Goal: Task Accomplishment & Management: Complete application form

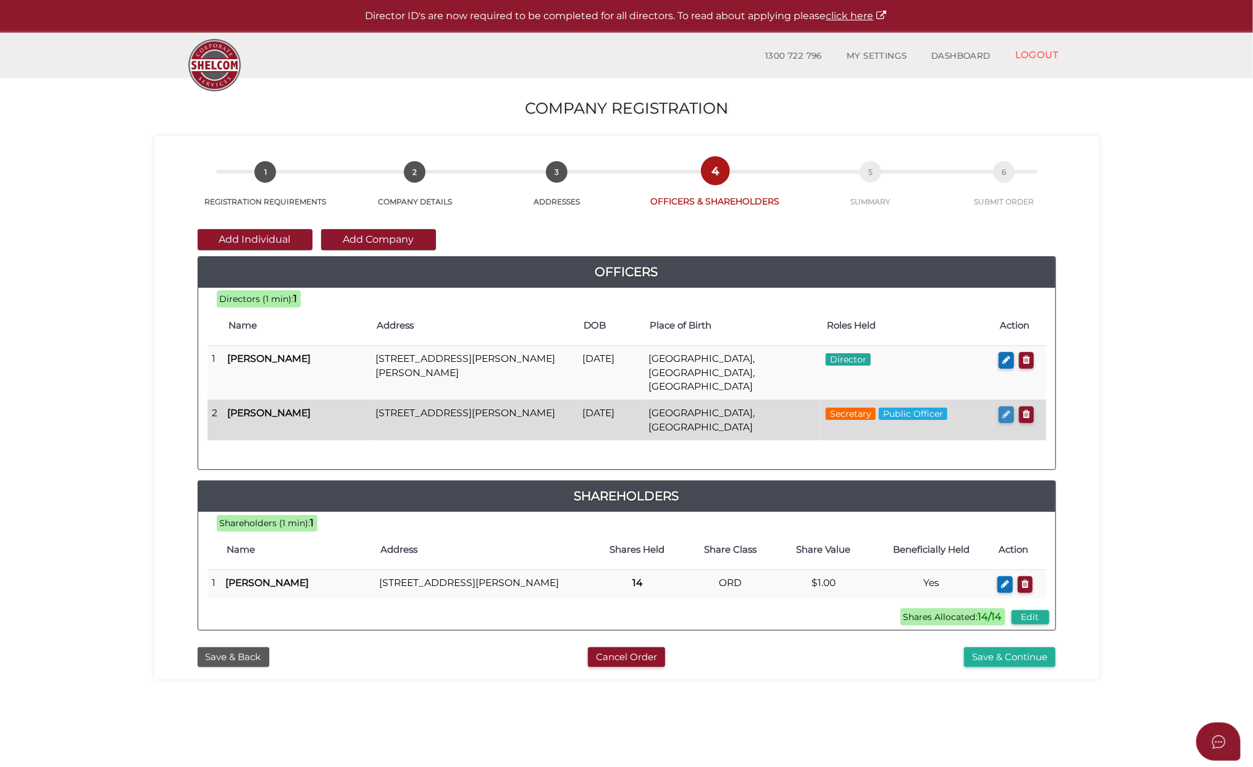
click at [1007, 409] on icon "button" at bounding box center [1006, 413] width 8 height 9
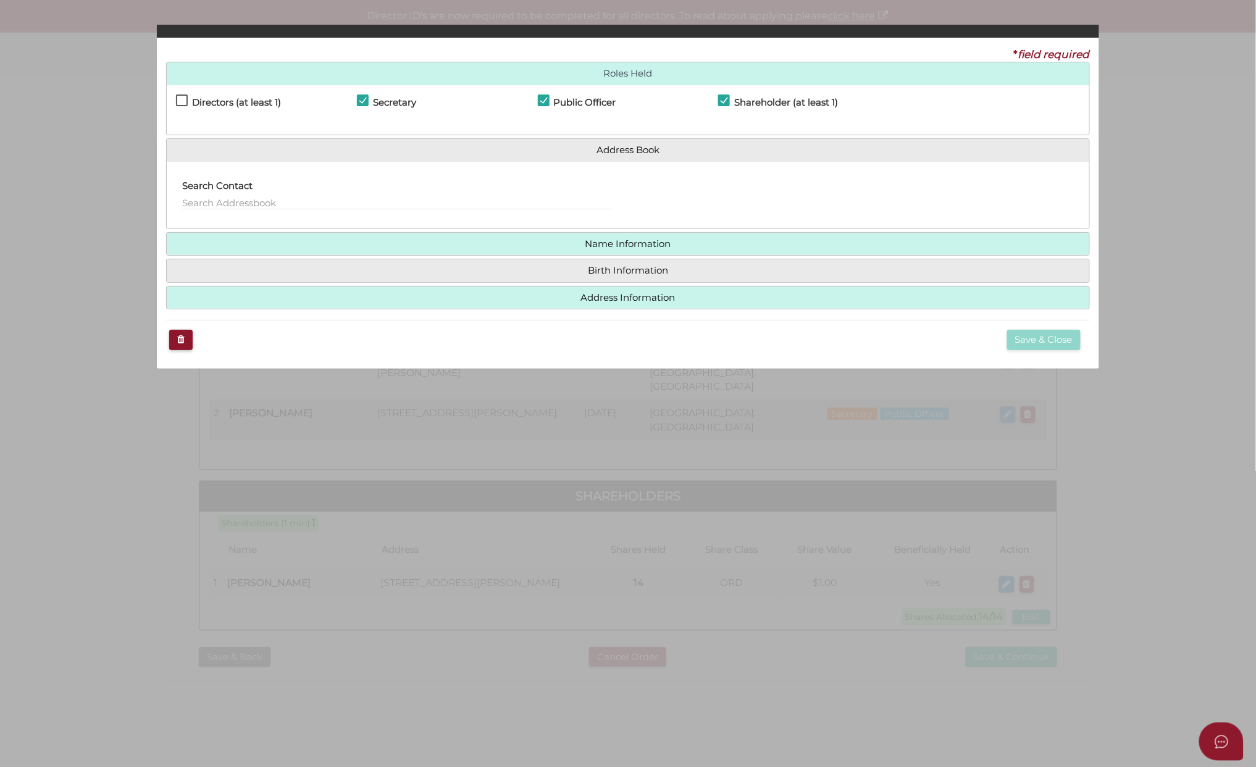
checkbox input "true"
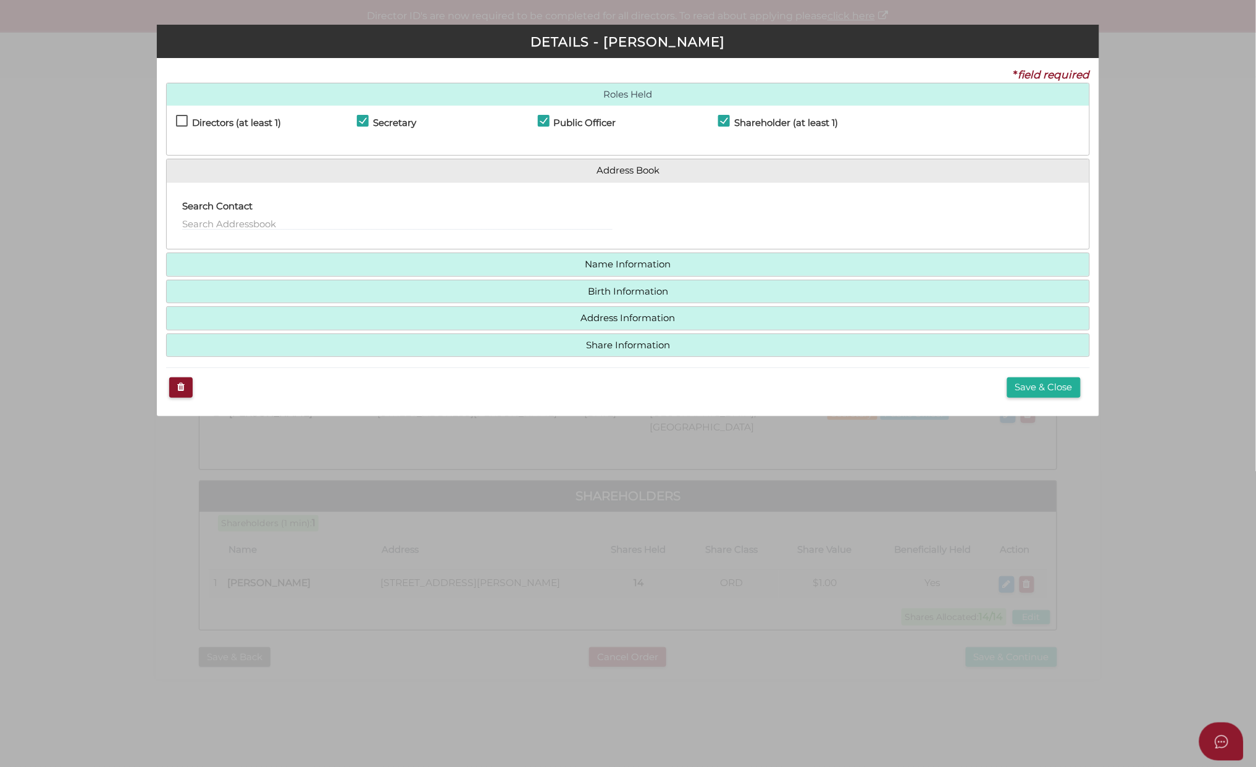
click at [181, 120] on label "Directors (at least 1)" at bounding box center [228, 125] width 105 height 15
checkbox input "true"
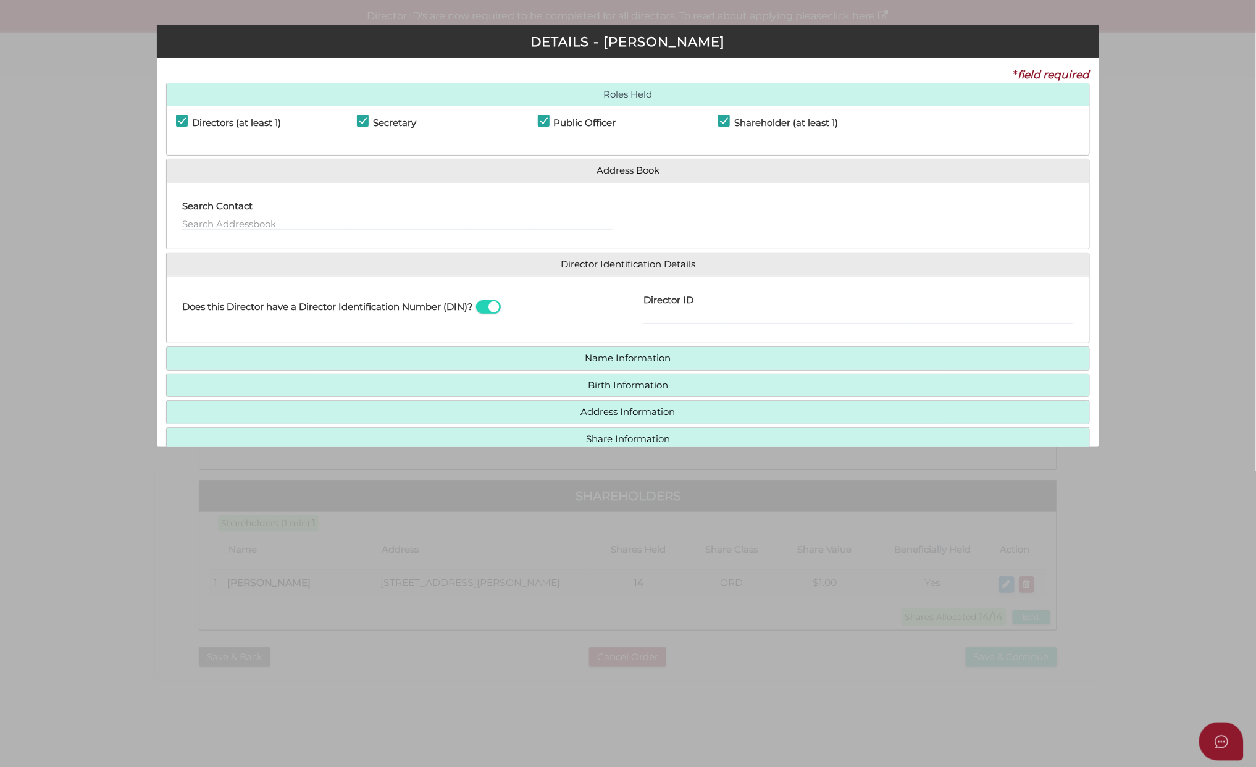
click at [690, 308] on label "Director ID" at bounding box center [669, 298] width 50 height 25
click at [0, 0] on input "Director ID" at bounding box center [0, 0] width 0 height 0
click at [697, 312] on input "text" at bounding box center [859, 318] width 430 height 14
click at [690, 319] on input "text" at bounding box center [859, 318] width 430 height 14
paste input "036313810998066"
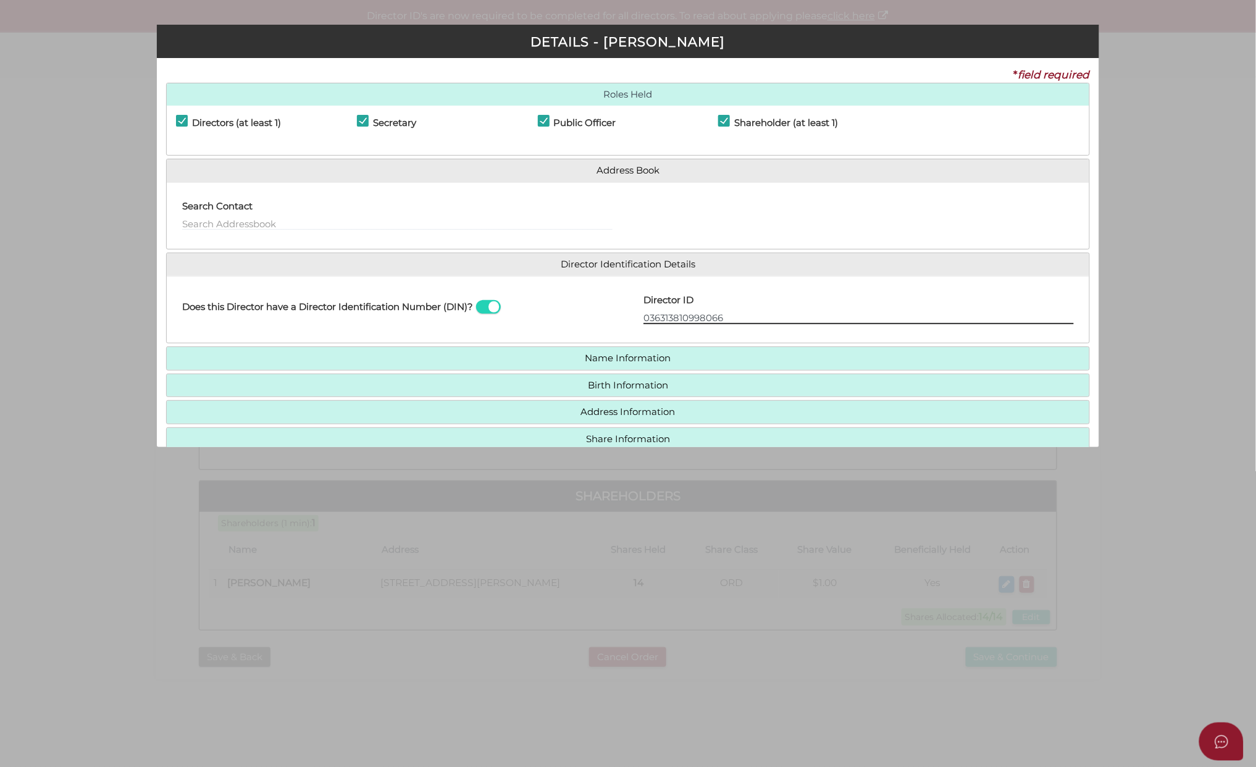
type input "036313810998066"
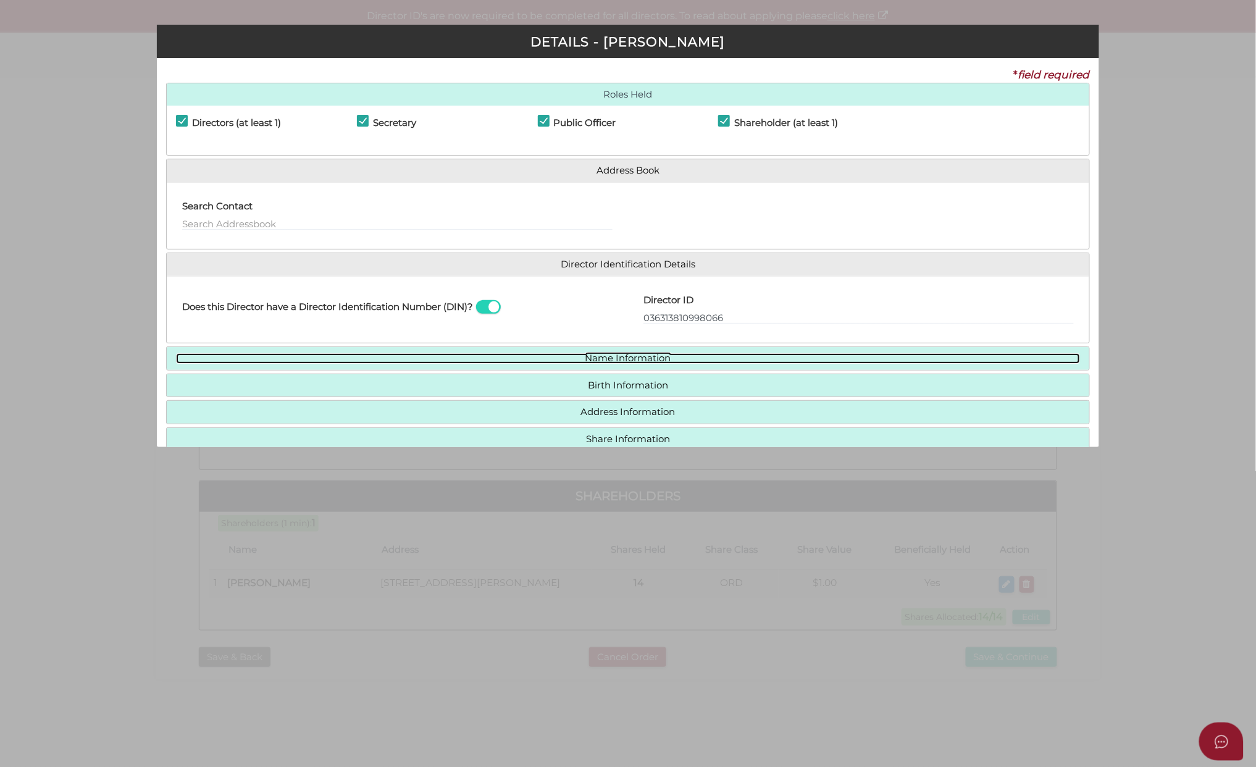
click at [603, 356] on link "Name Information" at bounding box center [628, 358] width 904 height 10
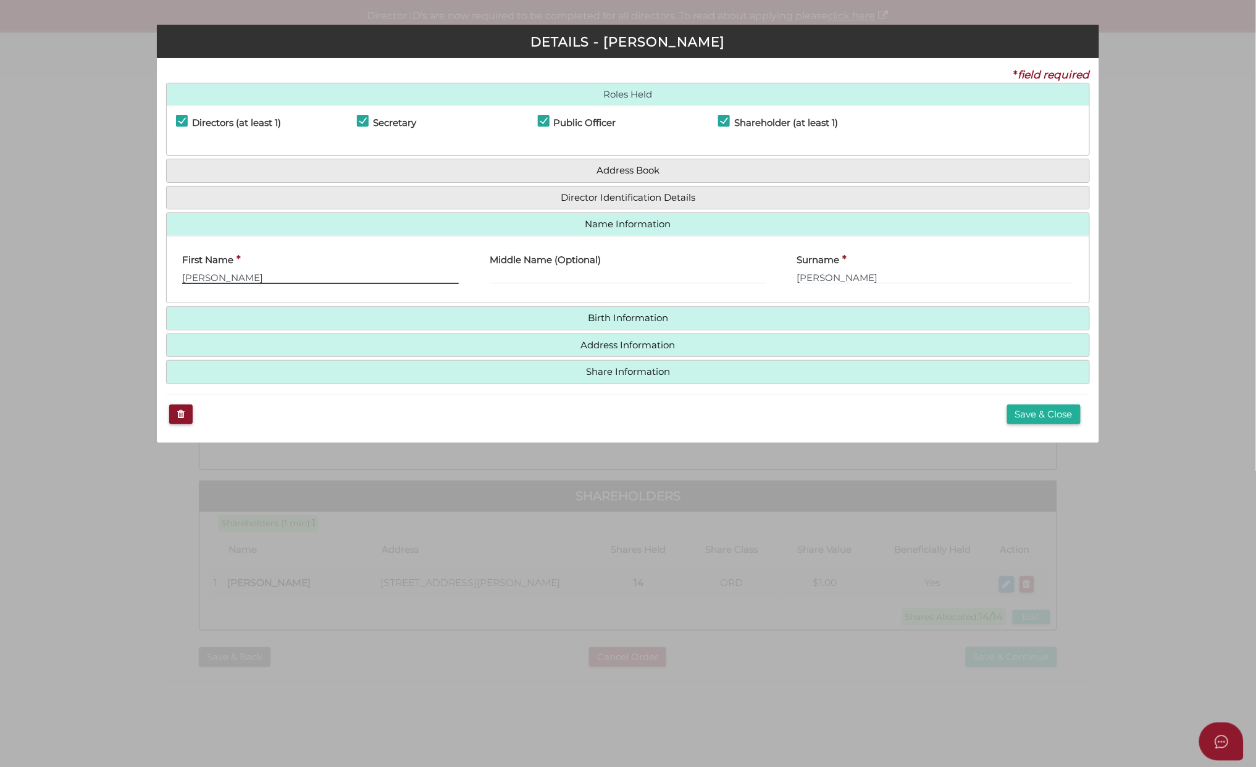
click at [225, 280] on input "Marcia" at bounding box center [320, 278] width 277 height 14
drag, startPoint x: 233, startPoint y: 280, endPoint x: 168, endPoint y: 269, distance: 66.3
click at [169, 270] on div "First Name * Marcia" at bounding box center [321, 270] width 308 height 48
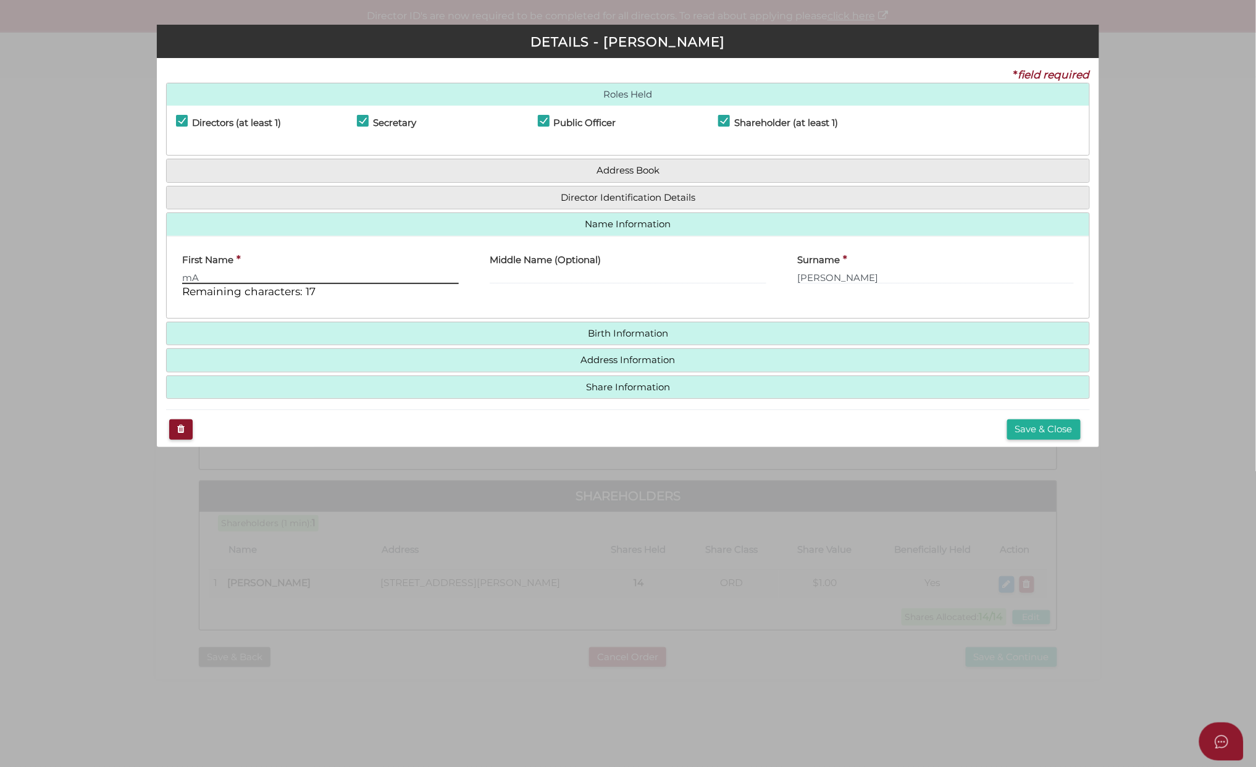
type input "m"
type input "Marica"
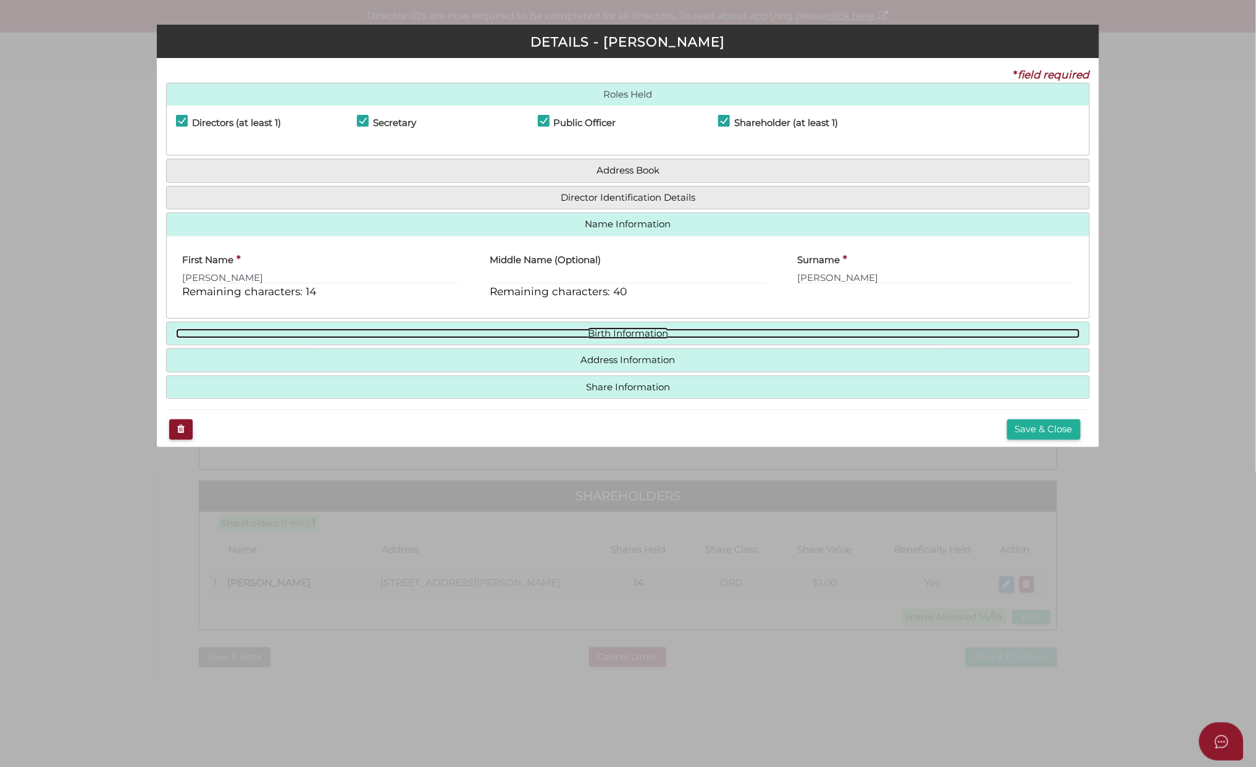
click at [611, 337] on link "Birth Information" at bounding box center [628, 334] width 904 height 10
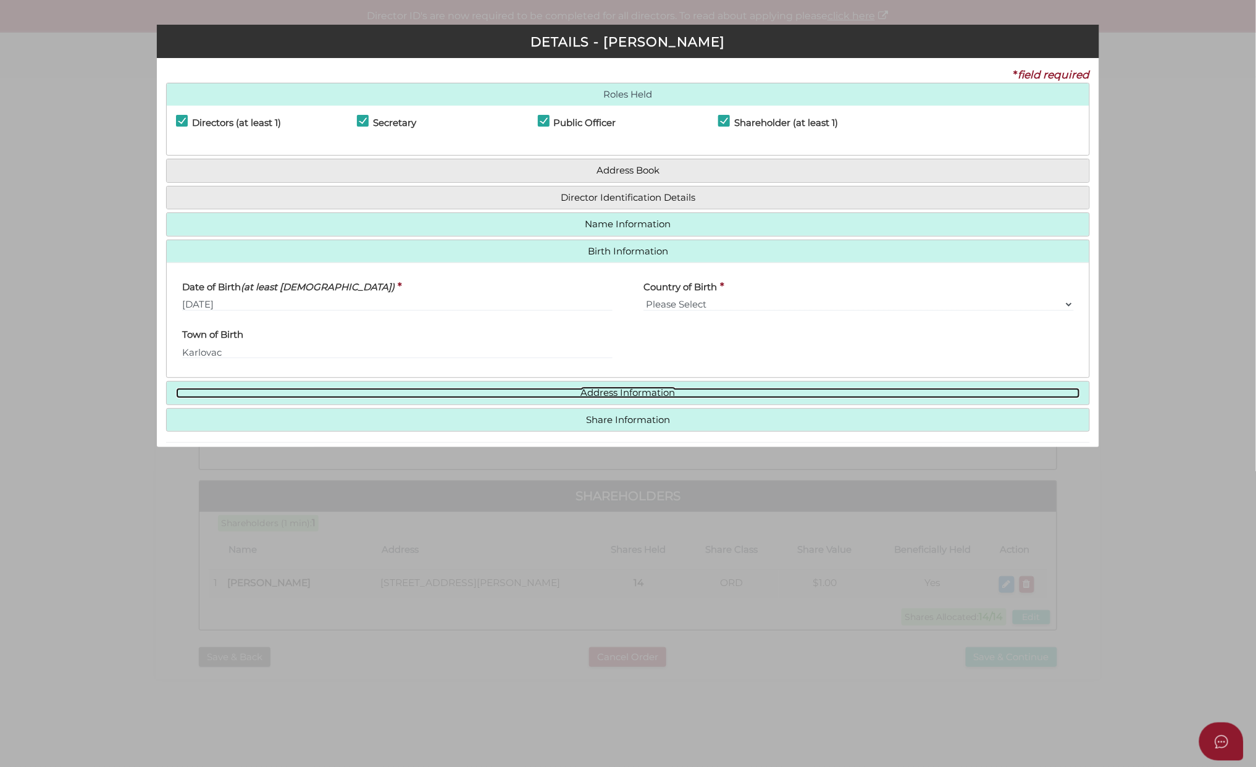
click at [609, 392] on link "Address Information" at bounding box center [628, 393] width 904 height 10
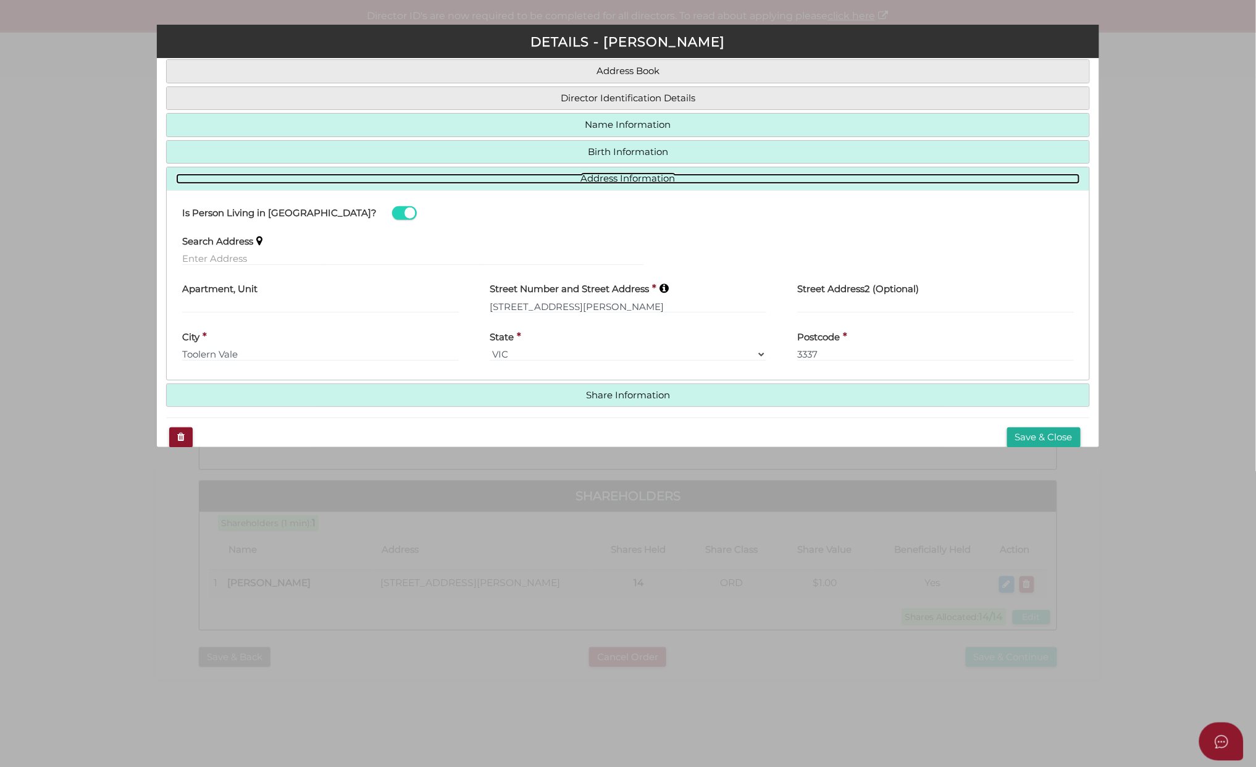
scroll to position [121, 0]
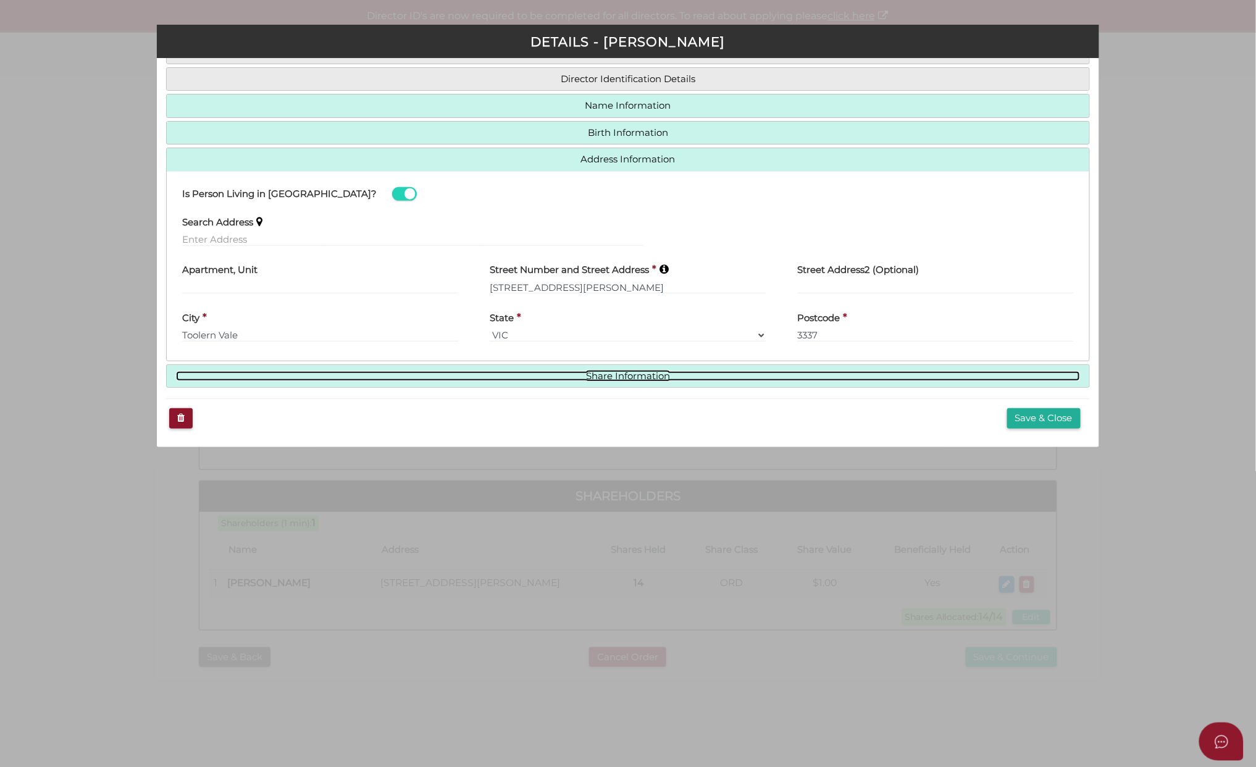
click at [606, 374] on link "Share Information" at bounding box center [628, 376] width 904 height 10
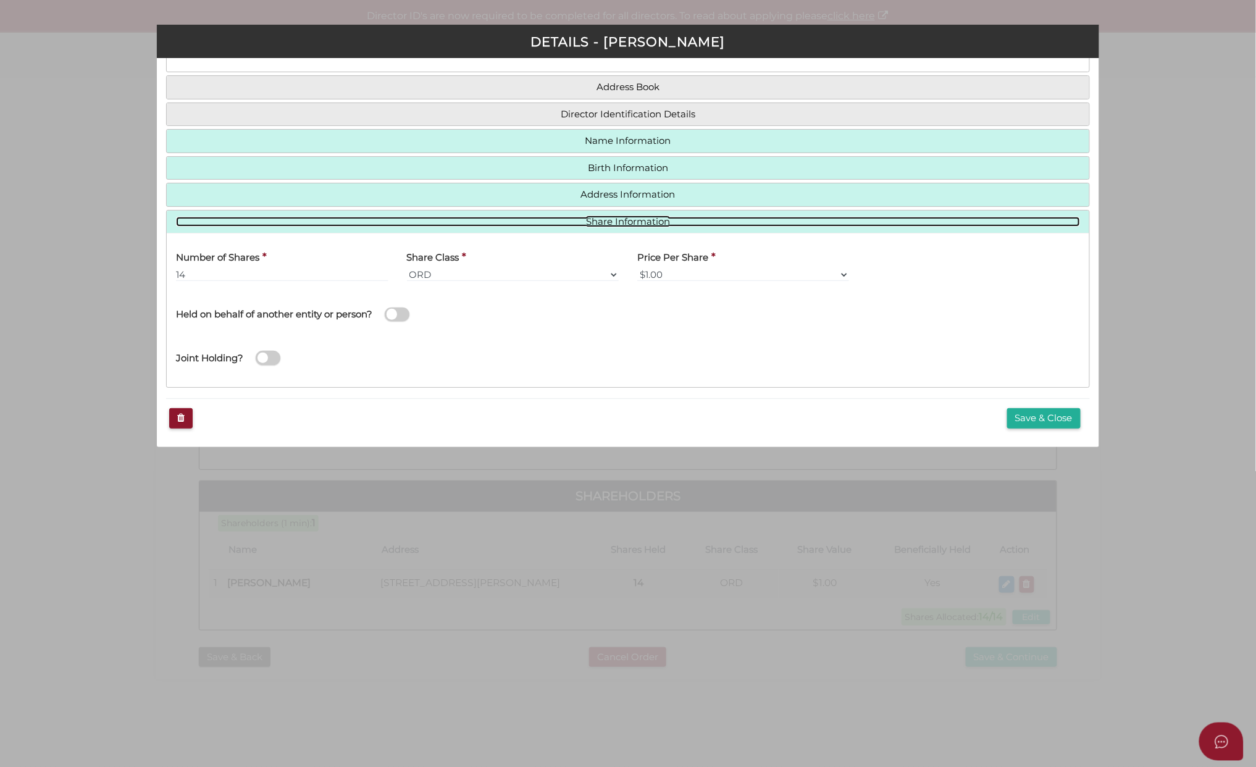
scroll to position [85, 0]
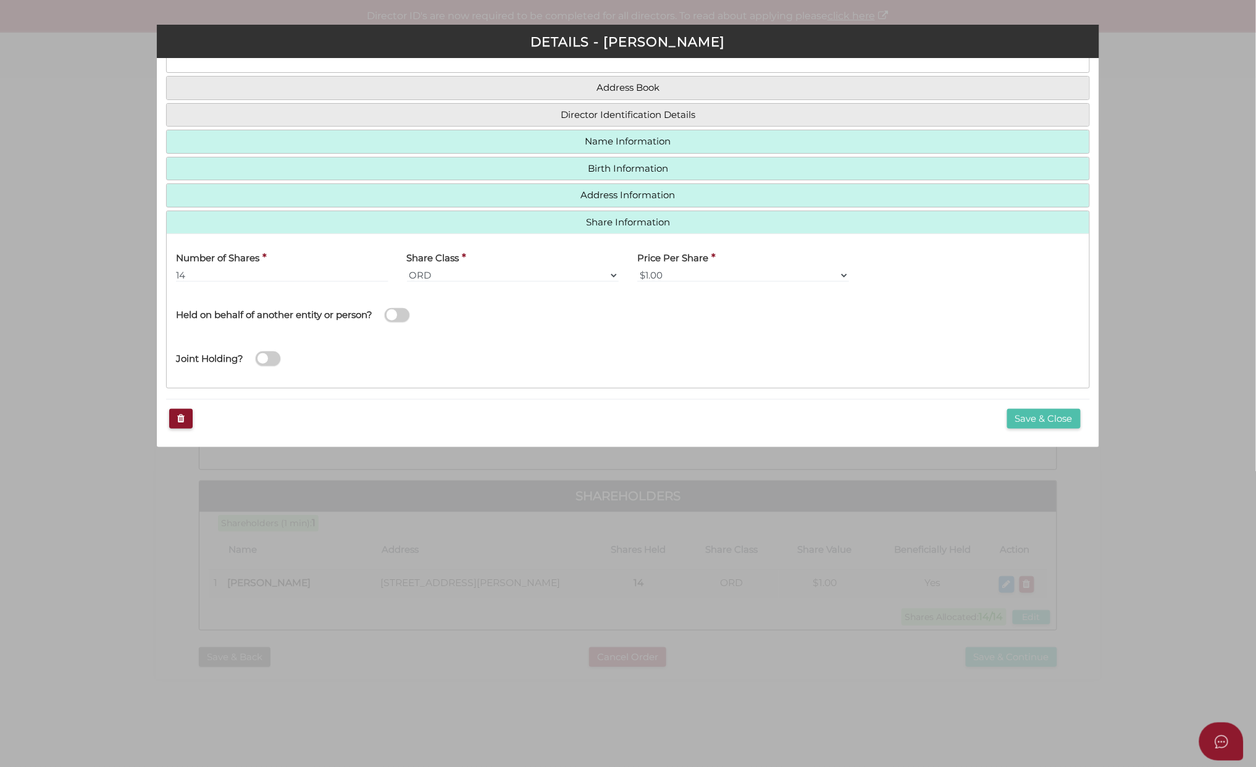
click at [1034, 416] on button "Save & Close" at bounding box center [1043, 419] width 73 height 20
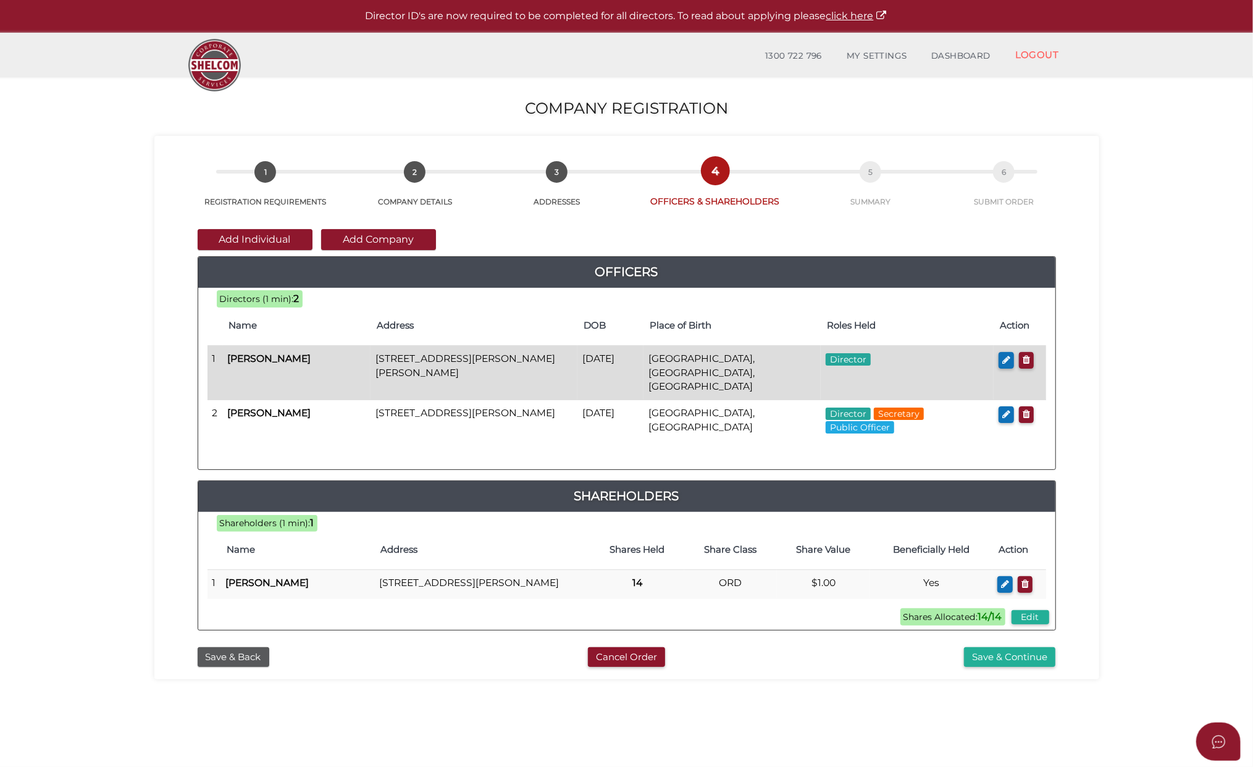
click at [635, 375] on td "[DATE]" at bounding box center [610, 373] width 66 height 54
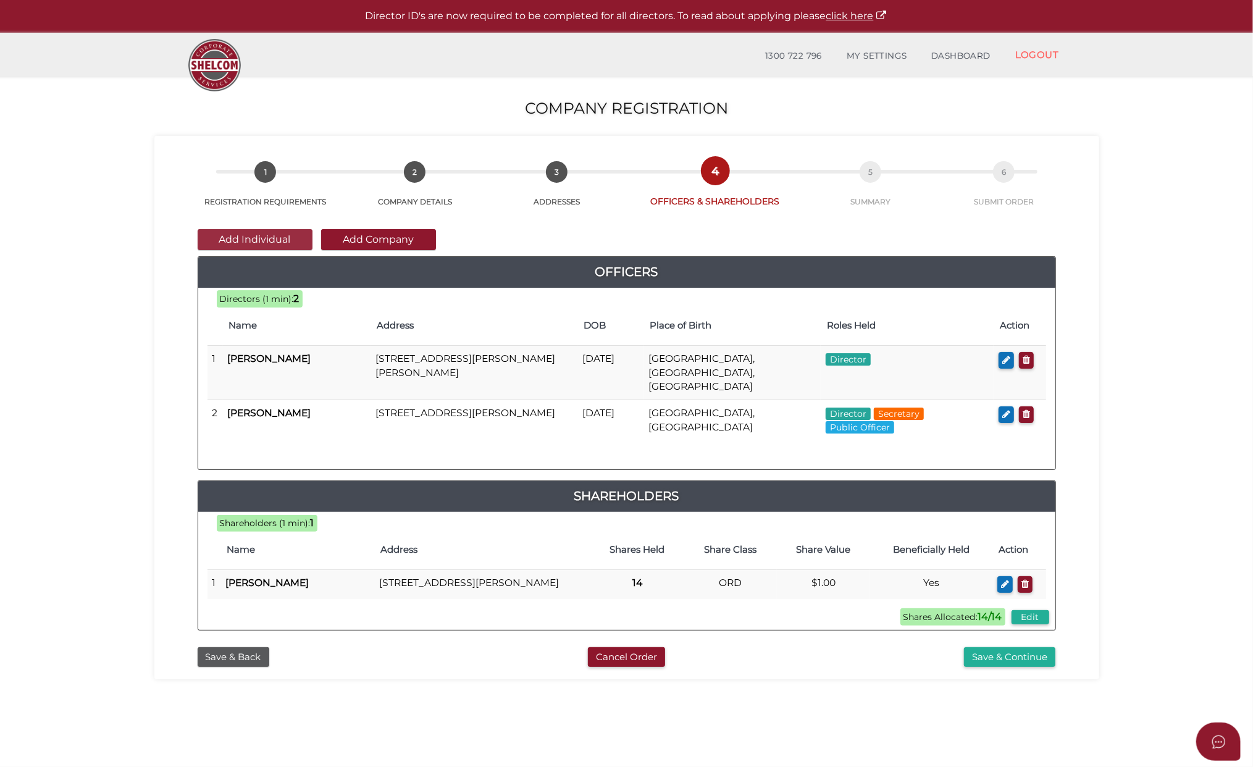
click at [261, 235] on button "Add Individual" at bounding box center [255, 239] width 115 height 21
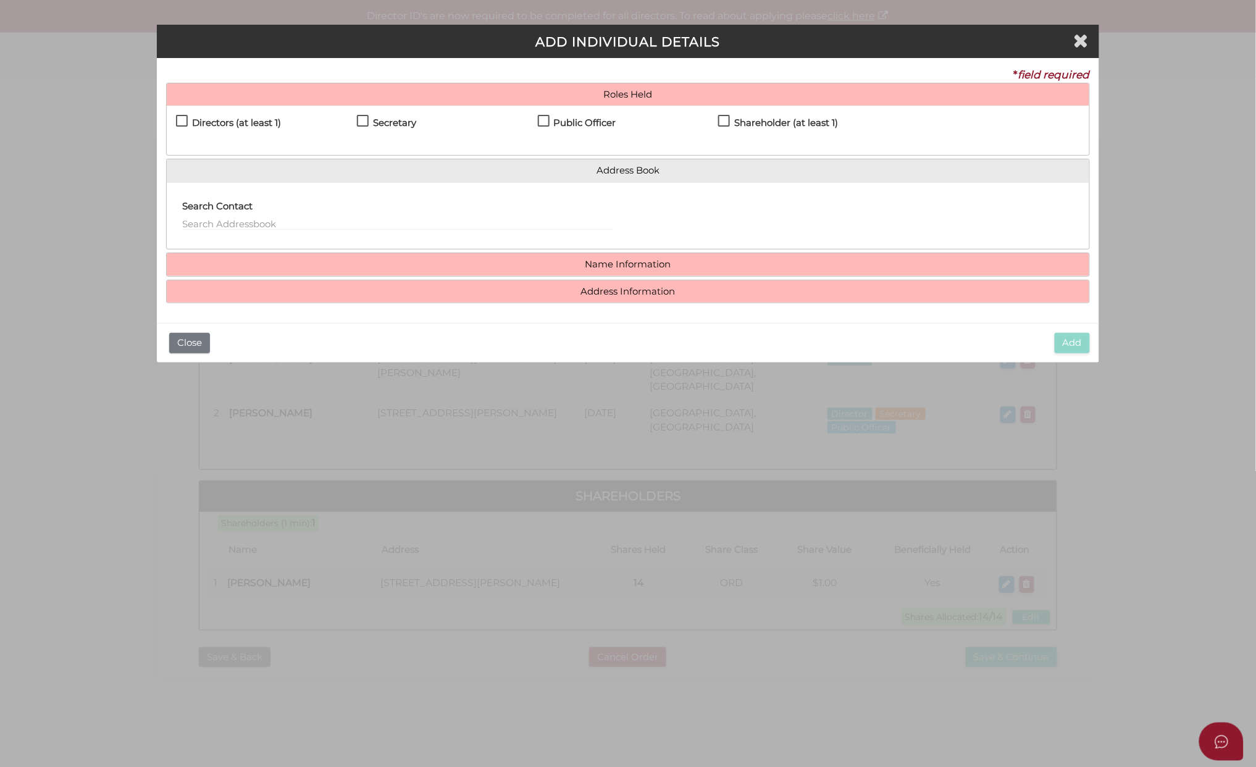
click at [180, 119] on label "Directors (at least 1)" at bounding box center [228, 125] width 105 height 15
checkbox input "true"
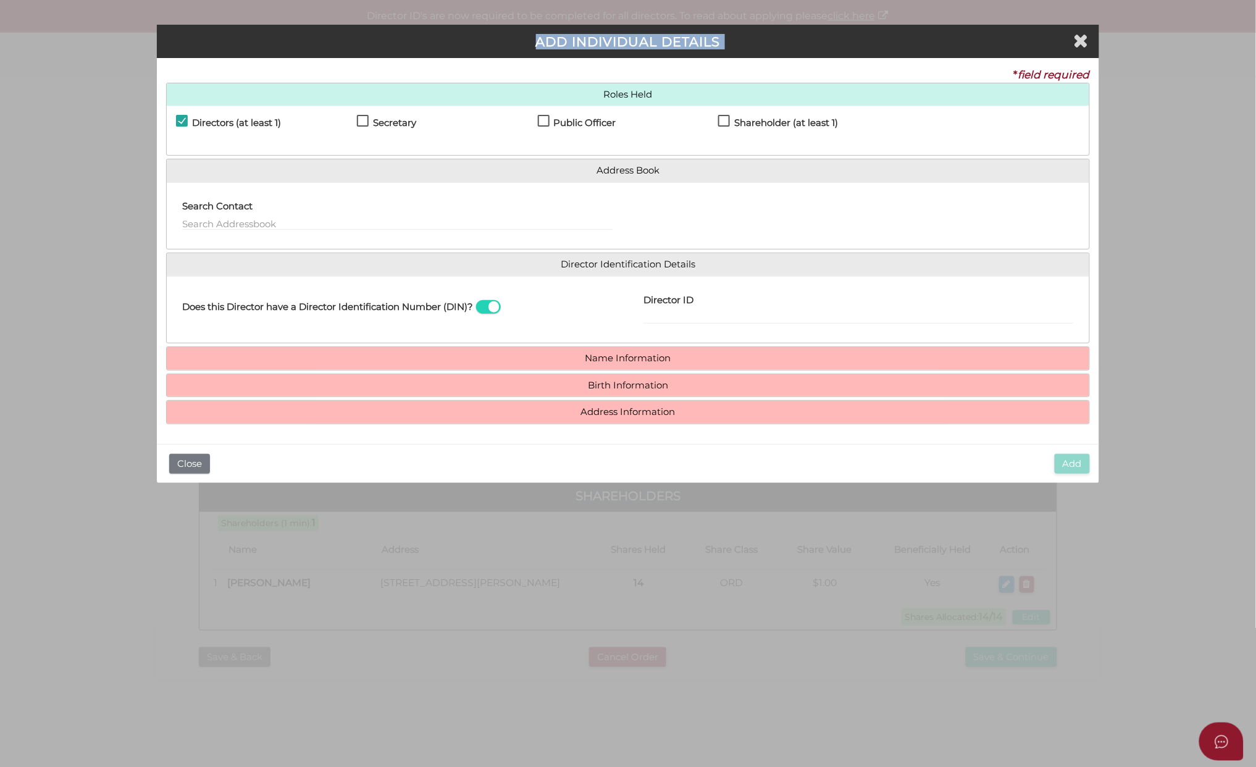
drag, startPoint x: 462, startPoint y: 42, endPoint x: 511, endPoint y: 72, distance: 57.6
click at [511, 72] on div "Pty Ltd ADD INDIVIDUAL DETAILS * field required Roles Held Directors (at least …" at bounding box center [628, 254] width 942 height 458
click at [194, 219] on input "text" at bounding box center [397, 224] width 430 height 14
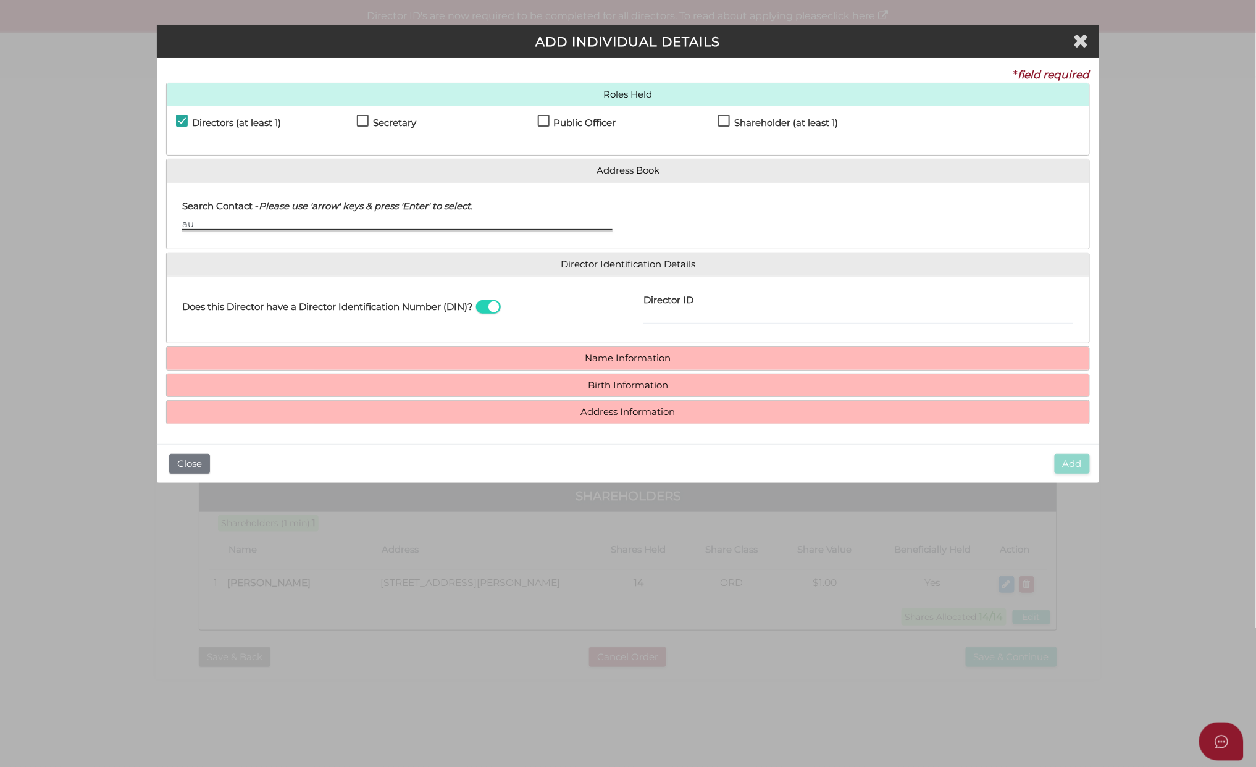
type input "a"
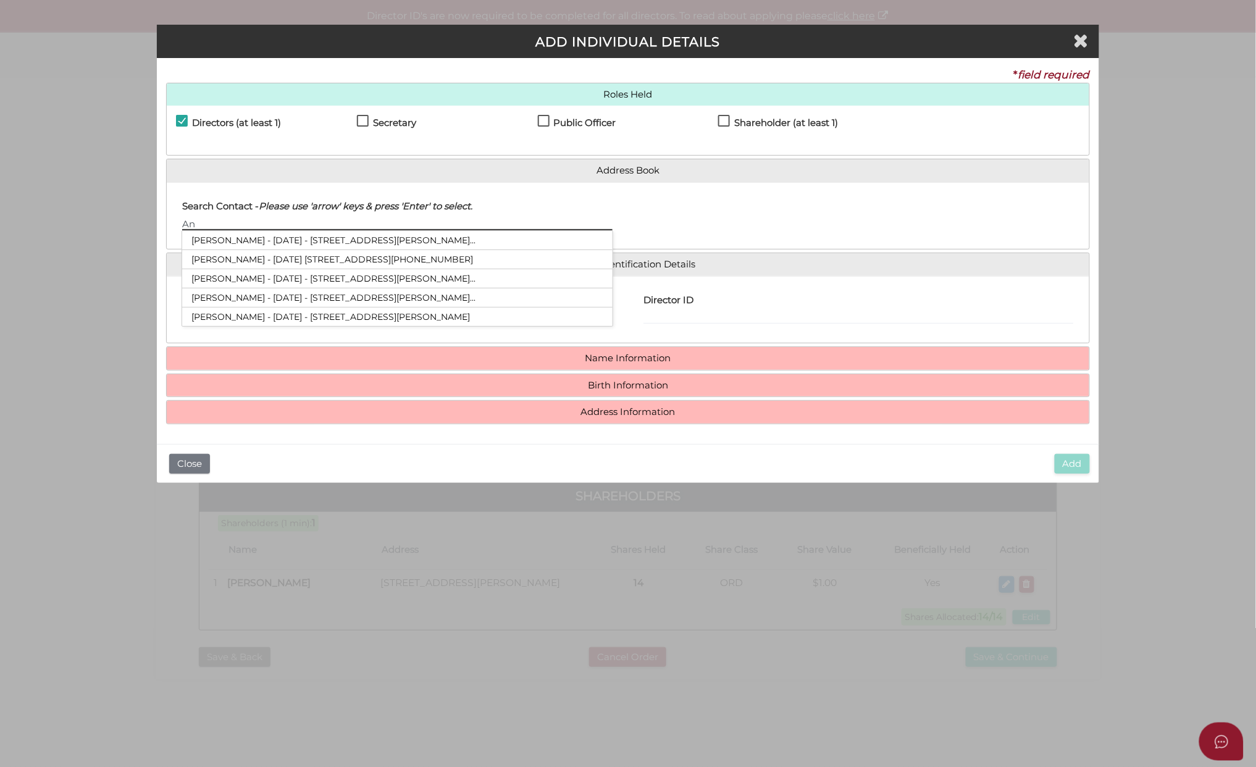
type input "A"
type input "a"
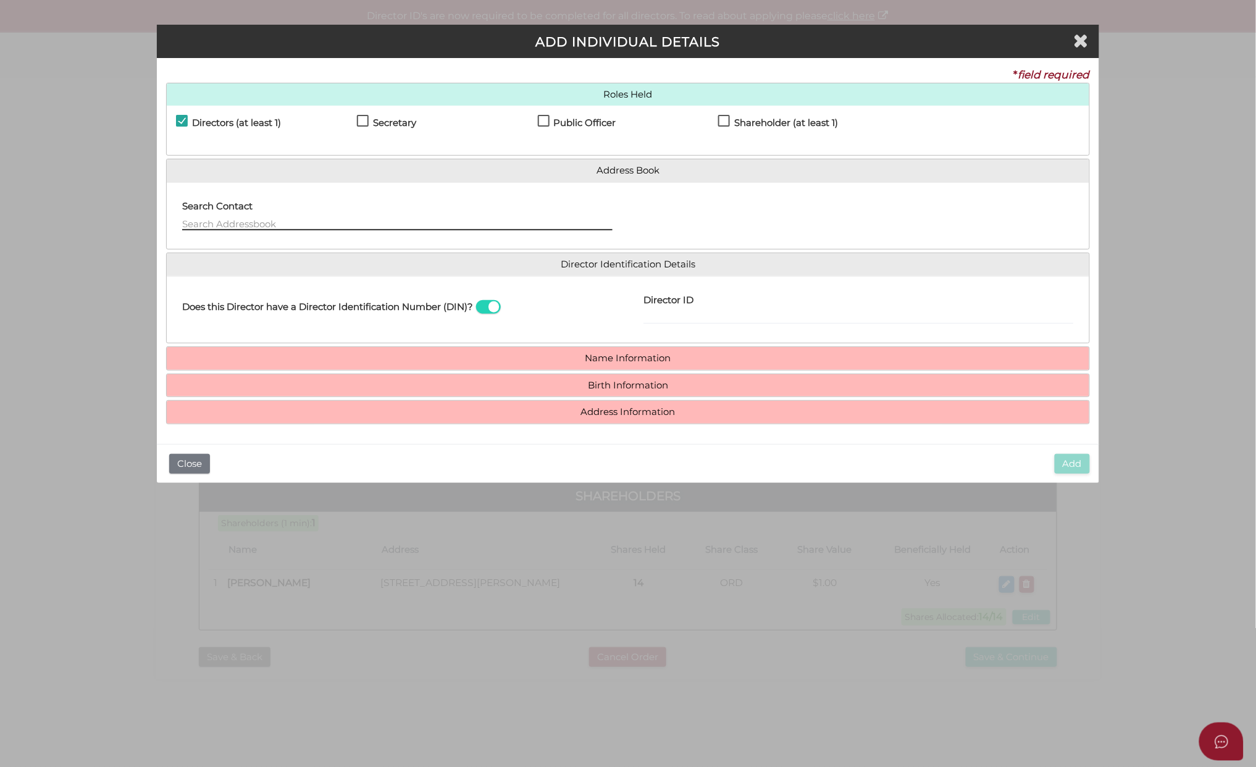
click at [261, 219] on input "text" at bounding box center [397, 224] width 430 height 14
type input "J"
click at [178, 463] on button "Close" at bounding box center [189, 464] width 41 height 20
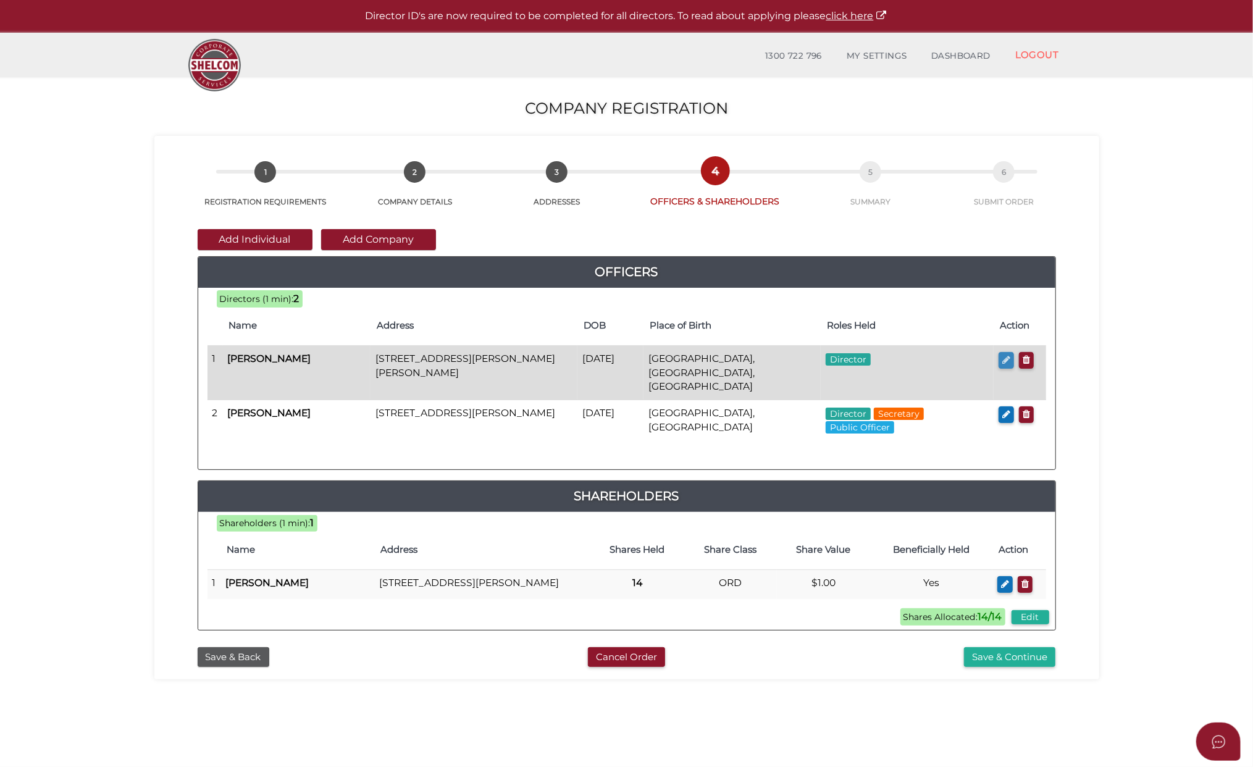
click at [1004, 358] on icon "button" at bounding box center [1006, 359] width 8 height 9
checkbox input "true"
type input "0"
type input "Antun"
type input "[PERSON_NAME]"
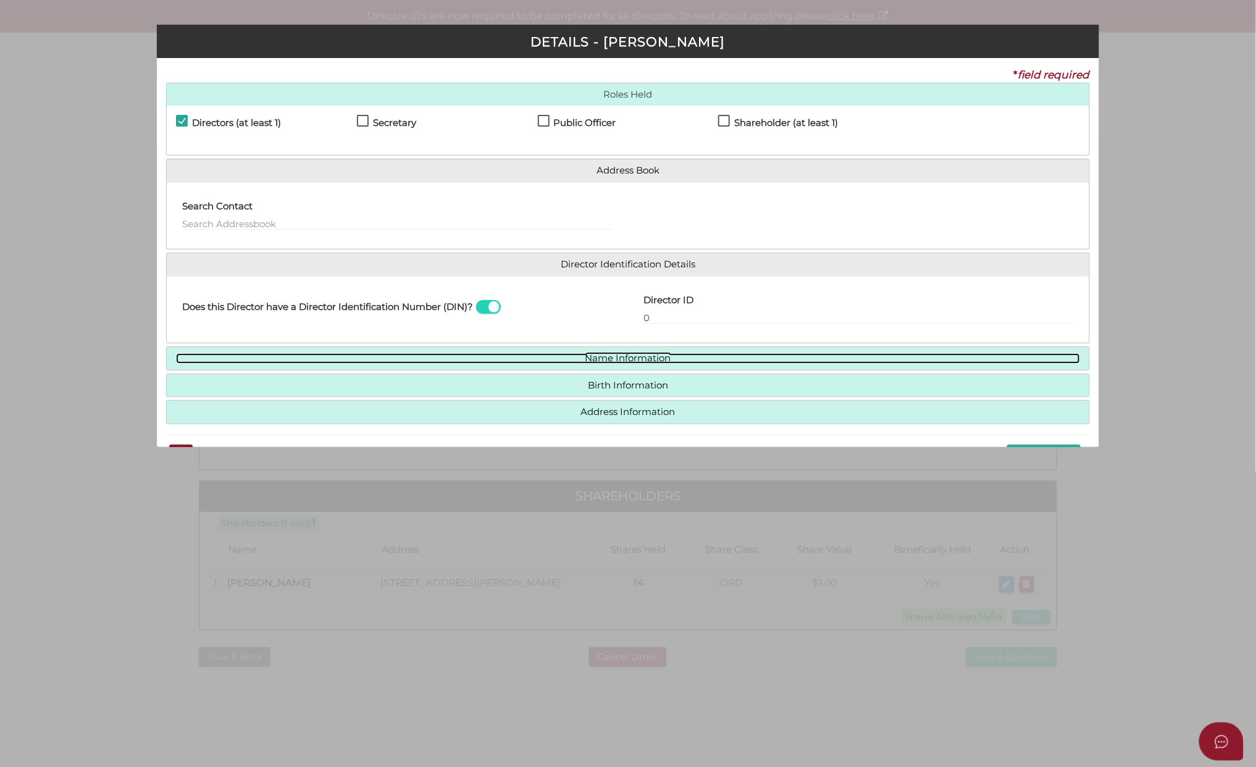
click at [615, 362] on link "Name Information" at bounding box center [628, 358] width 904 height 10
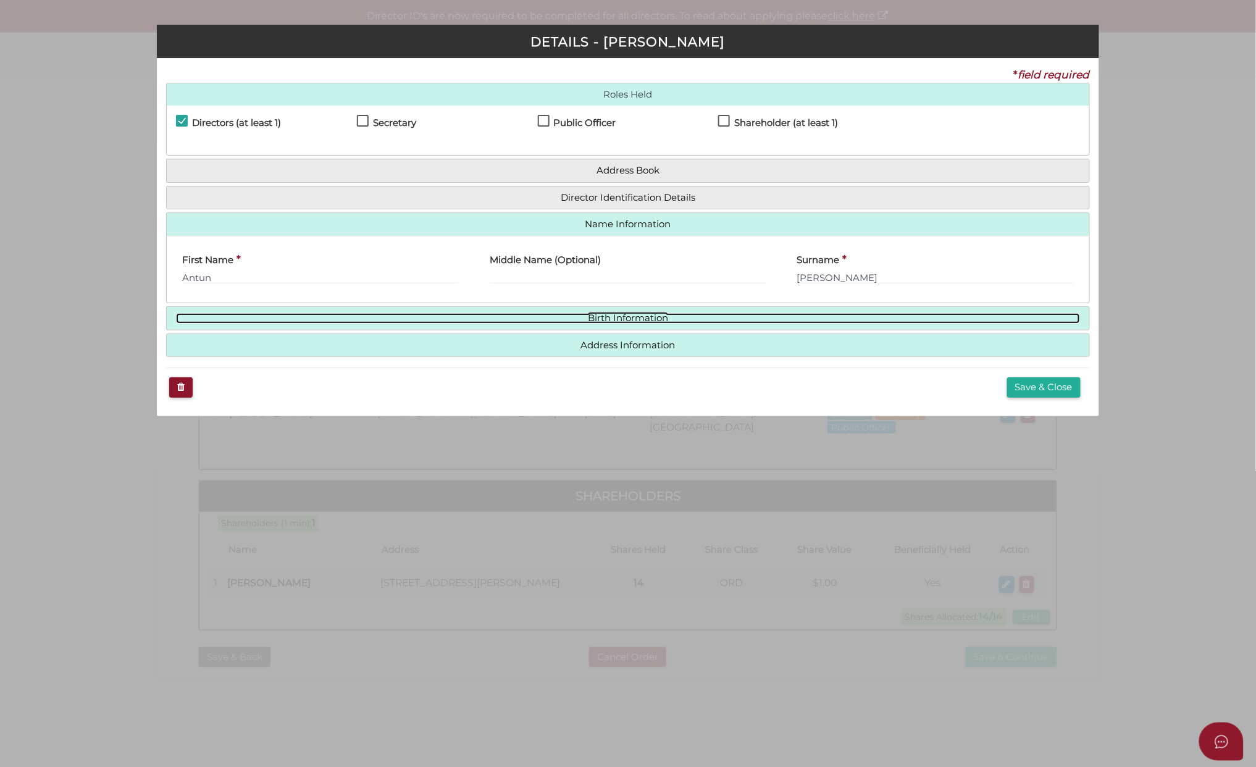
click at [611, 322] on link "Birth Information" at bounding box center [628, 318] width 904 height 10
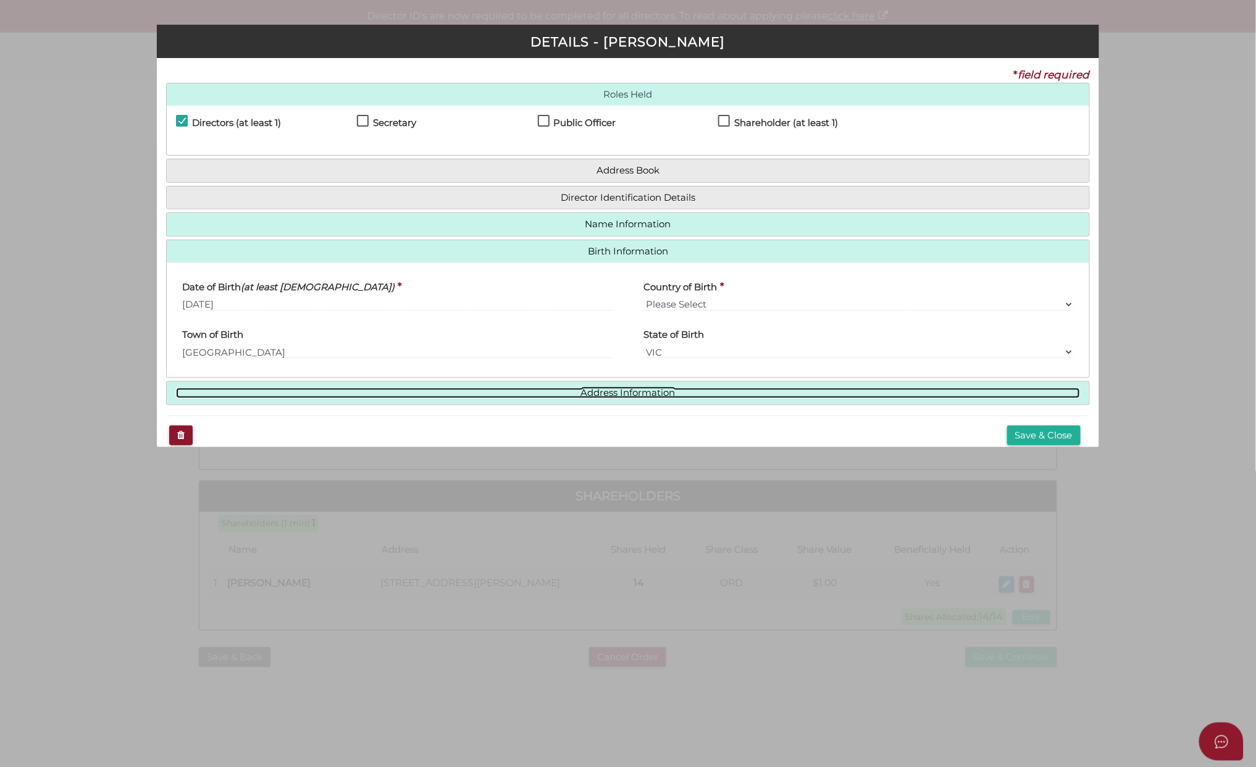
click at [603, 391] on link "Address Information" at bounding box center [628, 393] width 904 height 10
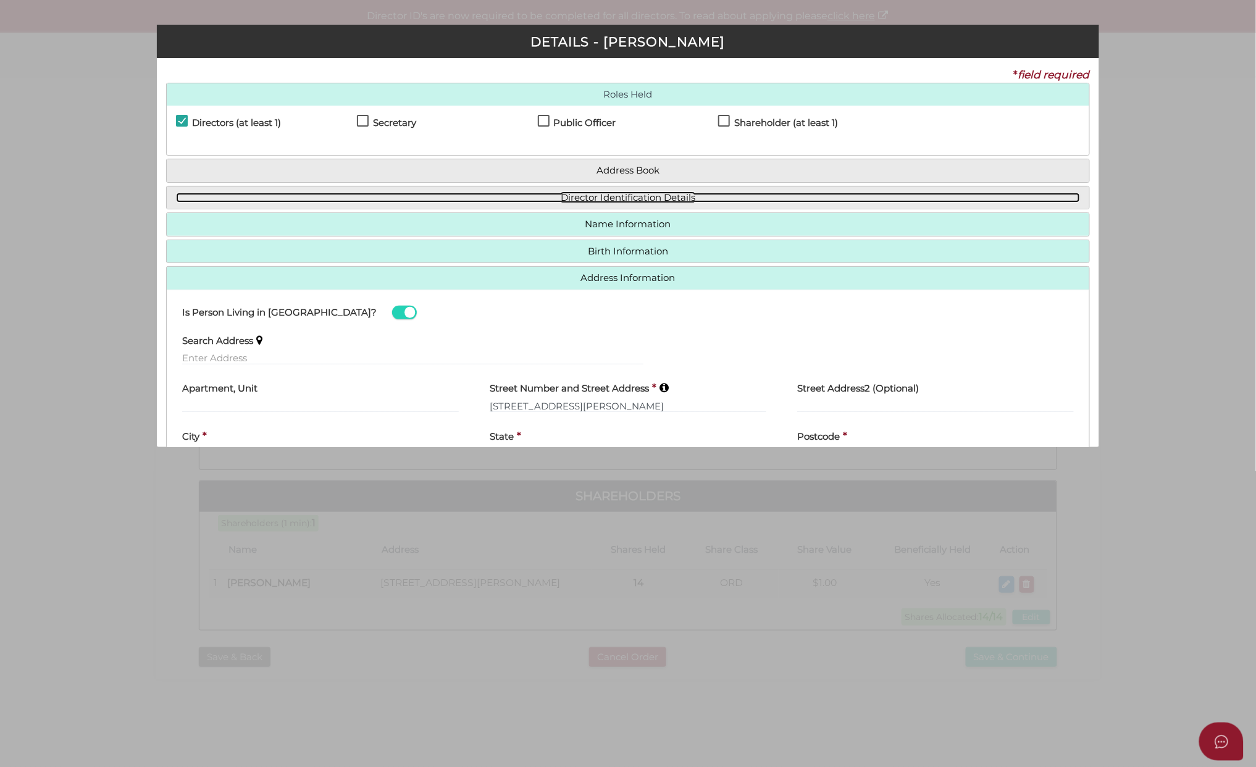
click at [608, 198] on link "Director Identification Details" at bounding box center [628, 198] width 904 height 10
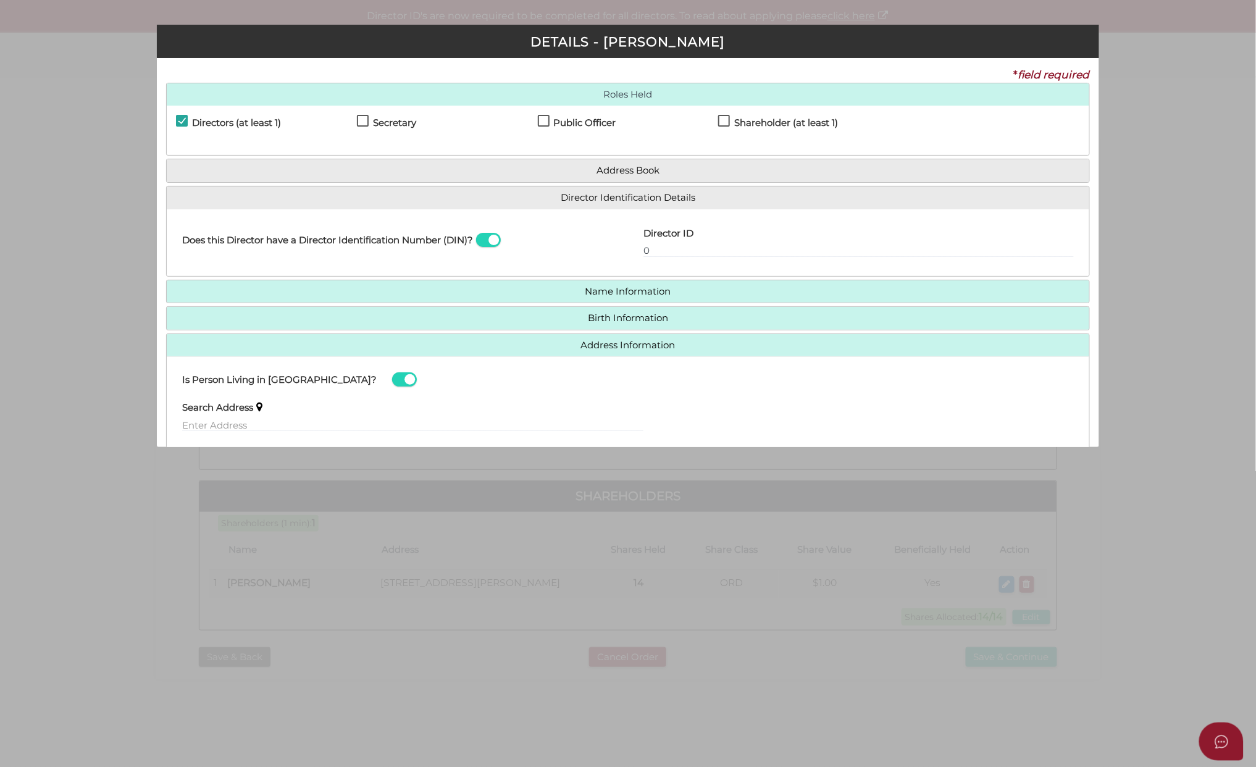
click at [1165, 137] on div "Pty Ltd DETAILS - Antun Jankovic * field required Roles Held Directors (at leas…" at bounding box center [628, 383] width 1256 height 767
click at [979, 403] on div "Search Address" at bounding box center [628, 417] width 923 height 48
click at [408, 384] on div "Is Person Living in [GEOGRAPHIC_DATA]?" at bounding box center [628, 379] width 923 height 27
click at [905, 37] on h3 "DETAILS - Antun Jankovic" at bounding box center [628, 42] width 923 height 14
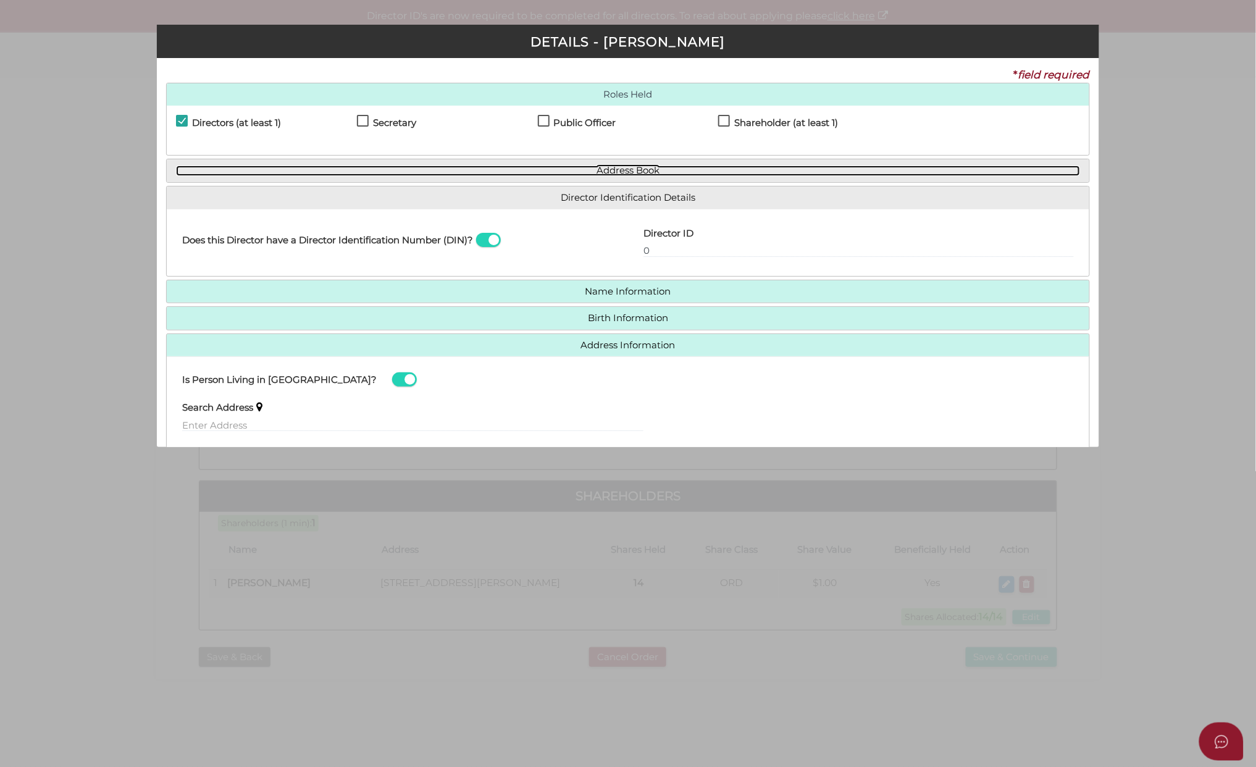
click at [615, 171] on link "Address Book" at bounding box center [628, 171] width 904 height 10
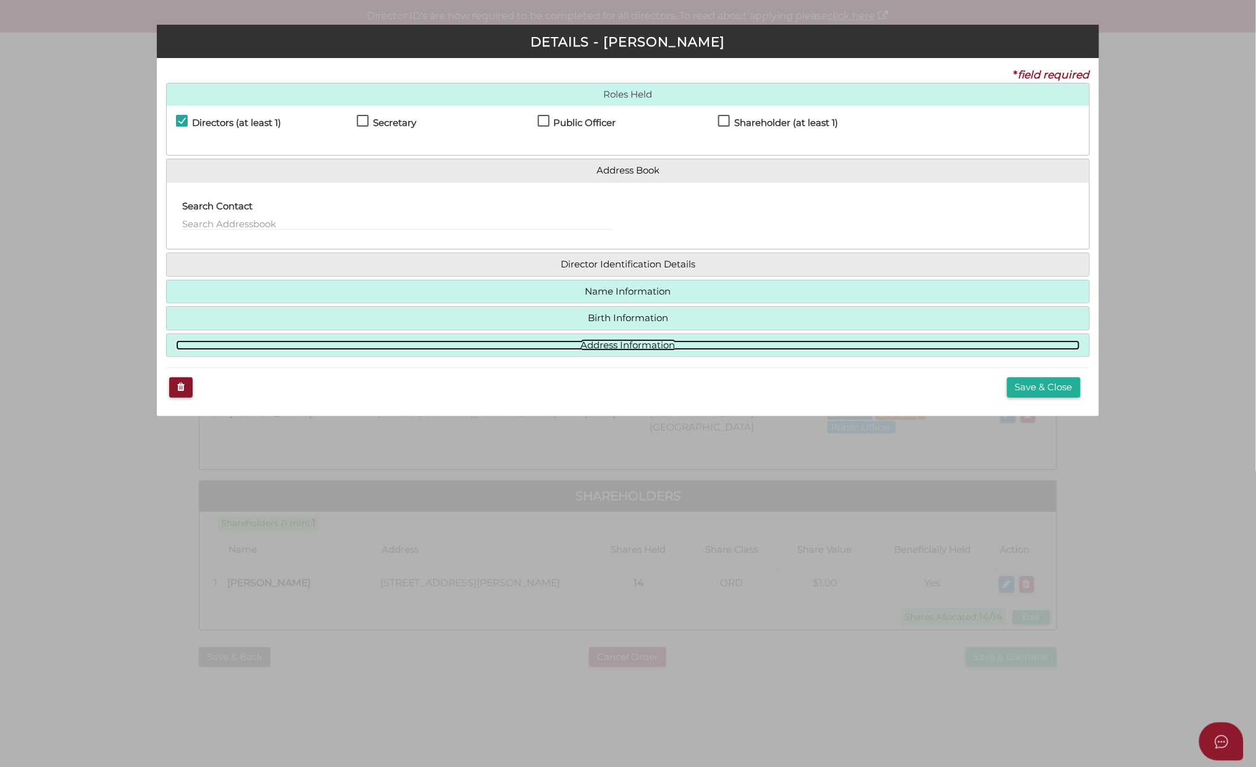
click at [613, 343] on link "Address Information" at bounding box center [628, 345] width 904 height 10
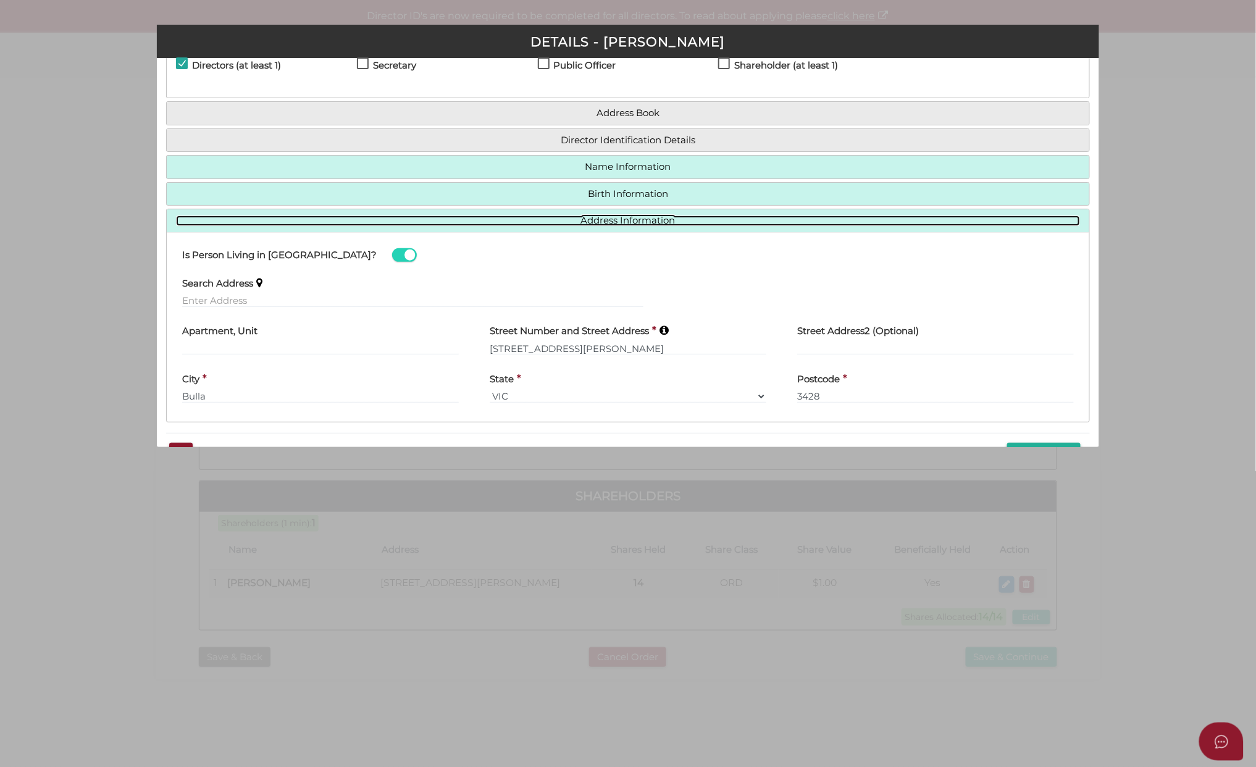
scroll to position [94, 0]
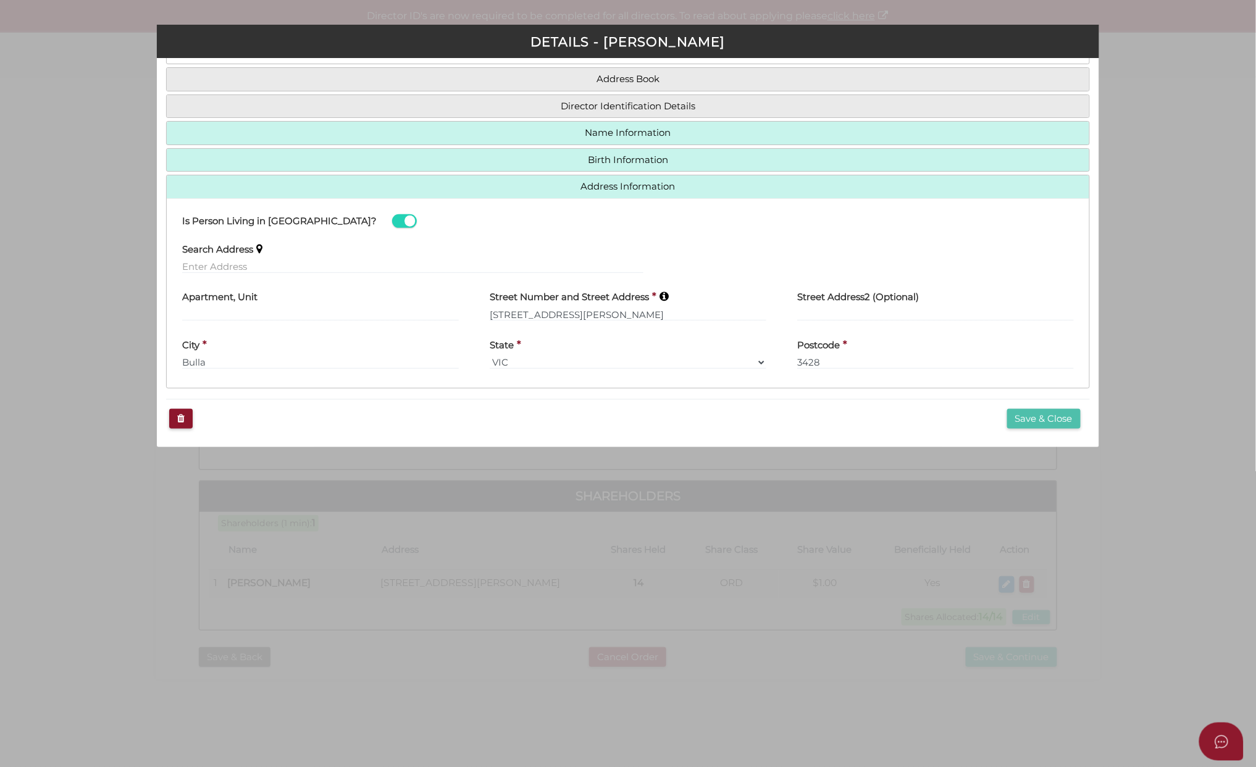
click at [1029, 416] on button "Save & Close" at bounding box center [1043, 419] width 73 height 20
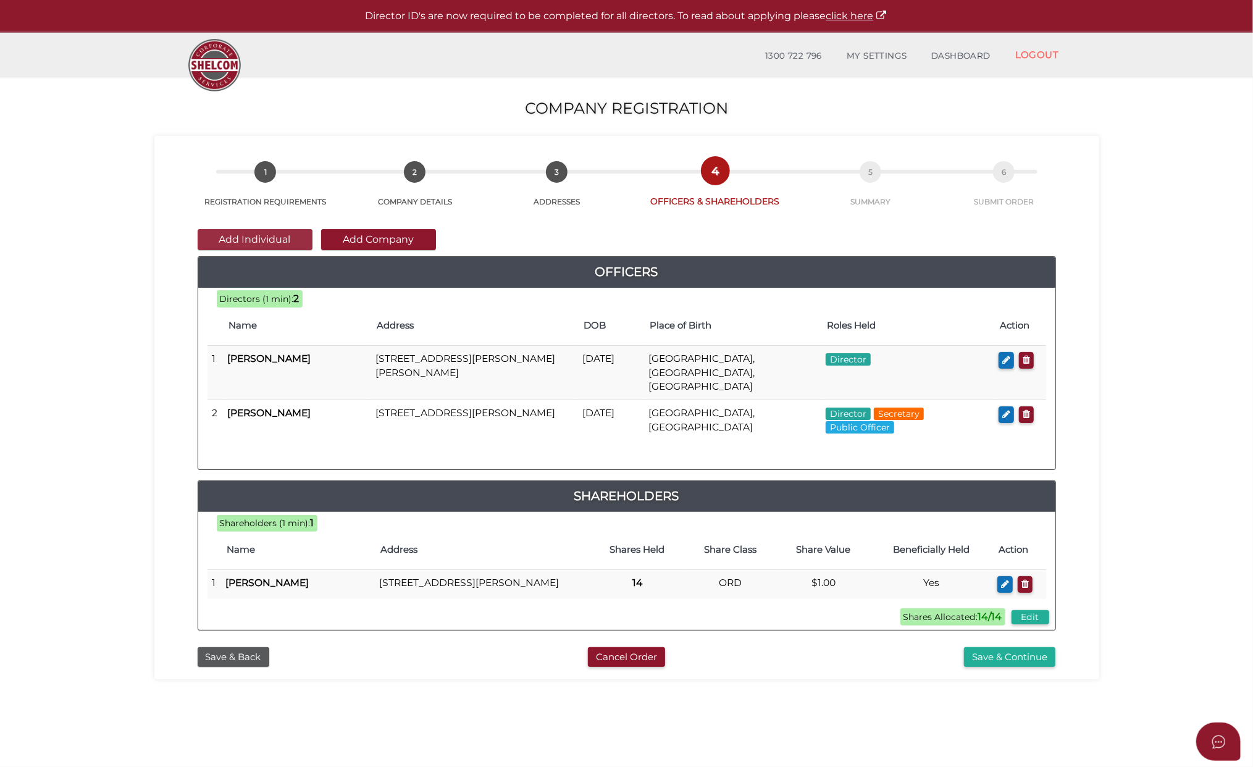
click at [223, 236] on button "Add Individual" at bounding box center [255, 239] width 115 height 21
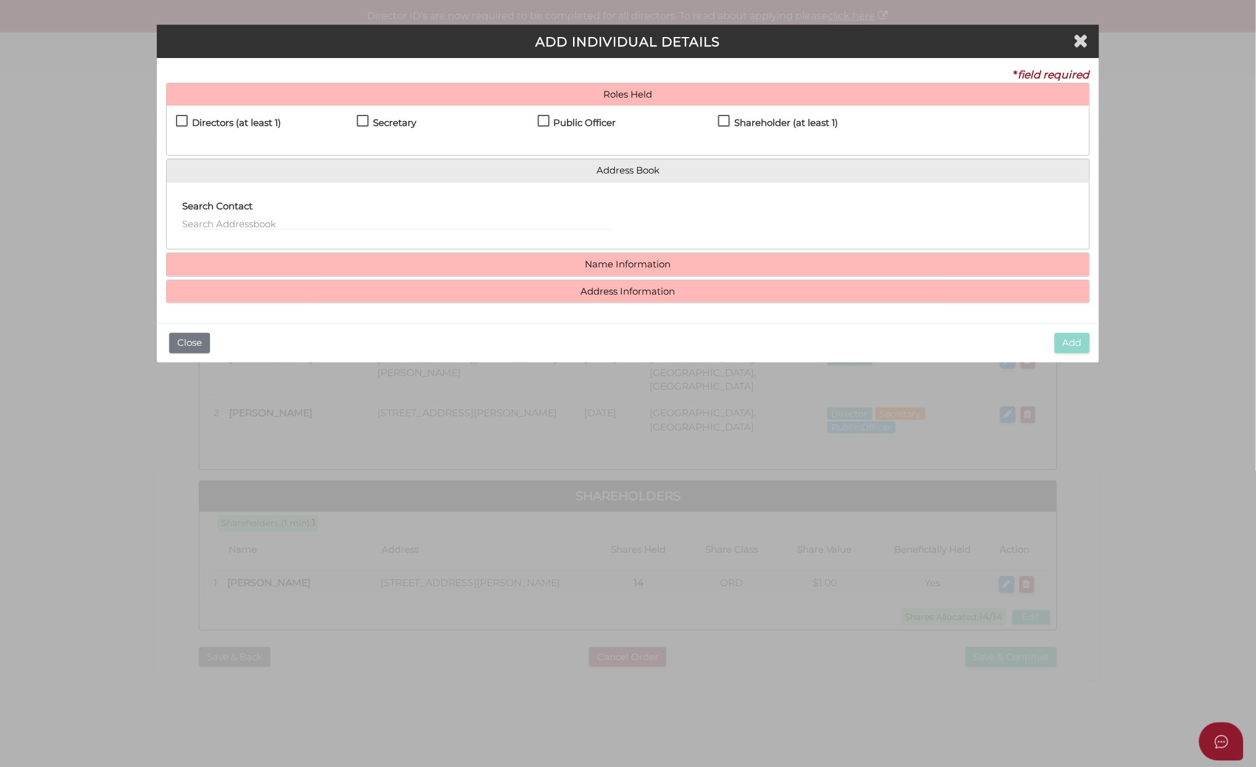
click at [179, 122] on label "Directors (at least 1)" at bounding box center [228, 125] width 105 height 15
checkbox input "true"
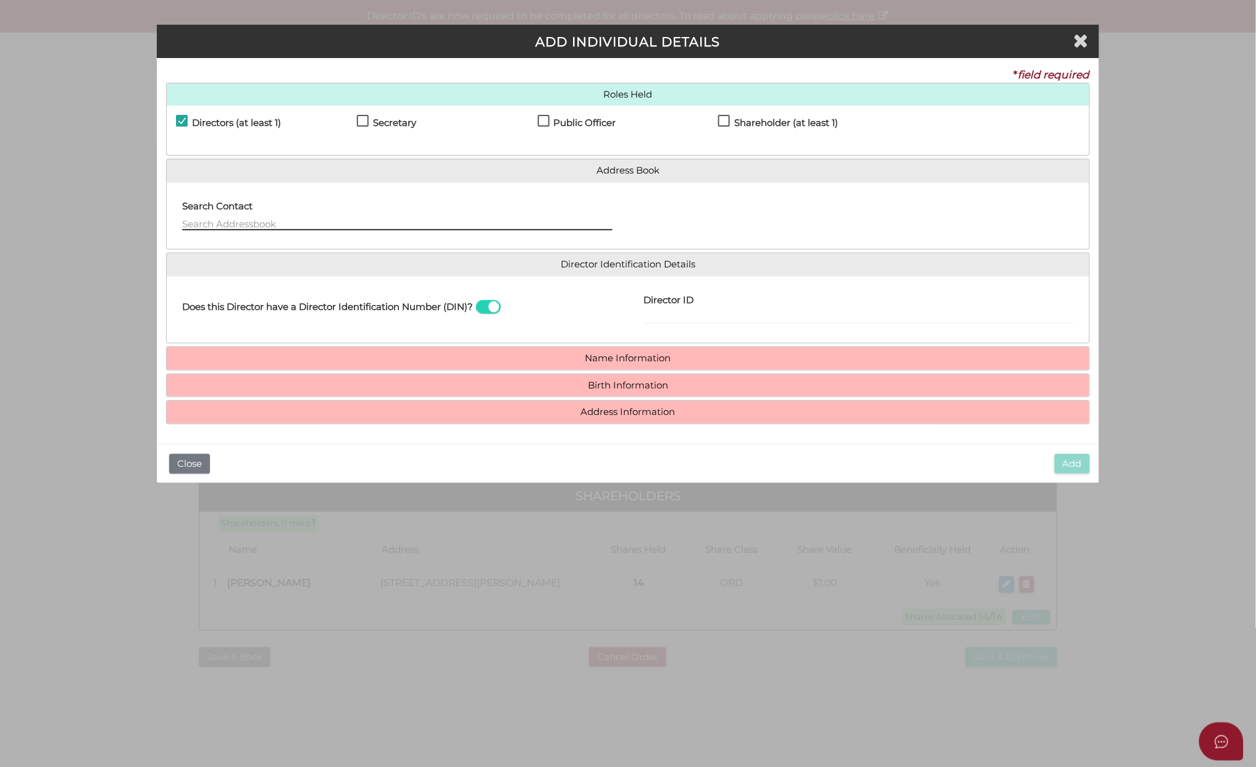
click at [191, 220] on input "text" at bounding box center [397, 224] width 430 height 14
type input "Antun Jankovic"
click at [603, 354] on link "Name Information" at bounding box center [628, 358] width 904 height 10
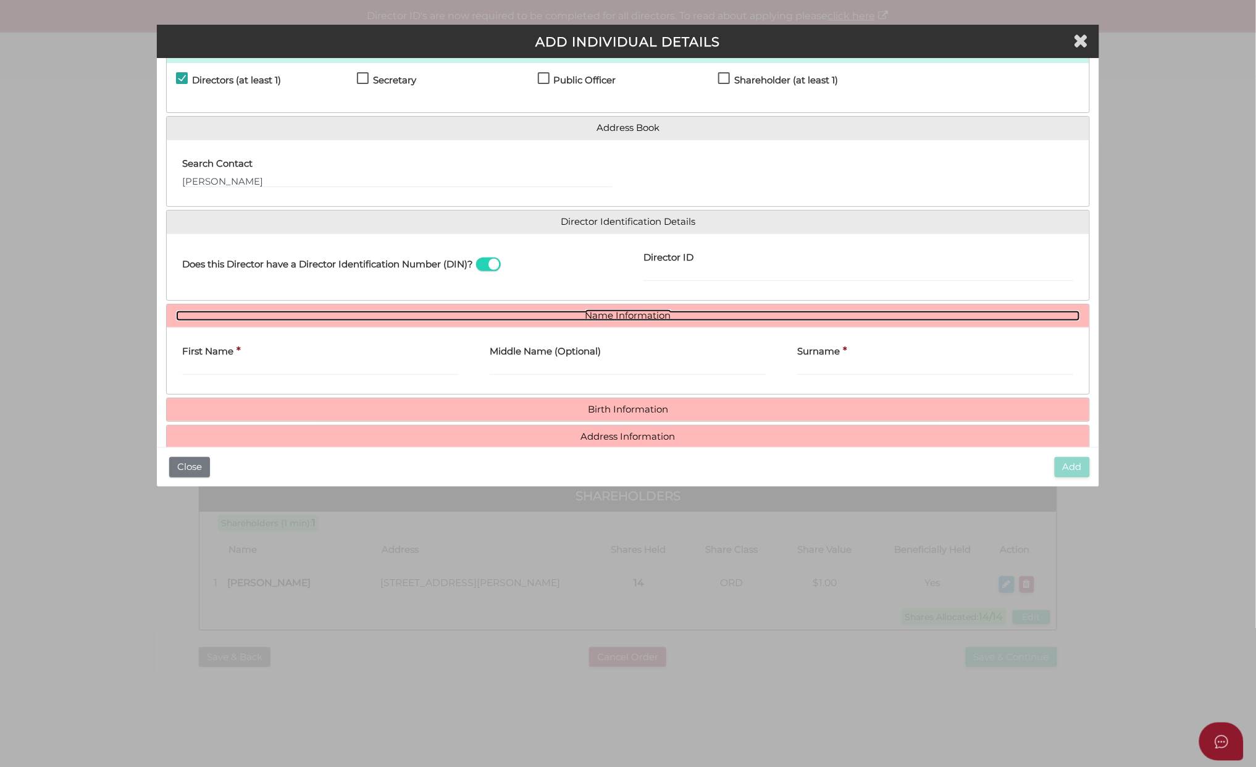
scroll to position [65, 0]
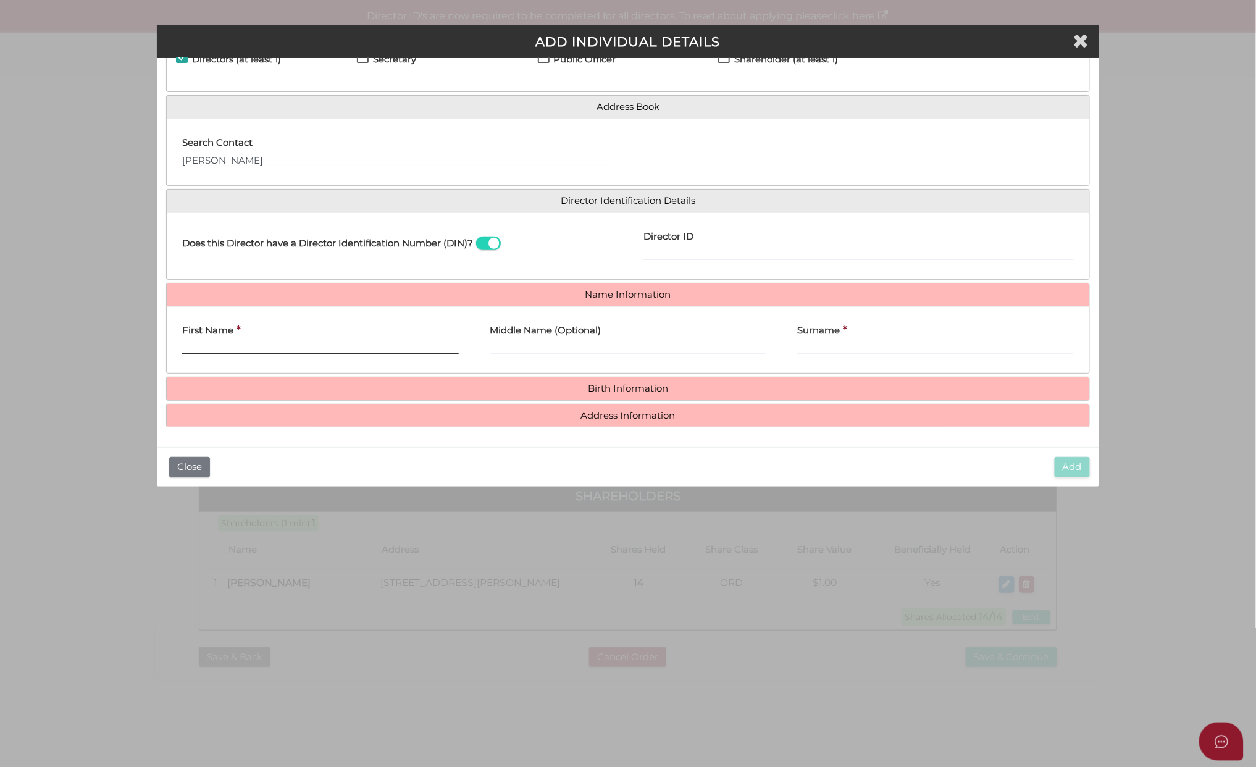
click at [211, 342] on input "First Name" at bounding box center [320, 348] width 277 height 14
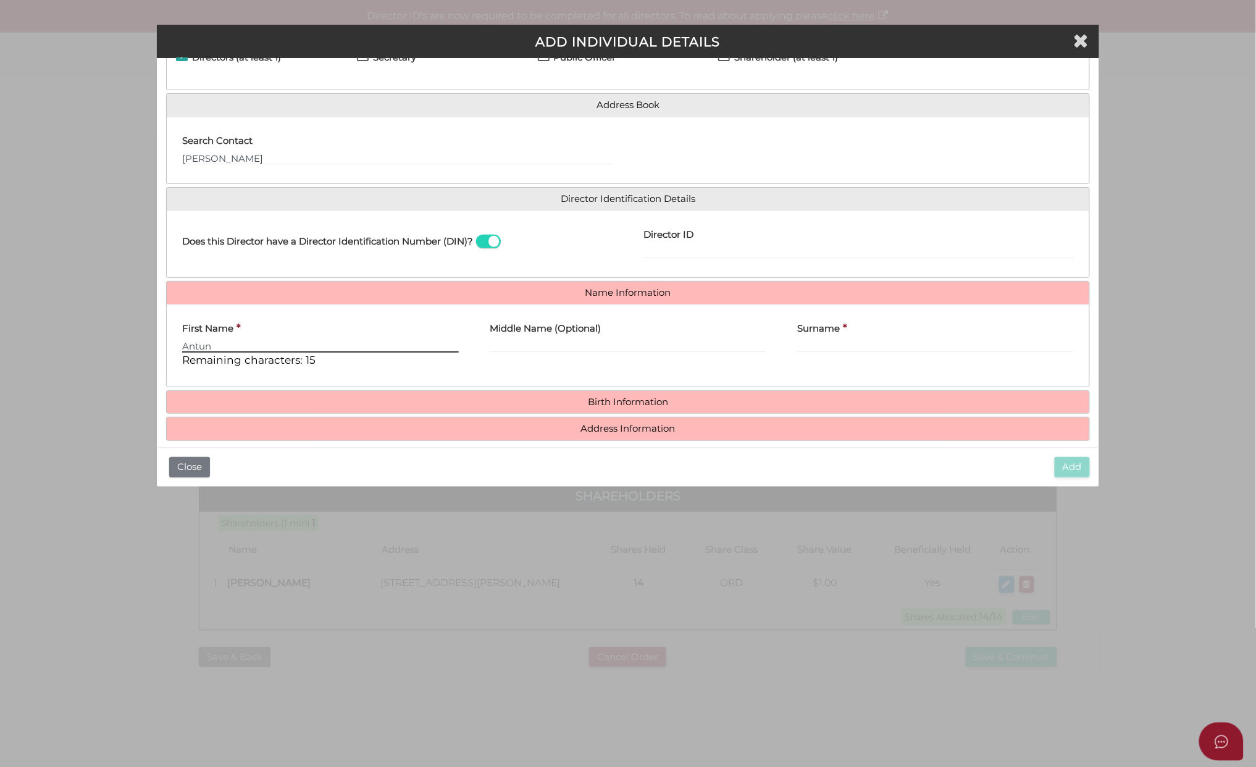
type input "Antun"
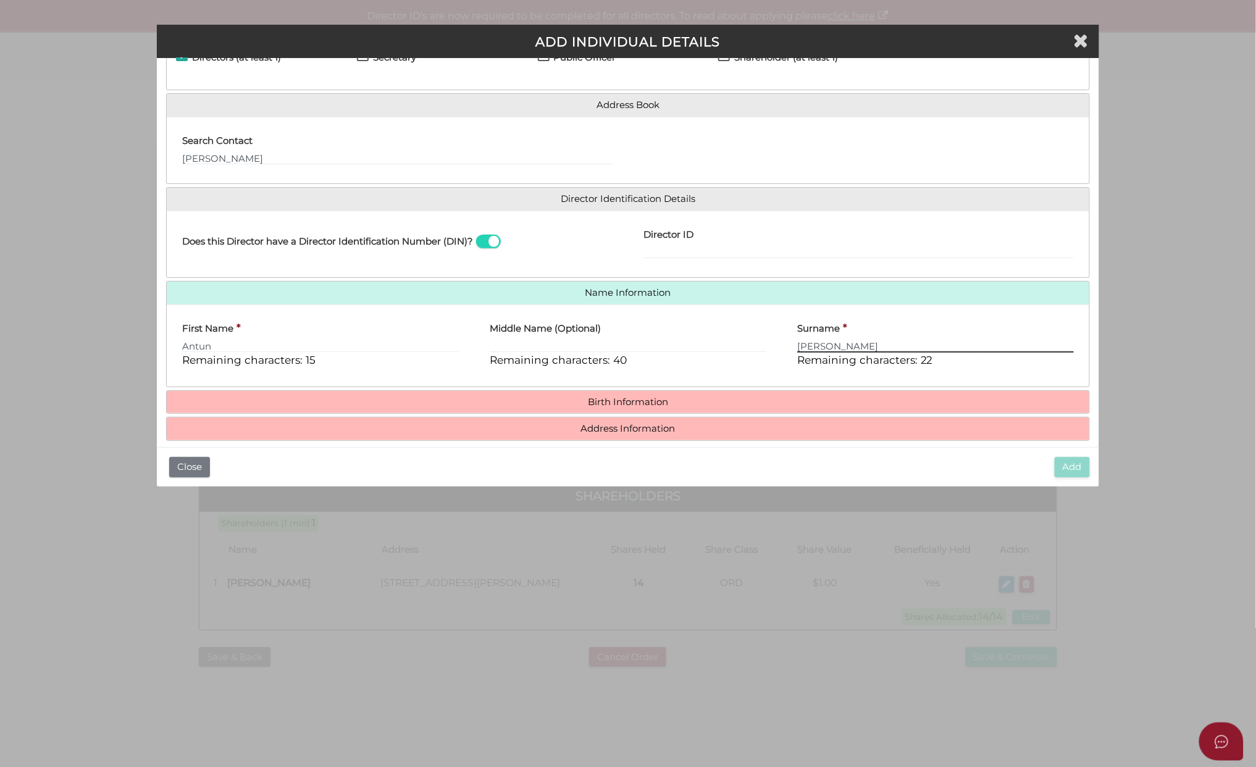
type input "[PERSON_NAME]"
click at [674, 250] on input "Director ID" at bounding box center [859, 252] width 430 height 14
click at [660, 253] on input "036686967551470" at bounding box center [859, 252] width 430 height 14
type input "036686967551470"
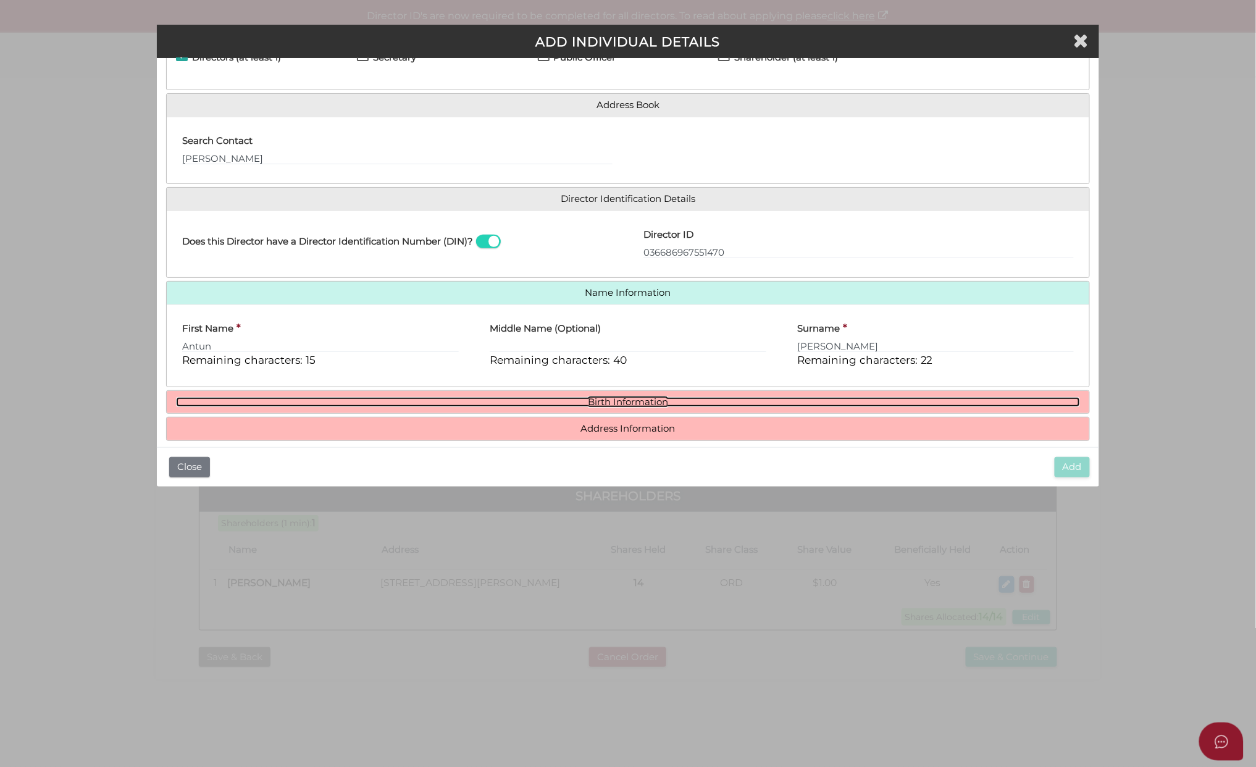
click at [615, 403] on link "Birth Information" at bounding box center [628, 402] width 904 height 10
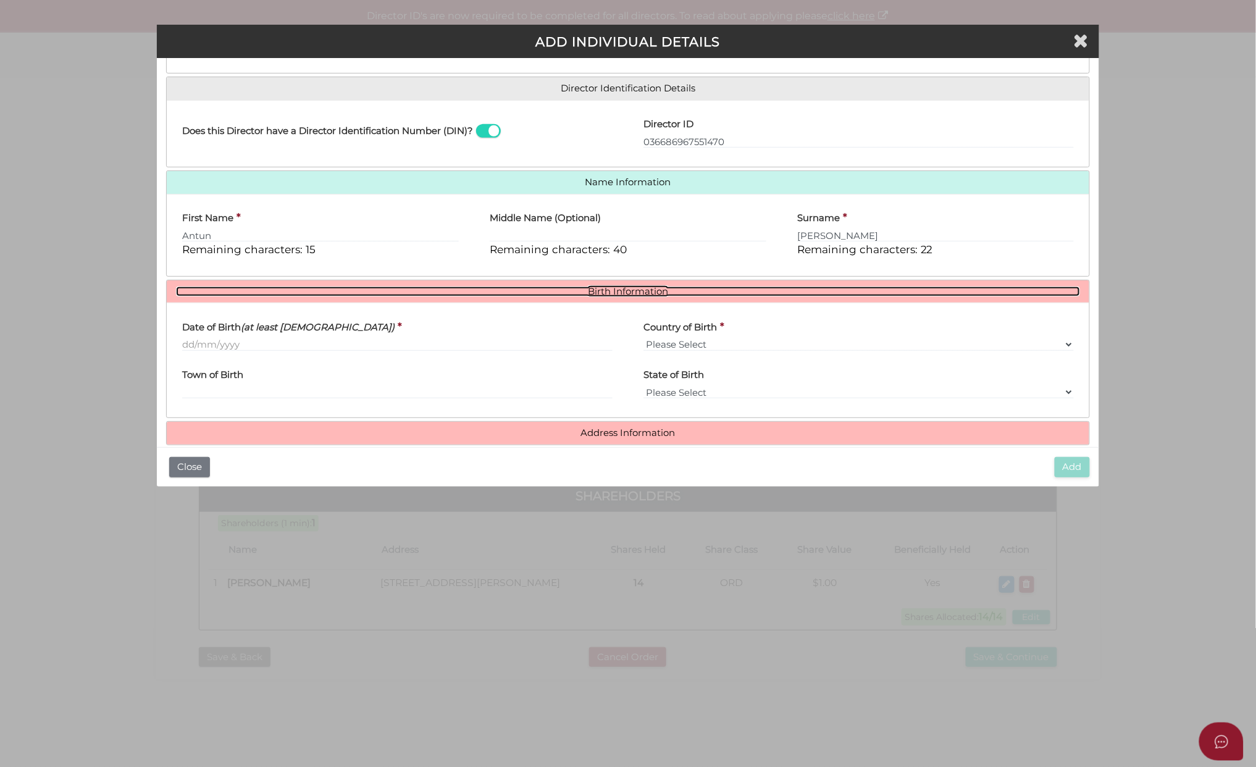
scroll to position [196, 0]
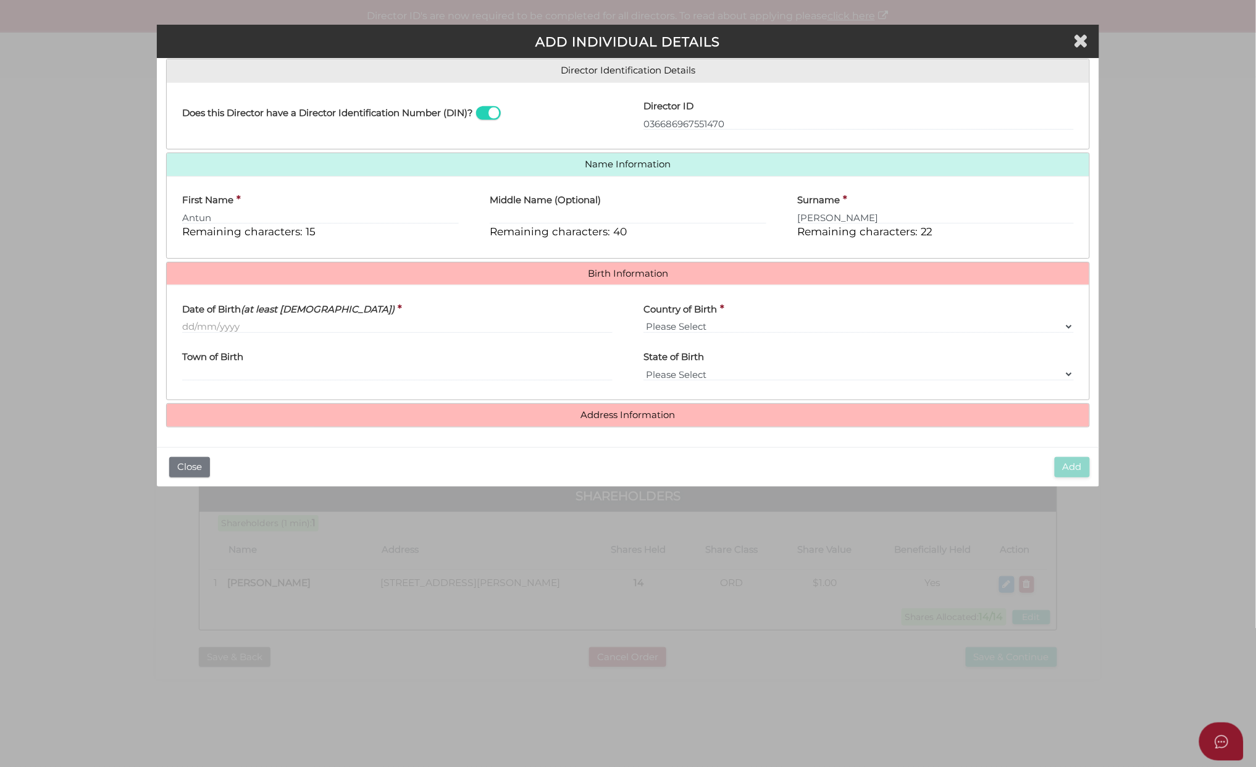
click at [201, 319] on label "Date of Birth (at least 18 years old)" at bounding box center [288, 307] width 212 height 25
click at [201, 320] on input "Date of Birth (at least 18 years old)" at bounding box center [397, 327] width 430 height 14
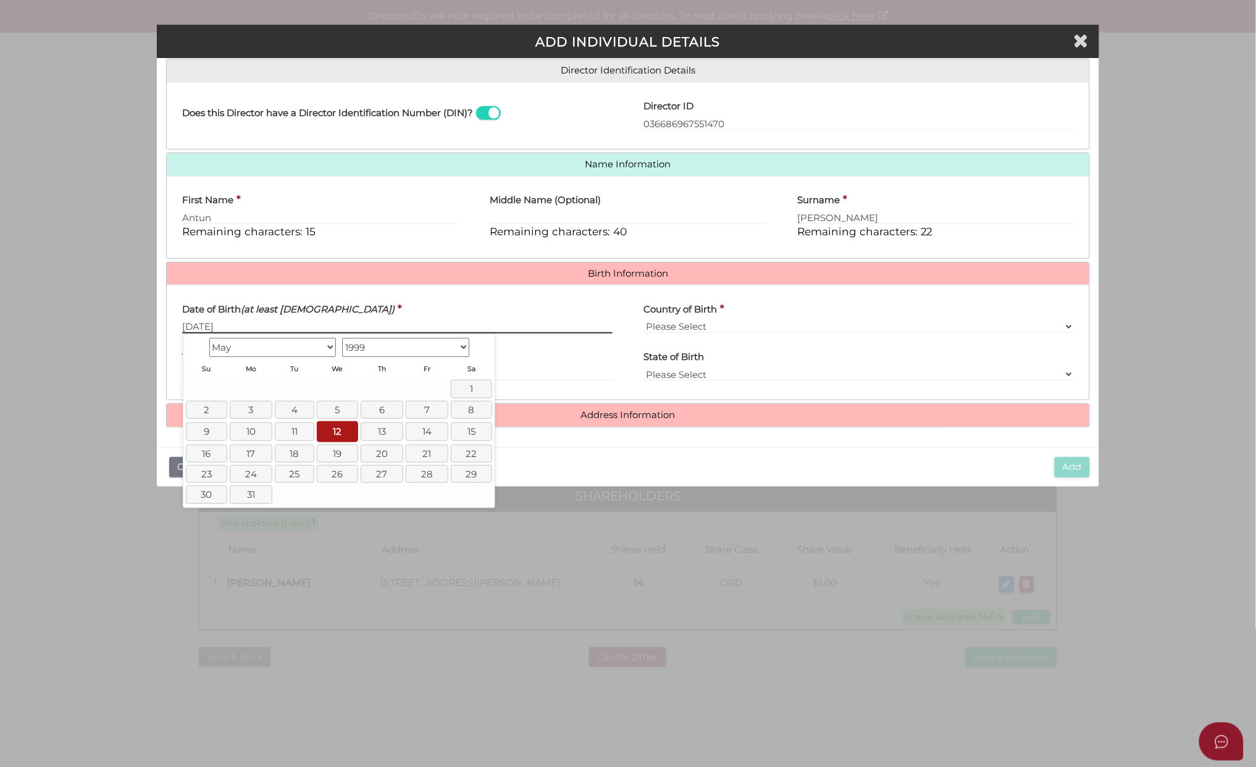
type input "[DATE]"
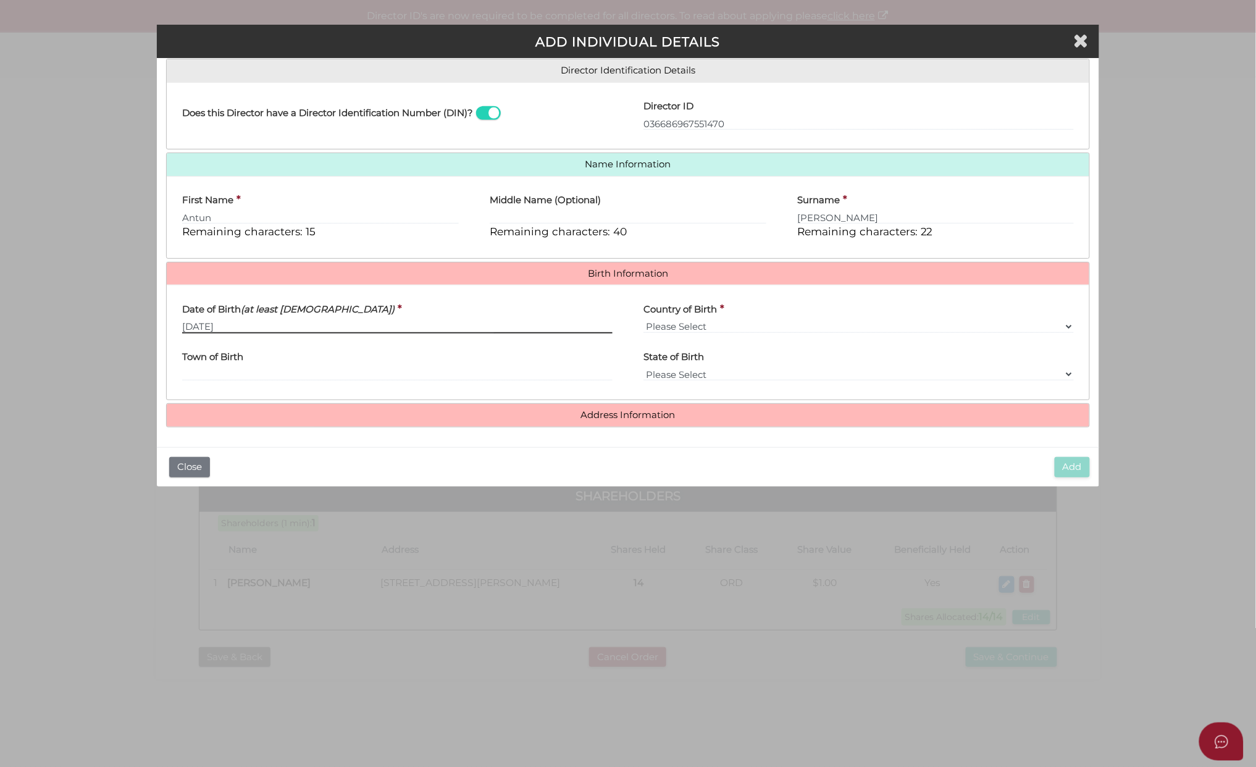
click at [245, 324] on input "[DATE]" at bounding box center [397, 327] width 430 height 14
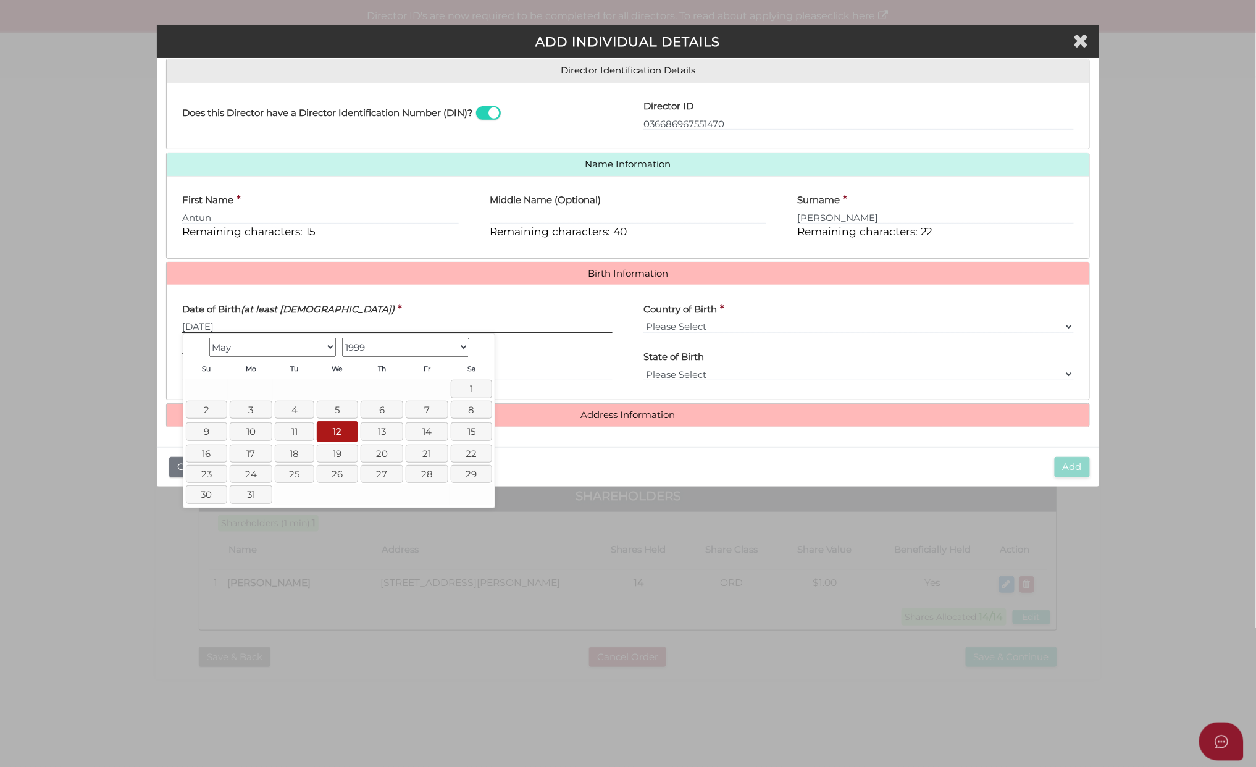
click at [245, 324] on input "[DATE]" at bounding box center [397, 327] width 430 height 14
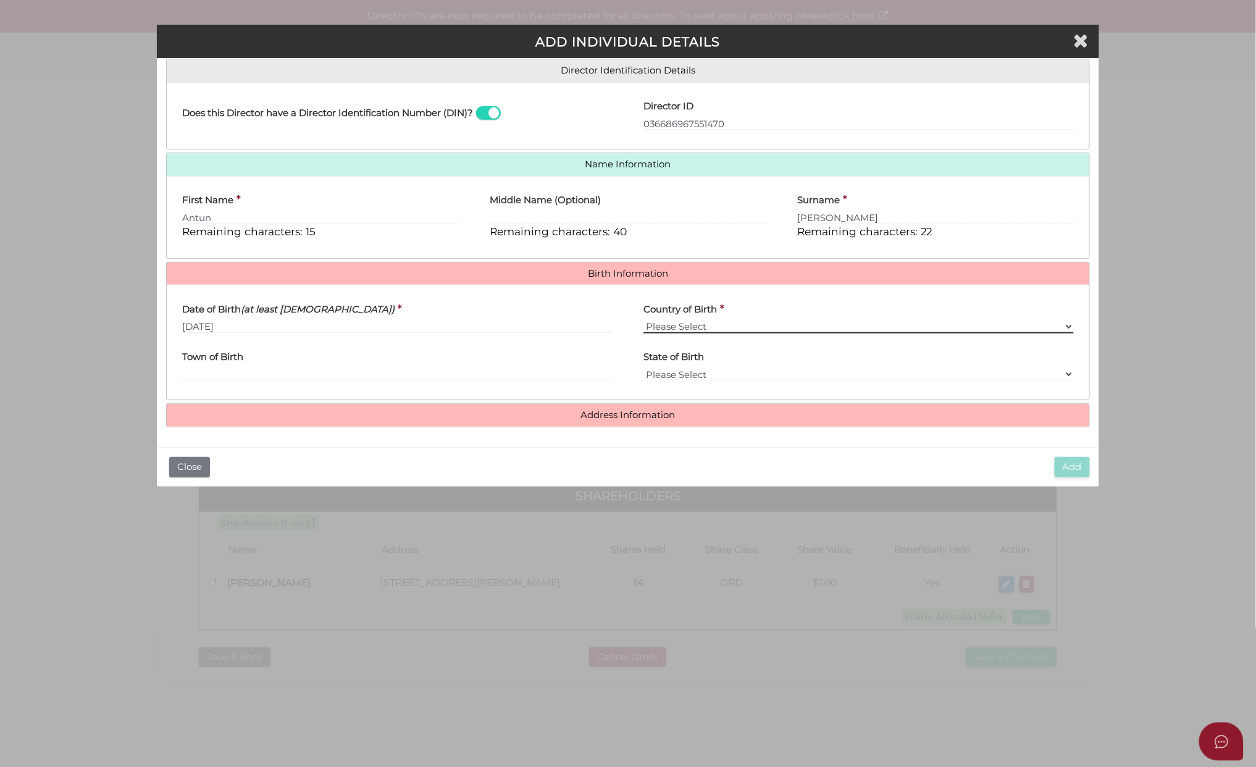
drag, startPoint x: 650, startPoint y: 324, endPoint x: 657, endPoint y: 324, distance: 6.8
click at [650, 324] on select "Please Select v Australia Afghanistan Albania Algeria American Samoa Andorra An…" at bounding box center [859, 327] width 430 height 14
select select "[GEOGRAPHIC_DATA]"
click at [644, 320] on select "Please Select v Australia Afghanistan Albania Algeria American Samoa Andorra An…" at bounding box center [859, 327] width 430 height 14
click at [225, 371] on input "Town of Birth" at bounding box center [397, 374] width 430 height 14
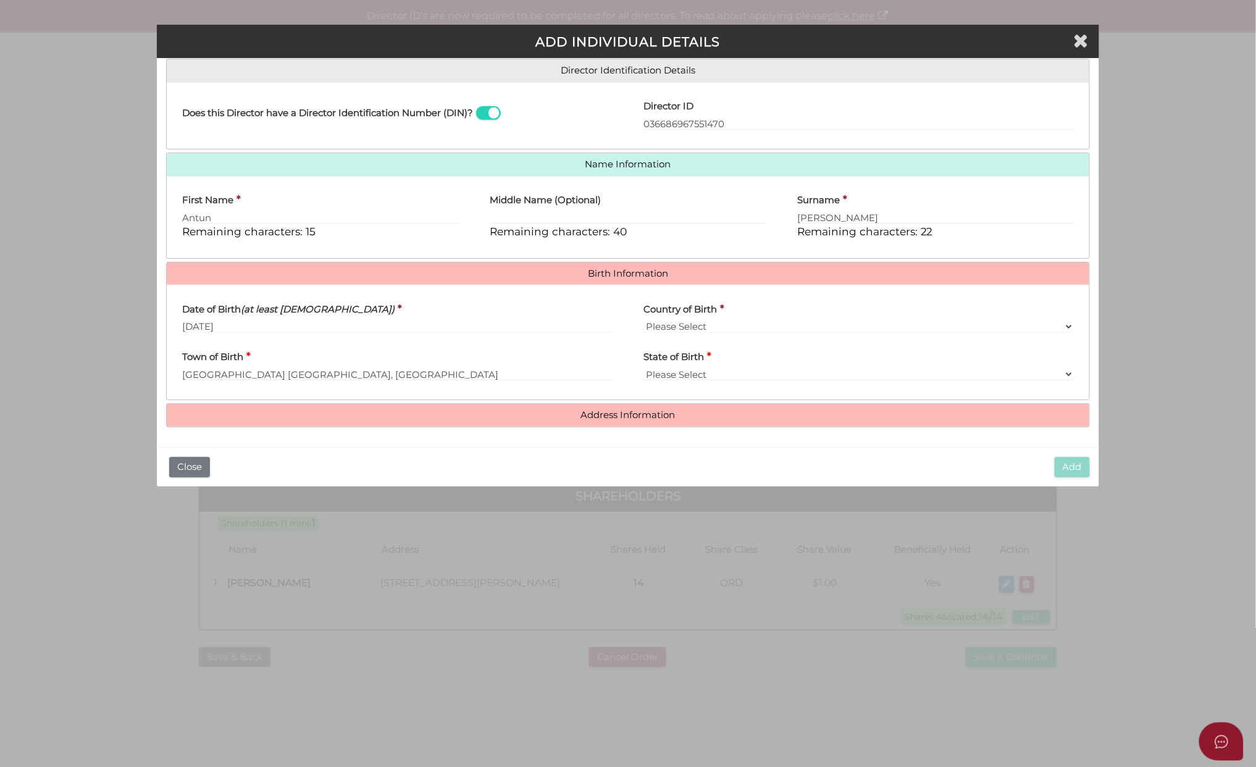
type input "Melbourne"
select select "VIC"
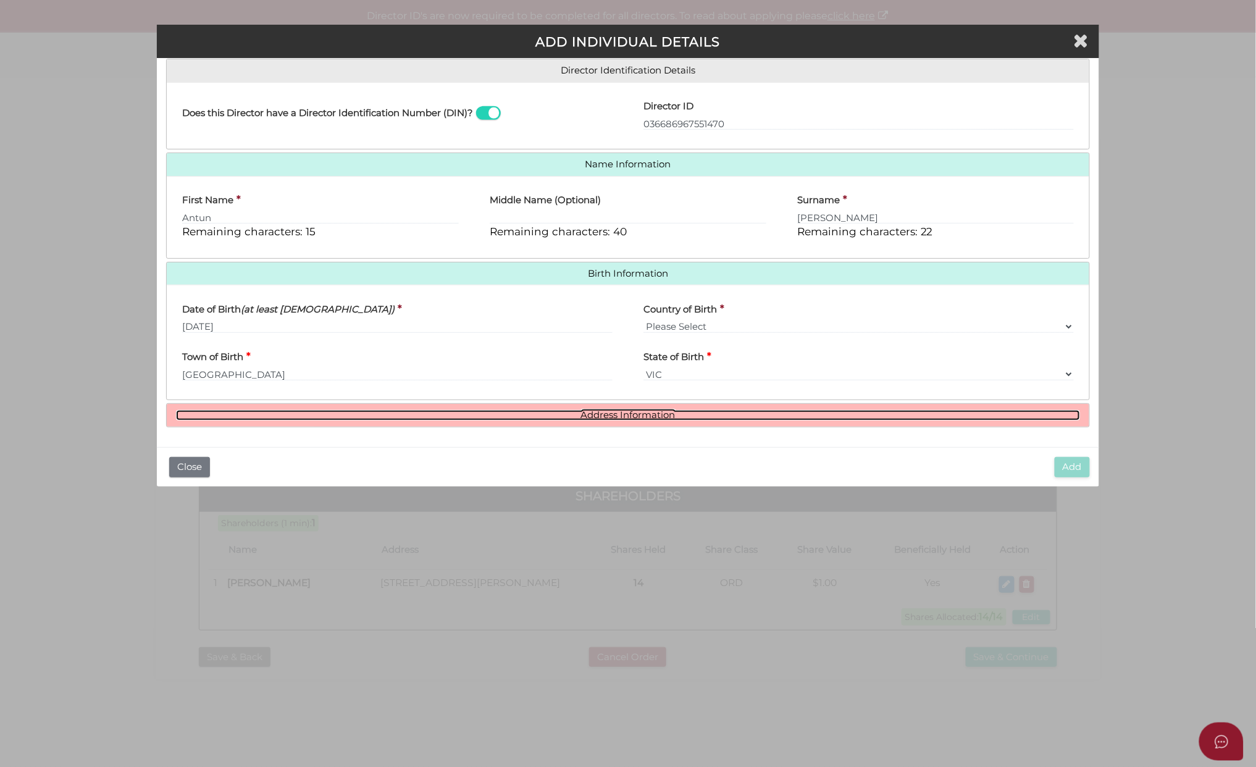
click at [626, 416] on link "Address Information" at bounding box center [628, 415] width 904 height 10
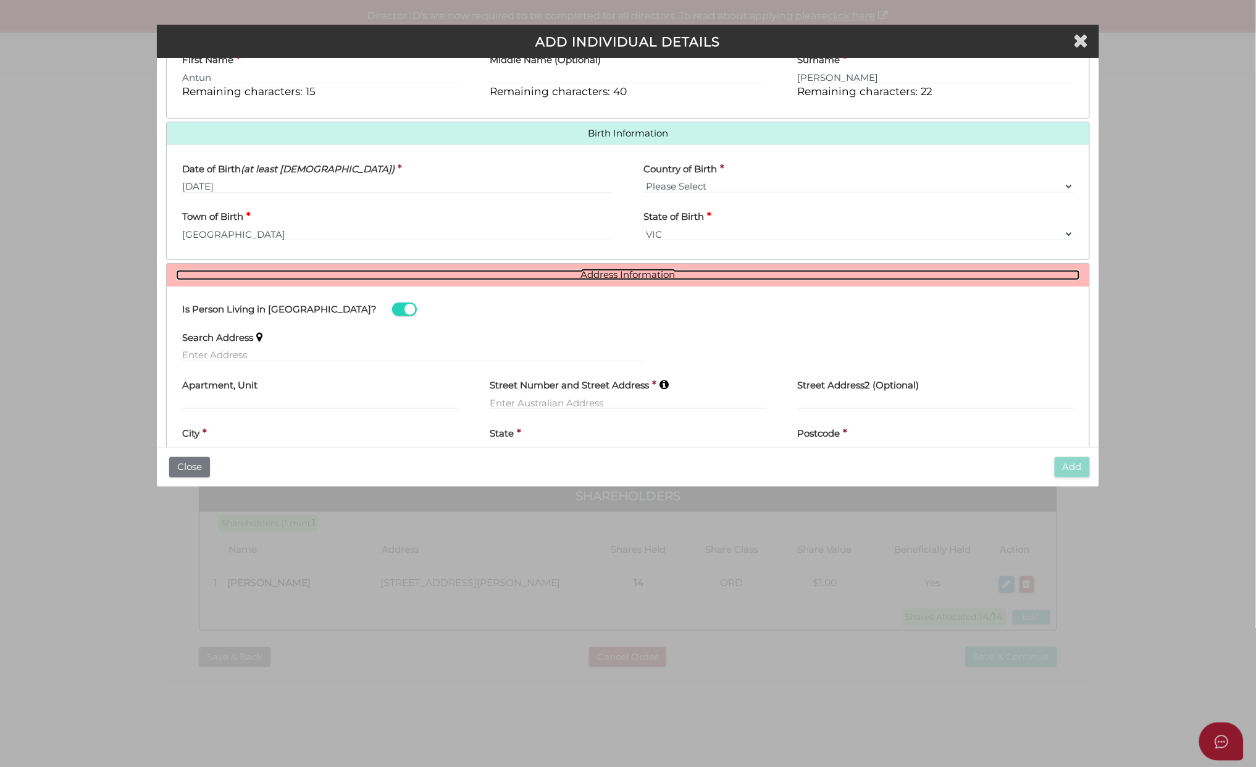
scroll to position [361, 0]
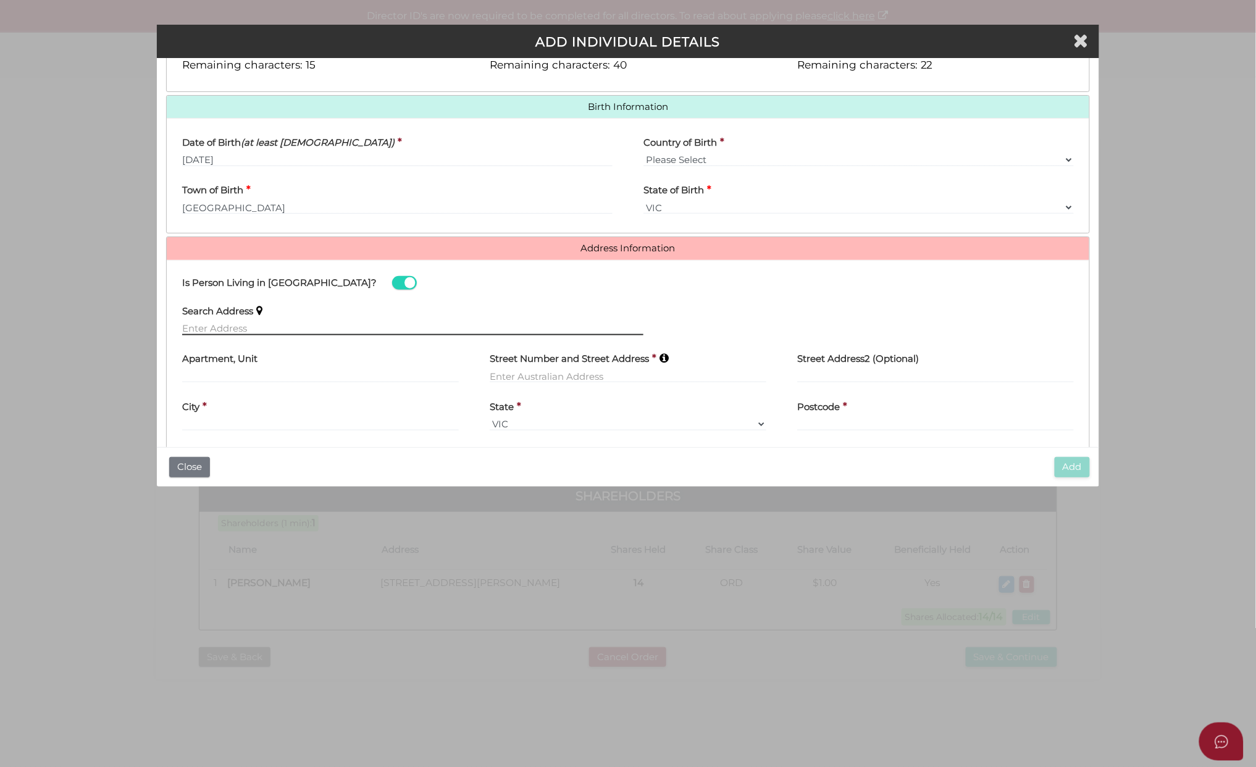
click at [214, 329] on input "text" at bounding box center [412, 329] width 461 height 14
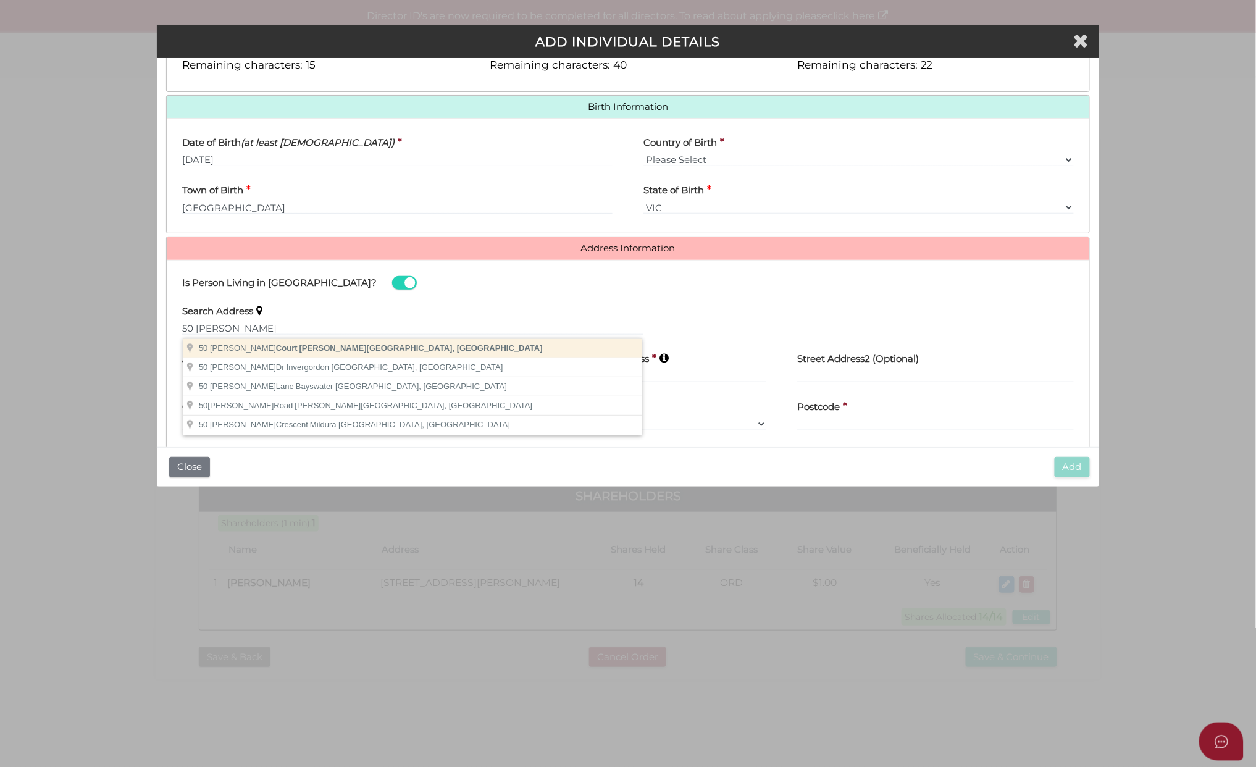
type input "50 Batey Court, Bulla VIC, Australia"
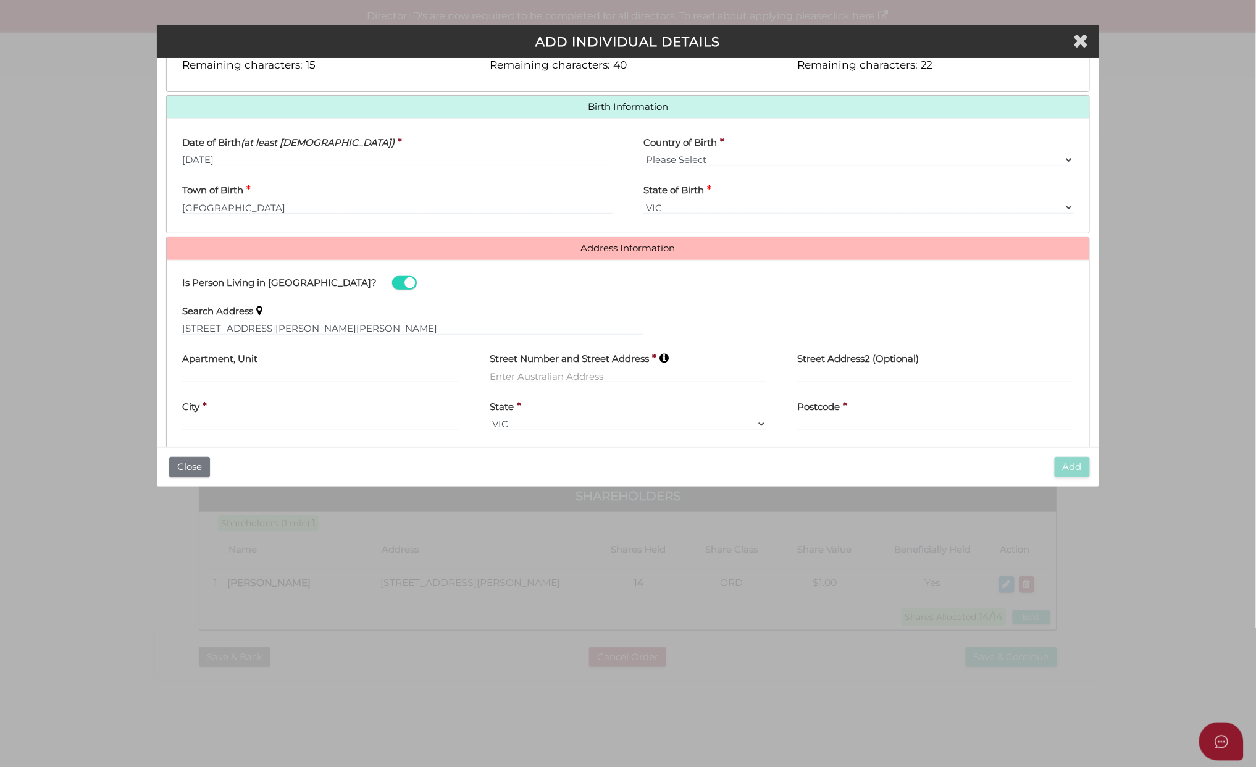
type input "50 Batey Court"
type input "Bulla"
select select "VIC"
type input "3428"
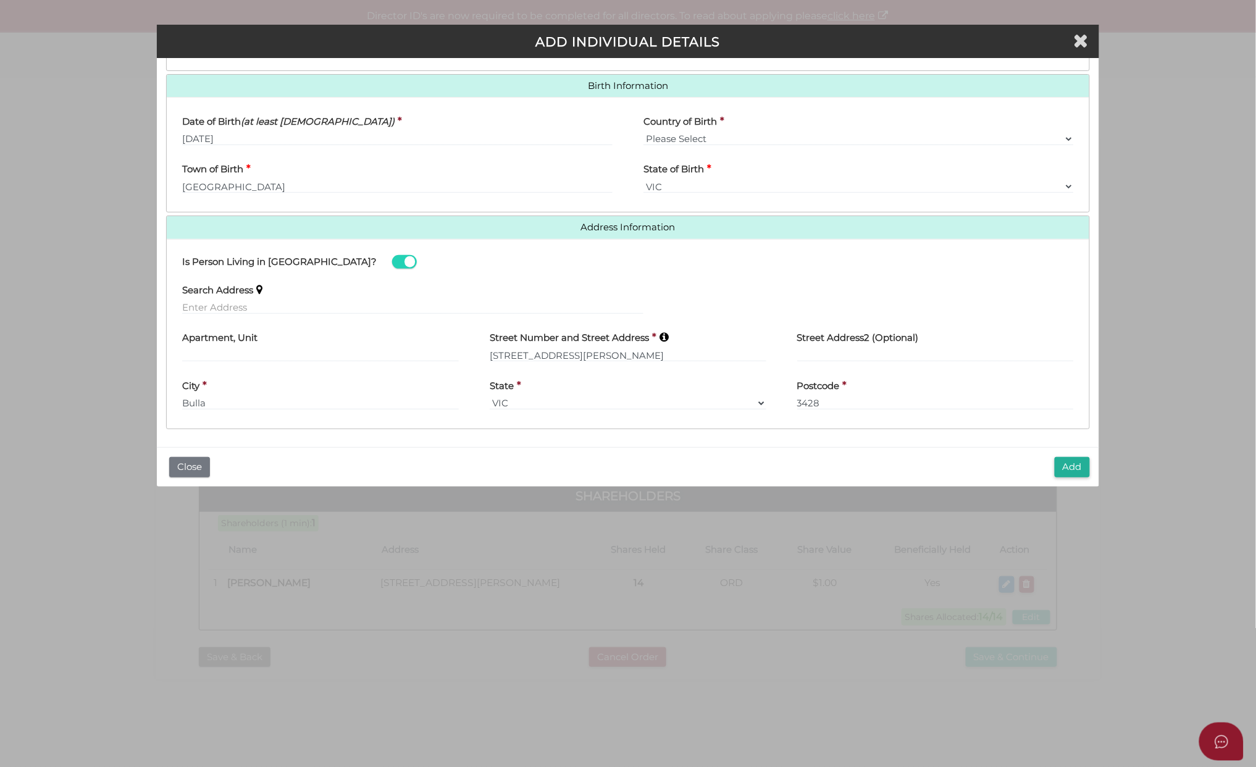
scroll to position [385, 0]
click at [1070, 468] on button "Add" at bounding box center [1072, 467] width 35 height 20
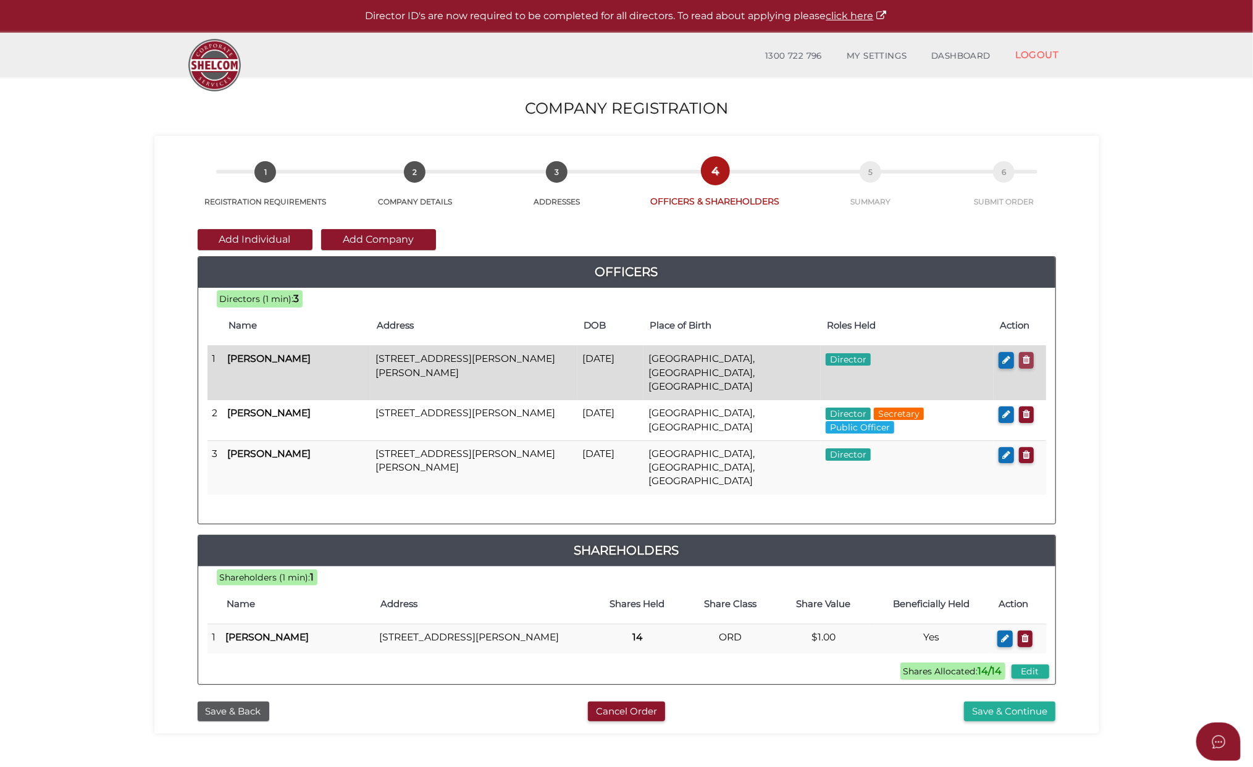
click at [1023, 357] on icon "button" at bounding box center [1026, 359] width 7 height 9
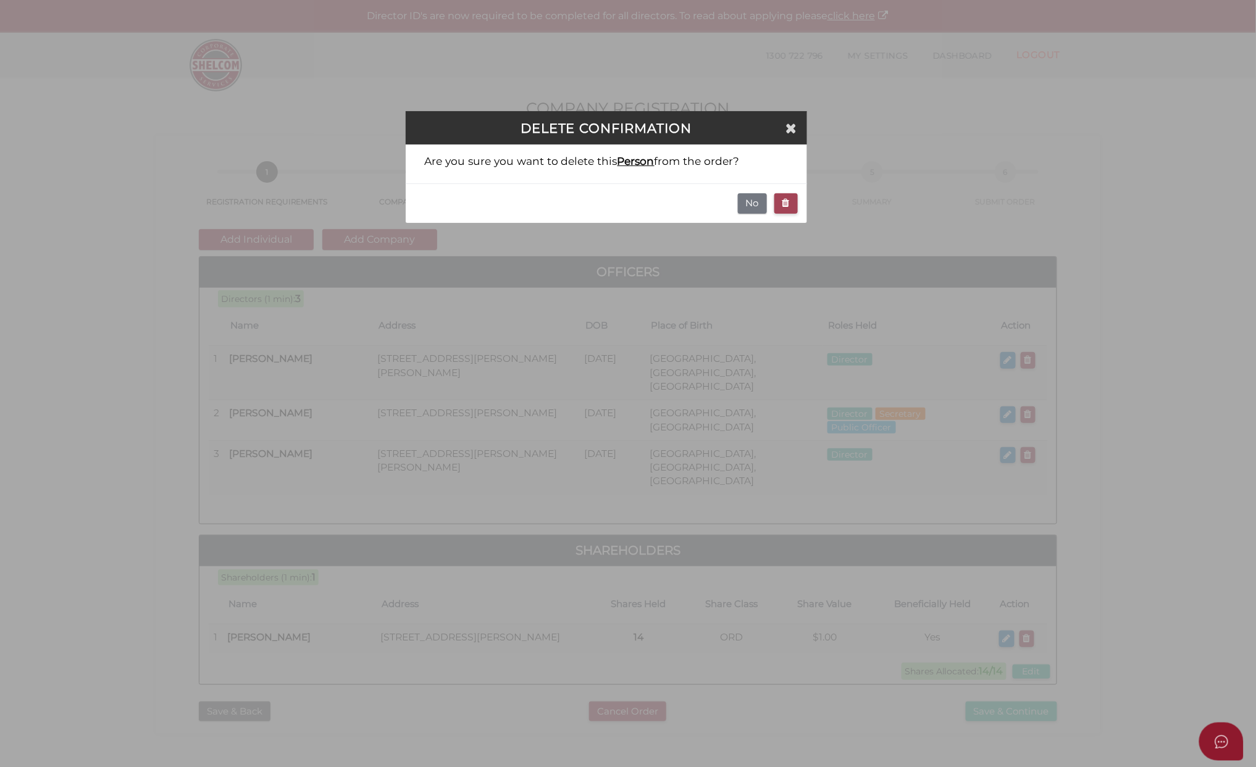
click at [784, 200] on icon "button" at bounding box center [785, 202] width 7 height 9
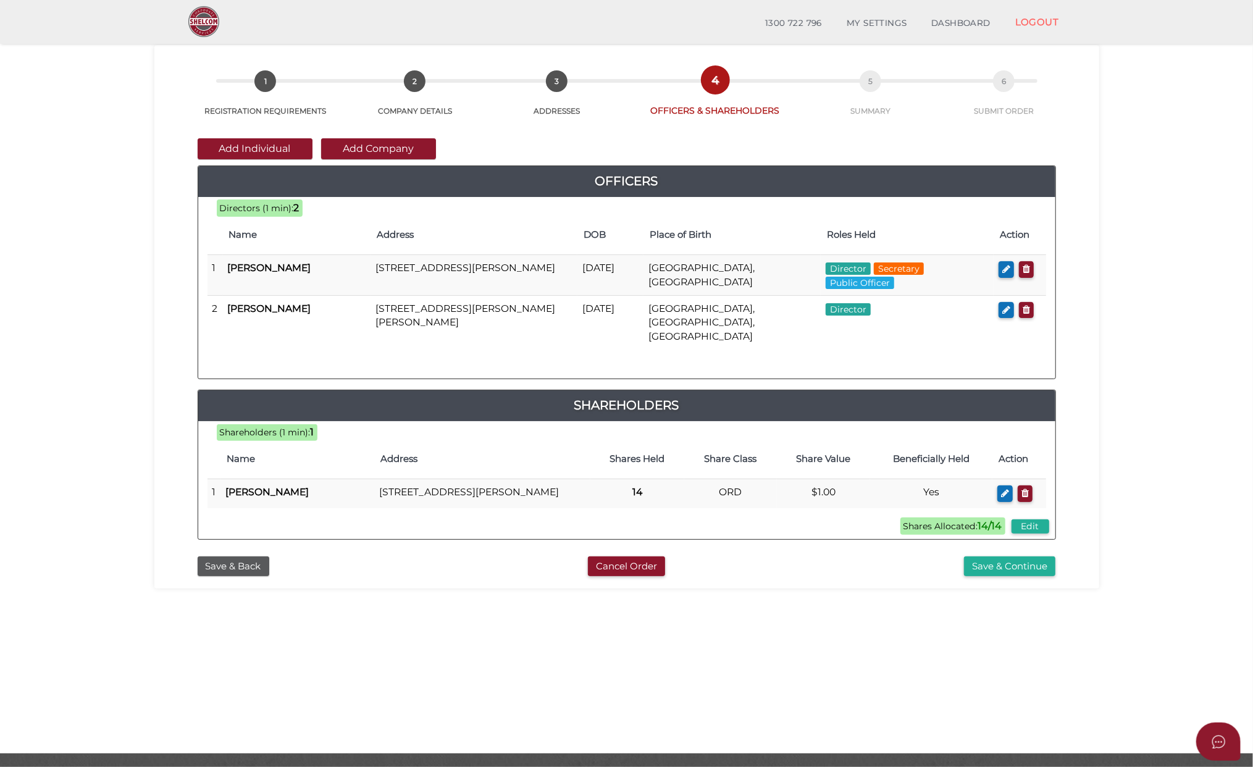
scroll to position [80, 0]
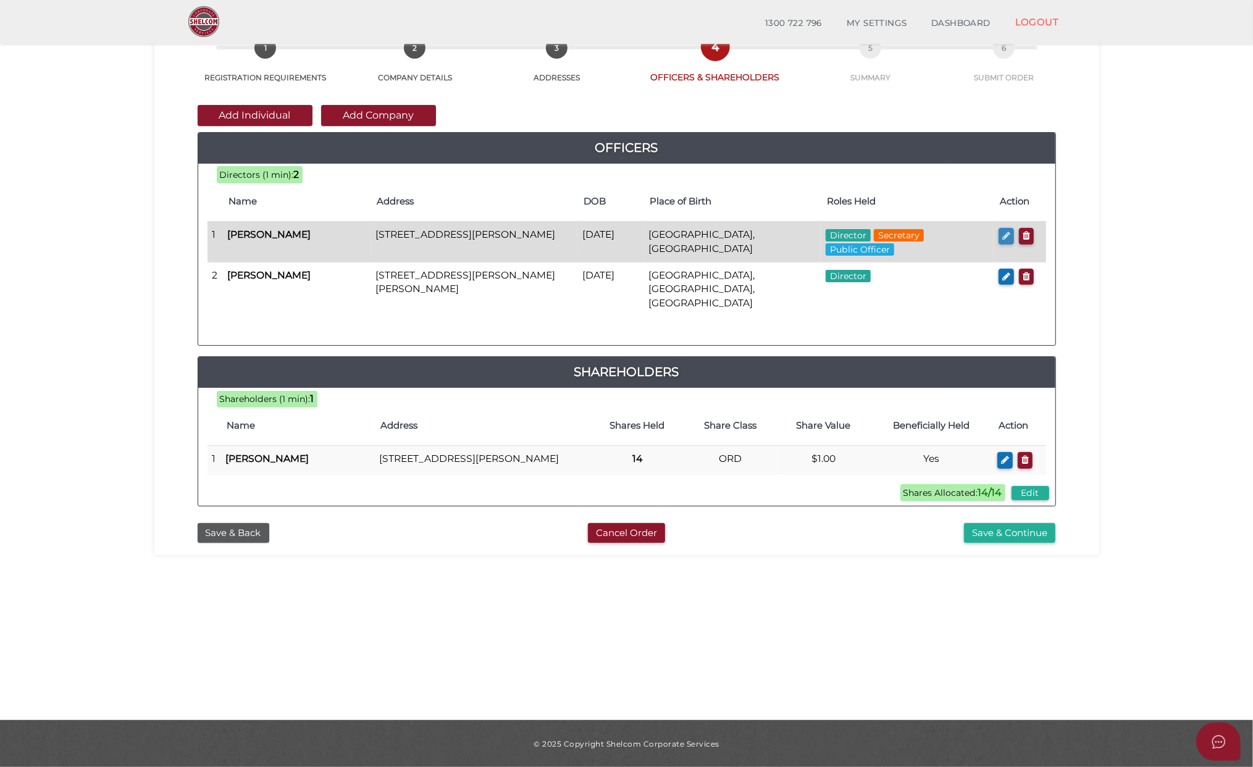
click at [1004, 233] on icon "button" at bounding box center [1006, 235] width 8 height 9
checkbox input "true"
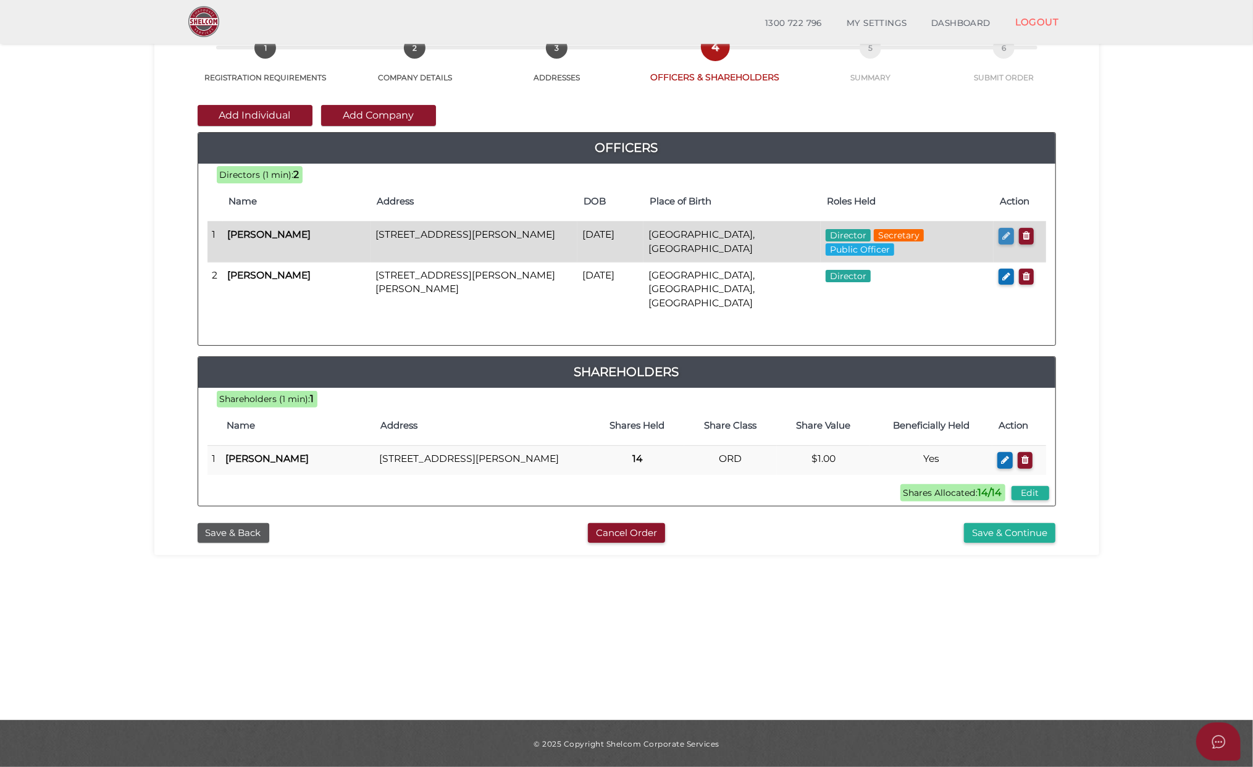
type input "36313810998066"
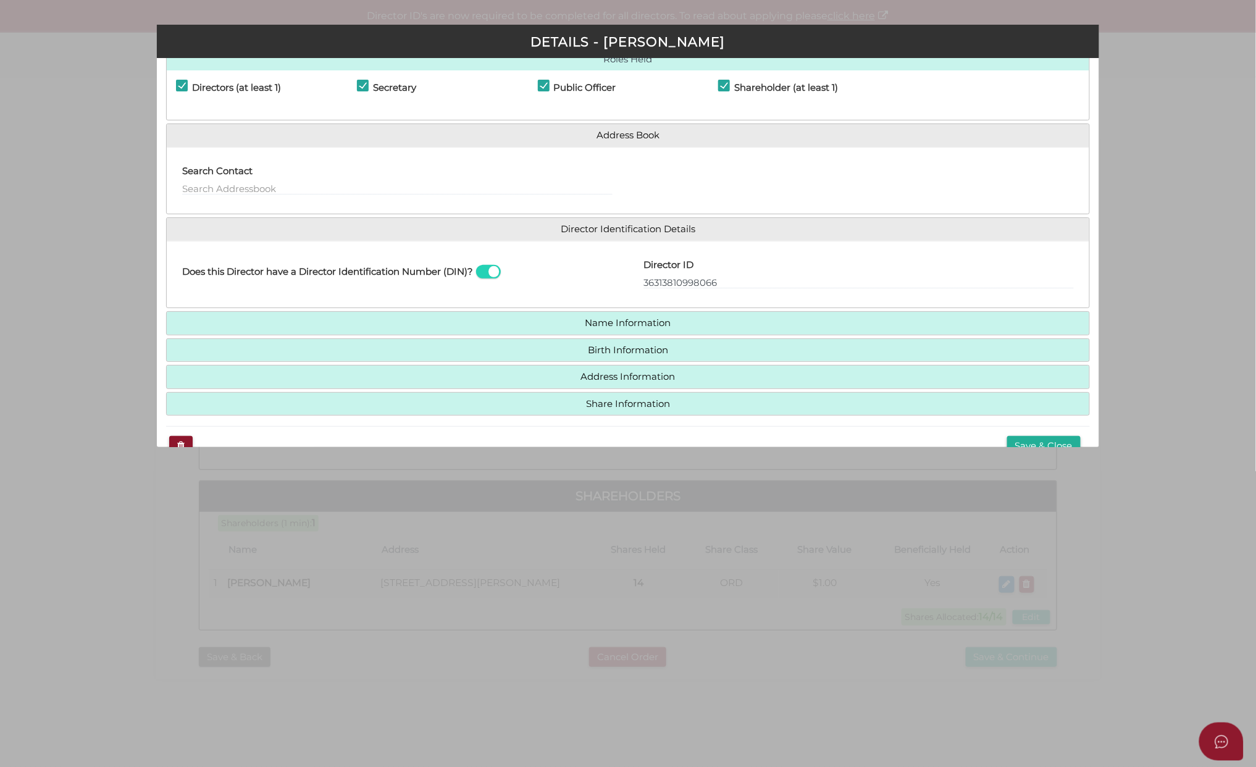
scroll to position [65, 0]
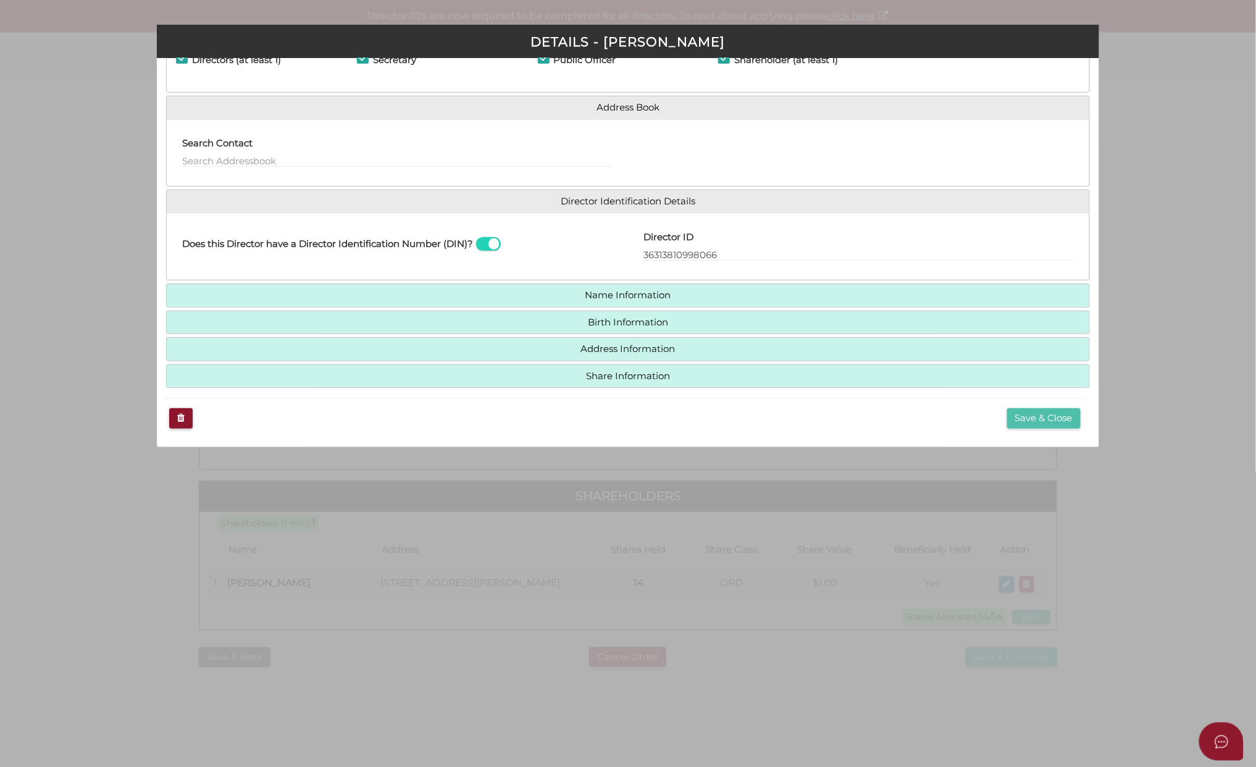
click at [1021, 415] on button "Save & Close" at bounding box center [1043, 418] width 73 height 20
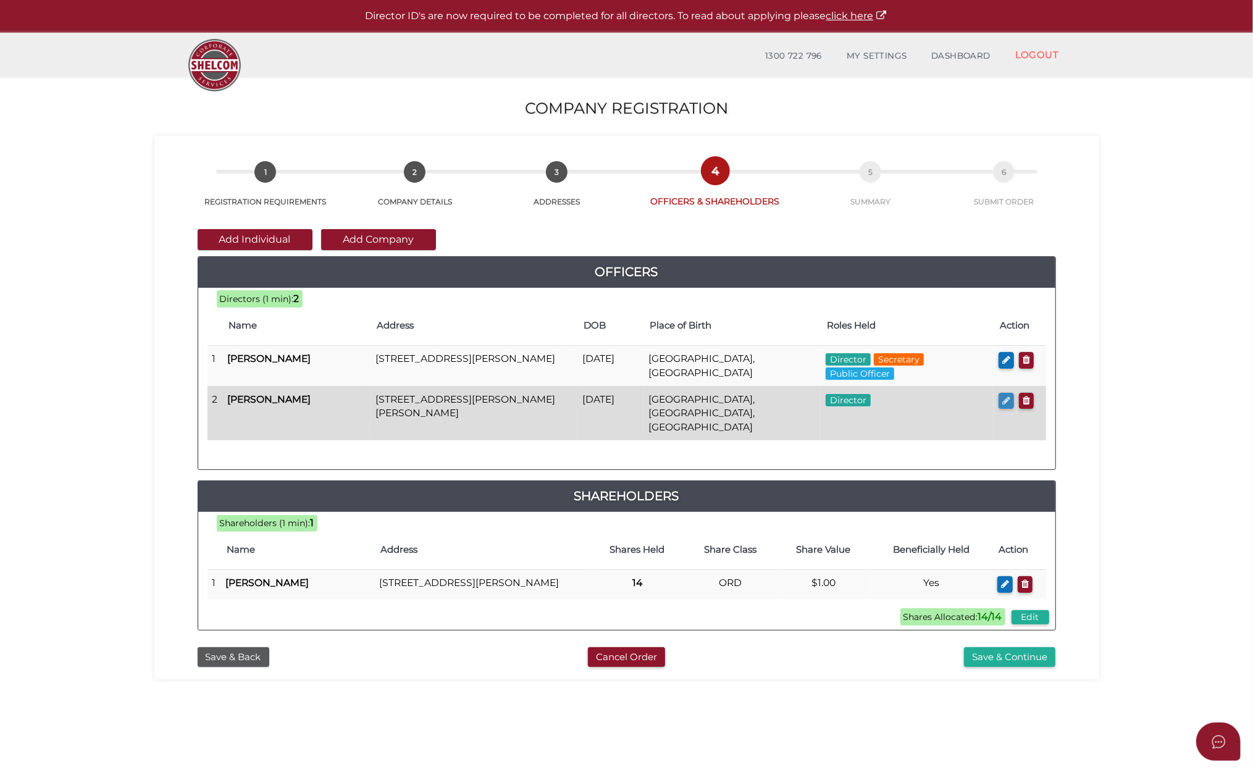
click at [1005, 404] on icon "button" at bounding box center [1006, 400] width 8 height 9
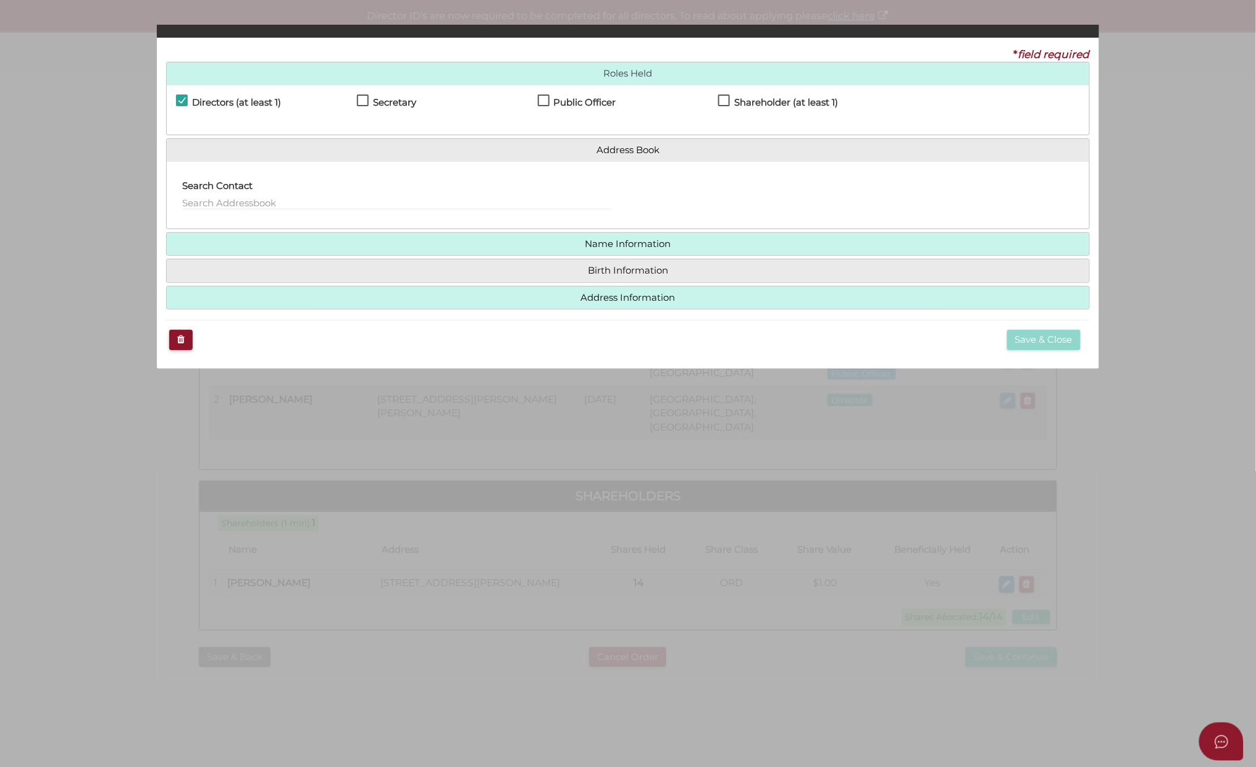
checkbox input "true"
type input "36686967551470"
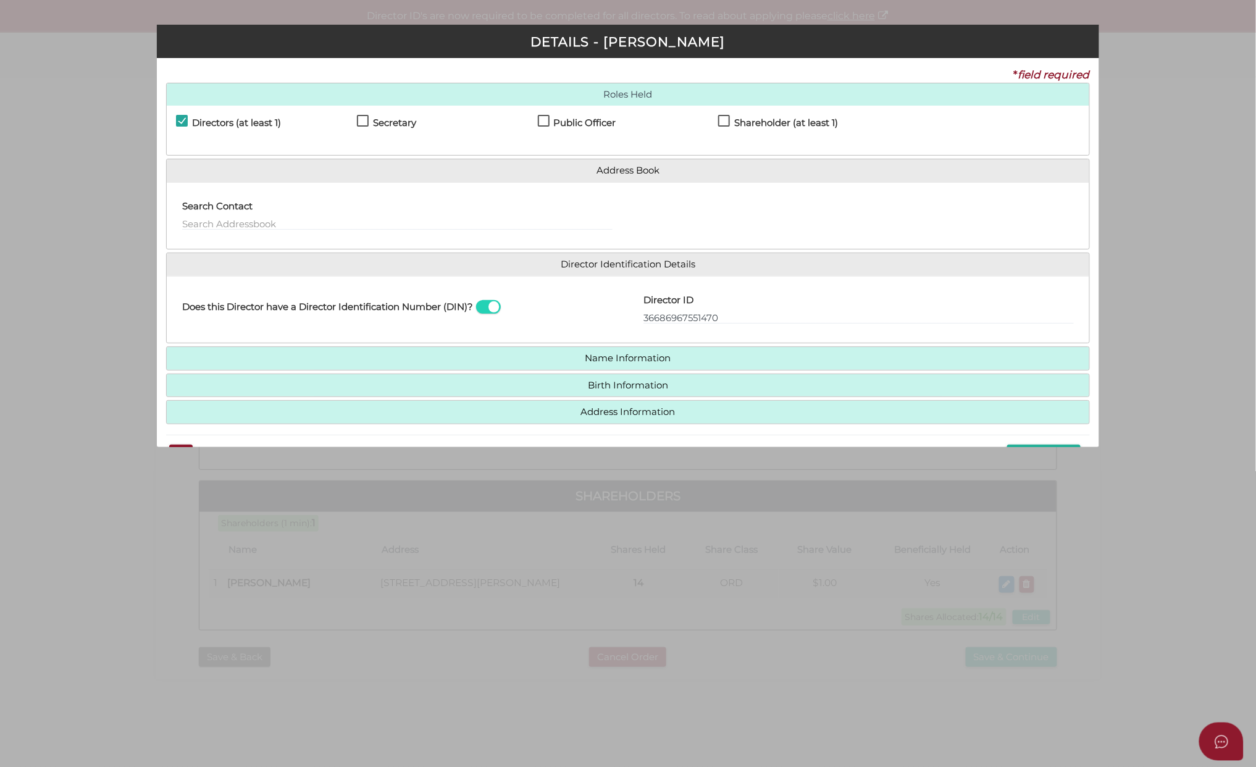
scroll to position [38, 0]
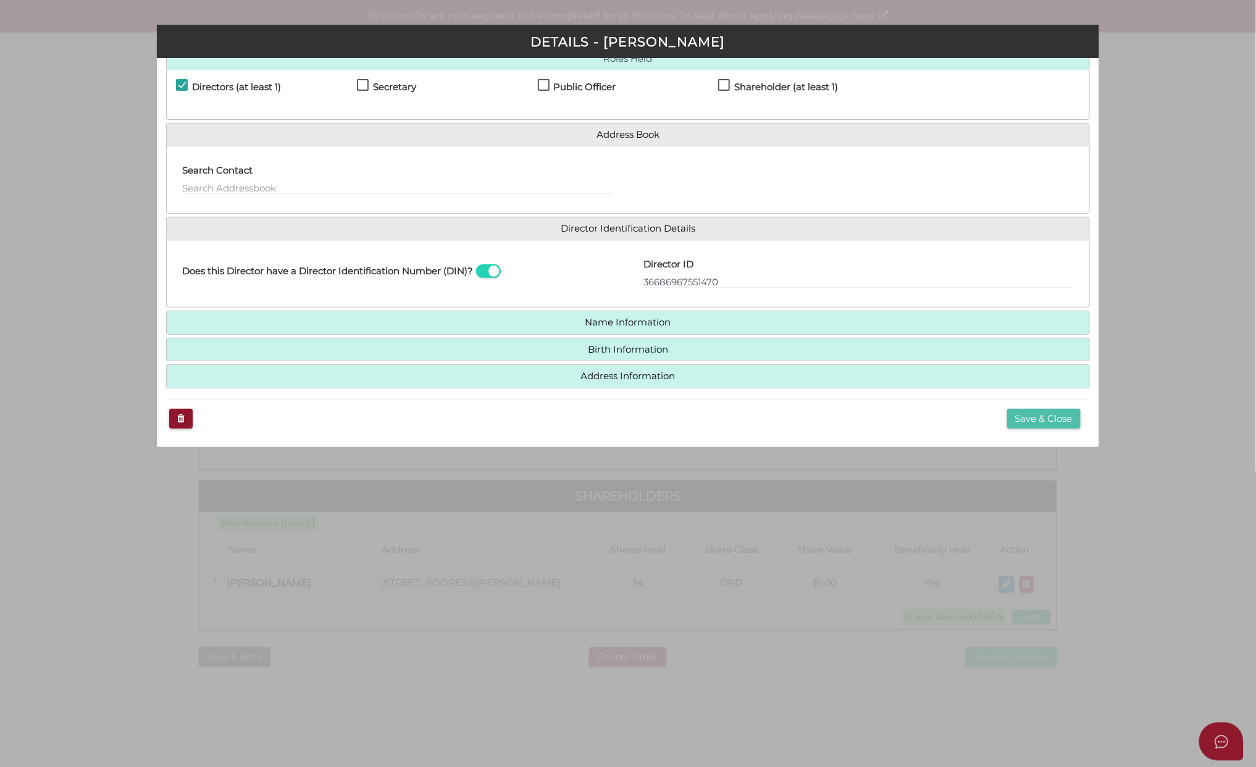
click at [1028, 421] on button "Save & Close" at bounding box center [1043, 419] width 73 height 20
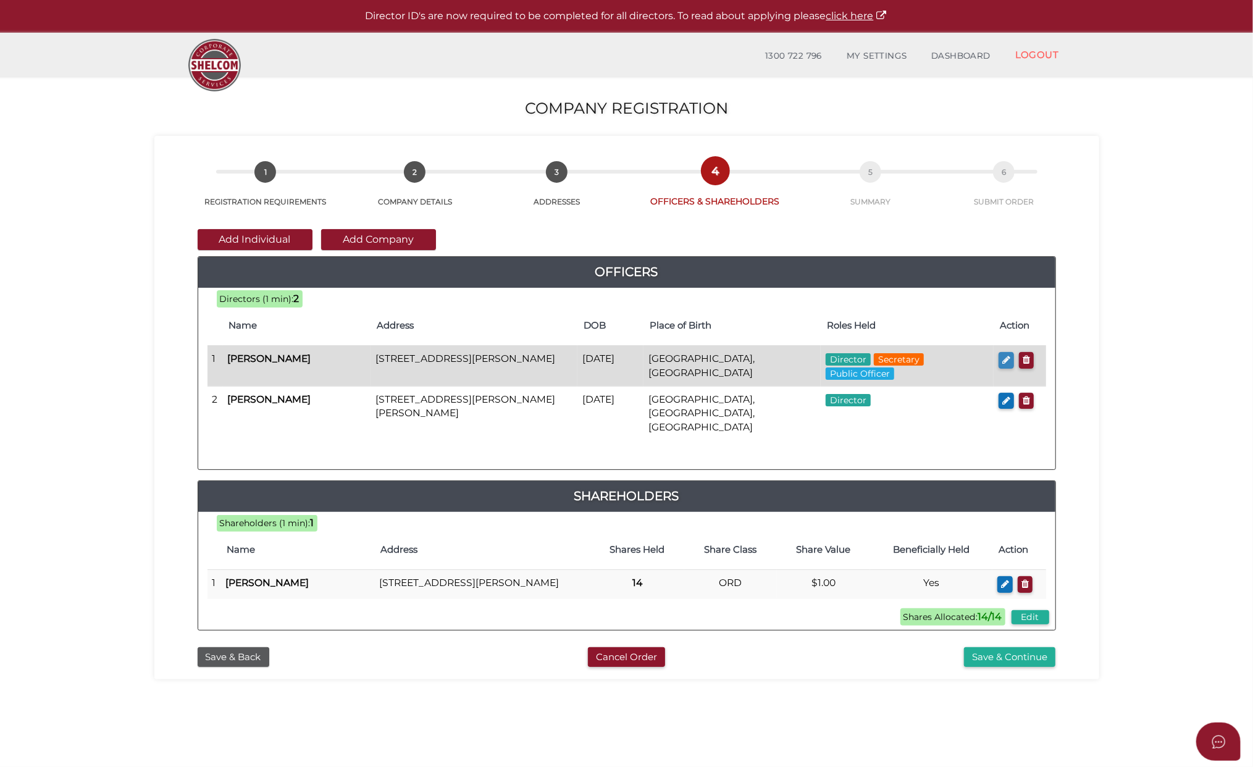
click at [1000, 358] on button "button" at bounding box center [1006, 360] width 15 height 17
checkbox input "true"
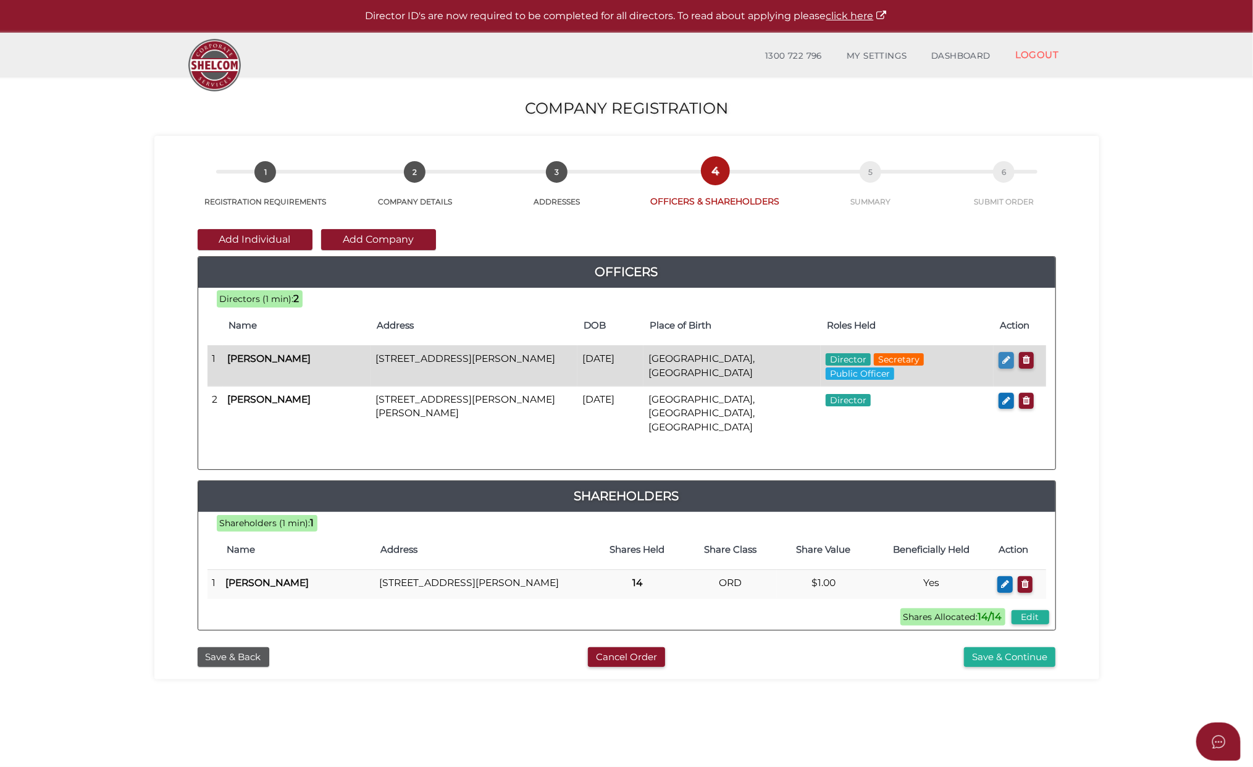
type input "36313810998066"
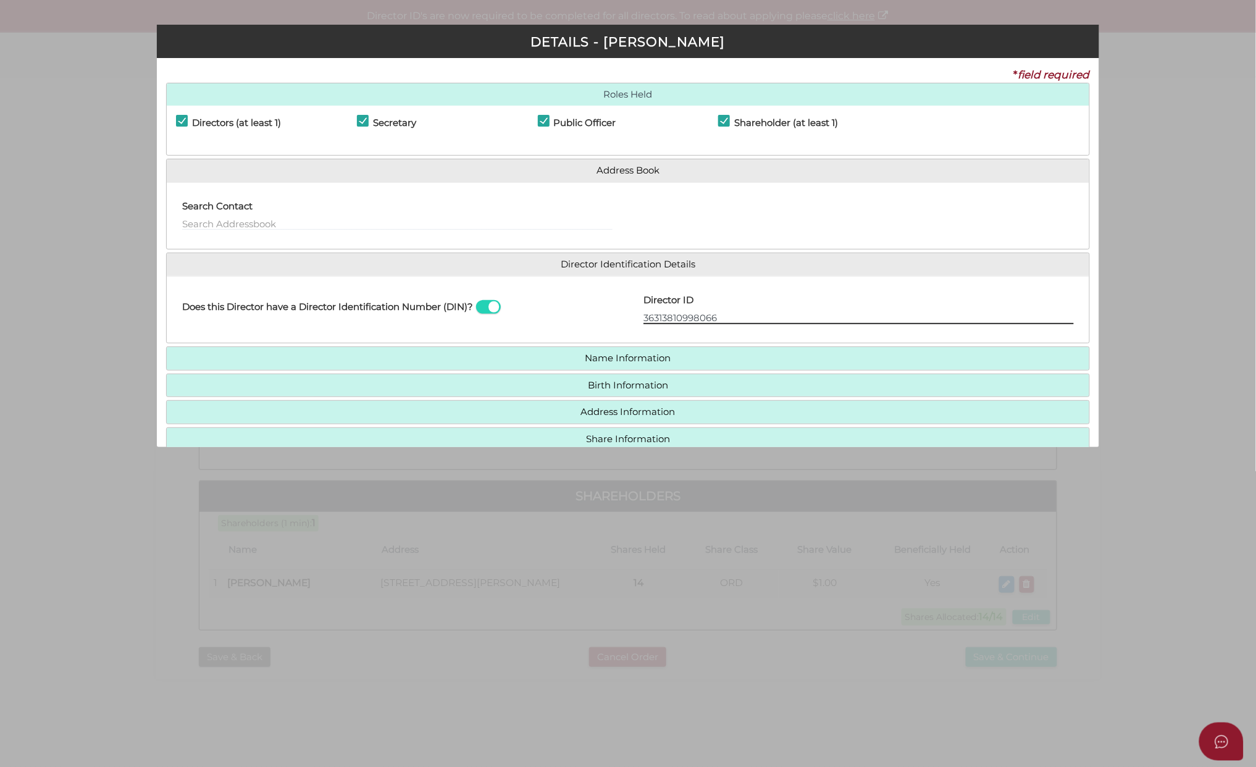
click at [720, 319] on input "36313810998066" at bounding box center [859, 318] width 430 height 14
drag, startPoint x: 725, startPoint y: 319, endPoint x: 631, endPoint y: 312, distance: 94.1
click at [631, 315] on div "Director ID 36313810998066 Email Director About How To Apply for DIN" at bounding box center [858, 310] width 461 height 48
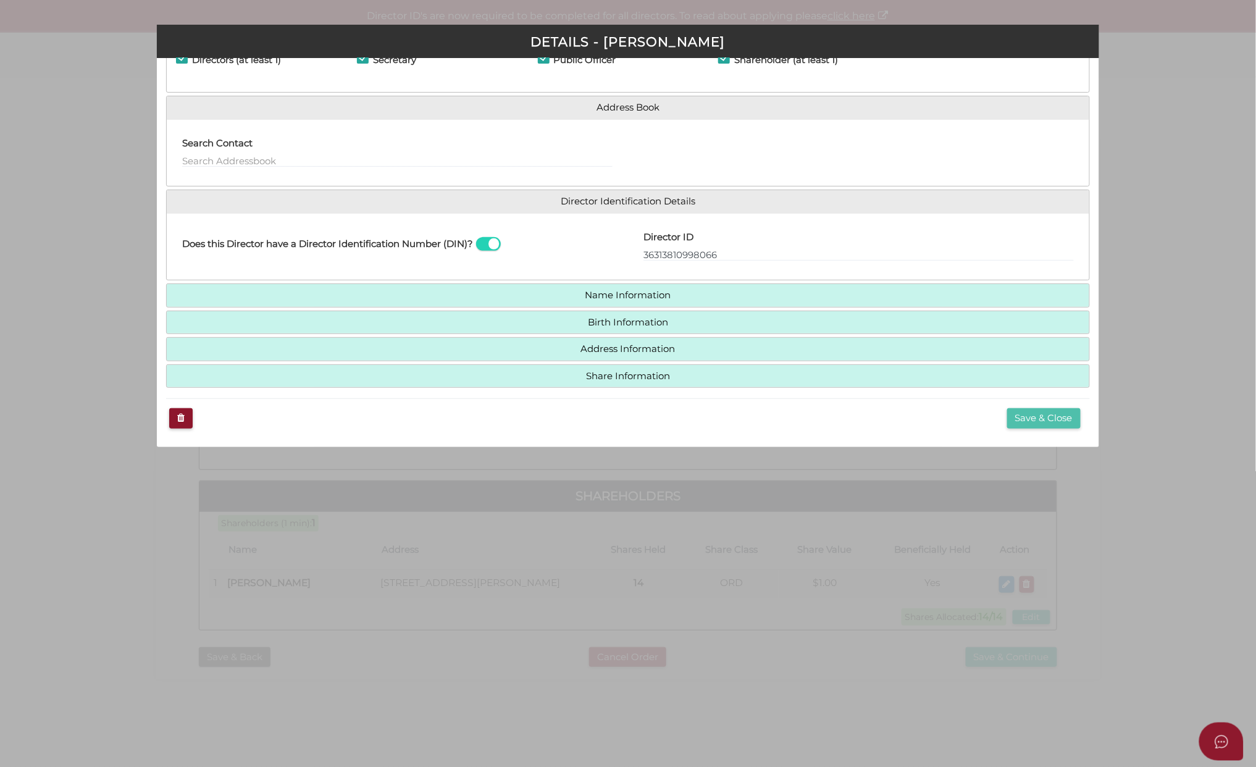
click at [1023, 421] on button "Save & Close" at bounding box center [1043, 418] width 73 height 20
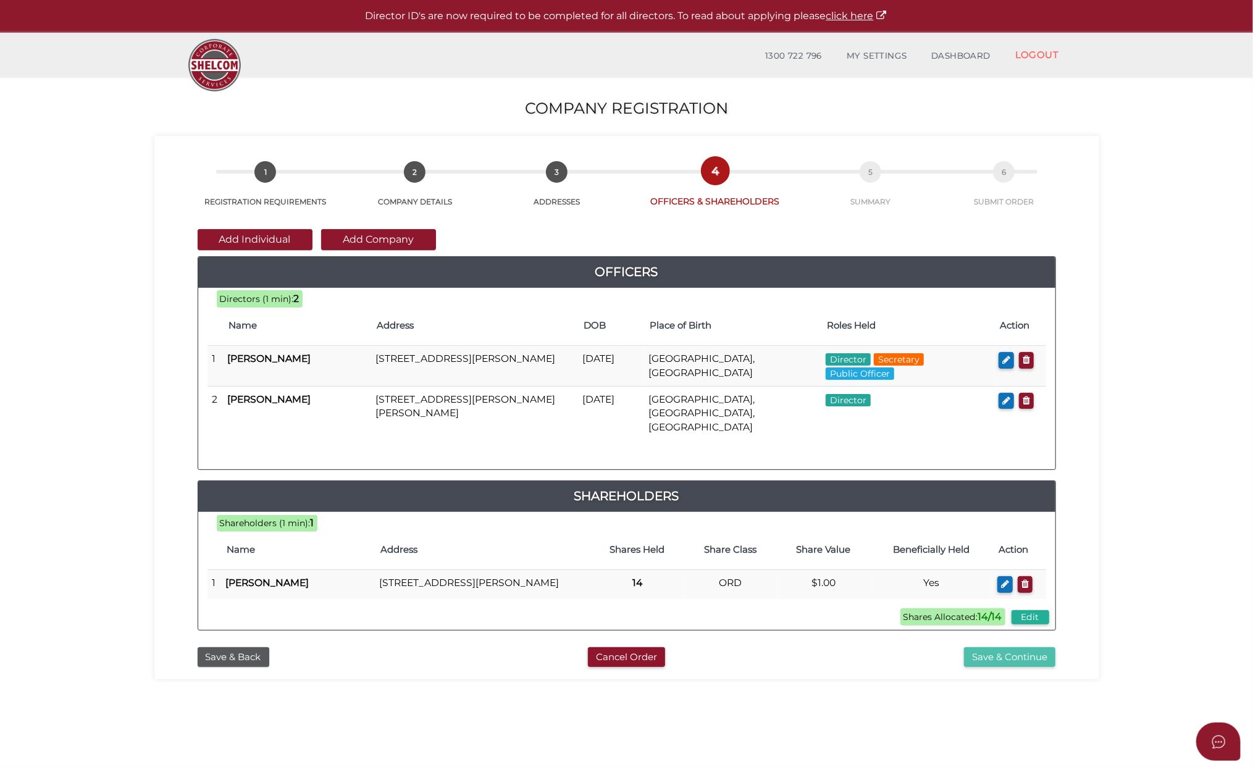
click at [1009, 658] on button "Save & Continue" at bounding box center [1009, 657] width 91 height 20
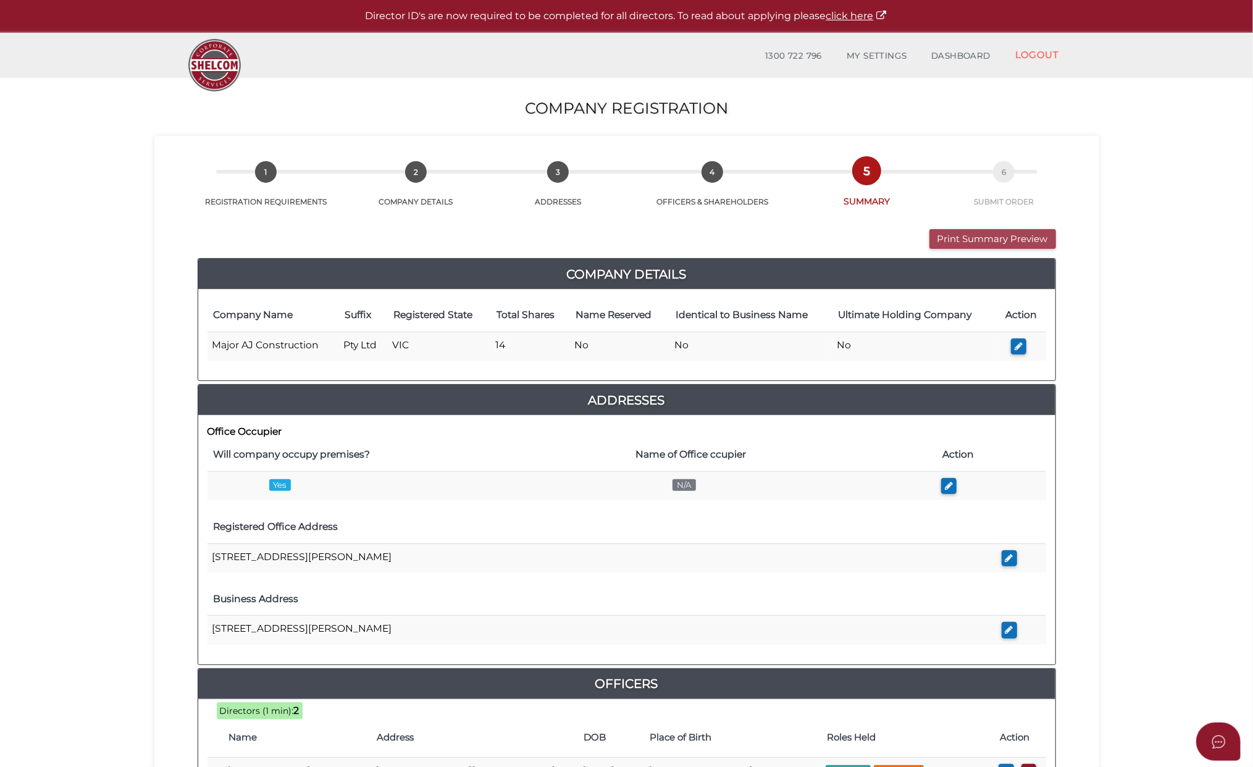
click at [959, 237] on button "Print Summary Preview" at bounding box center [992, 239] width 127 height 20
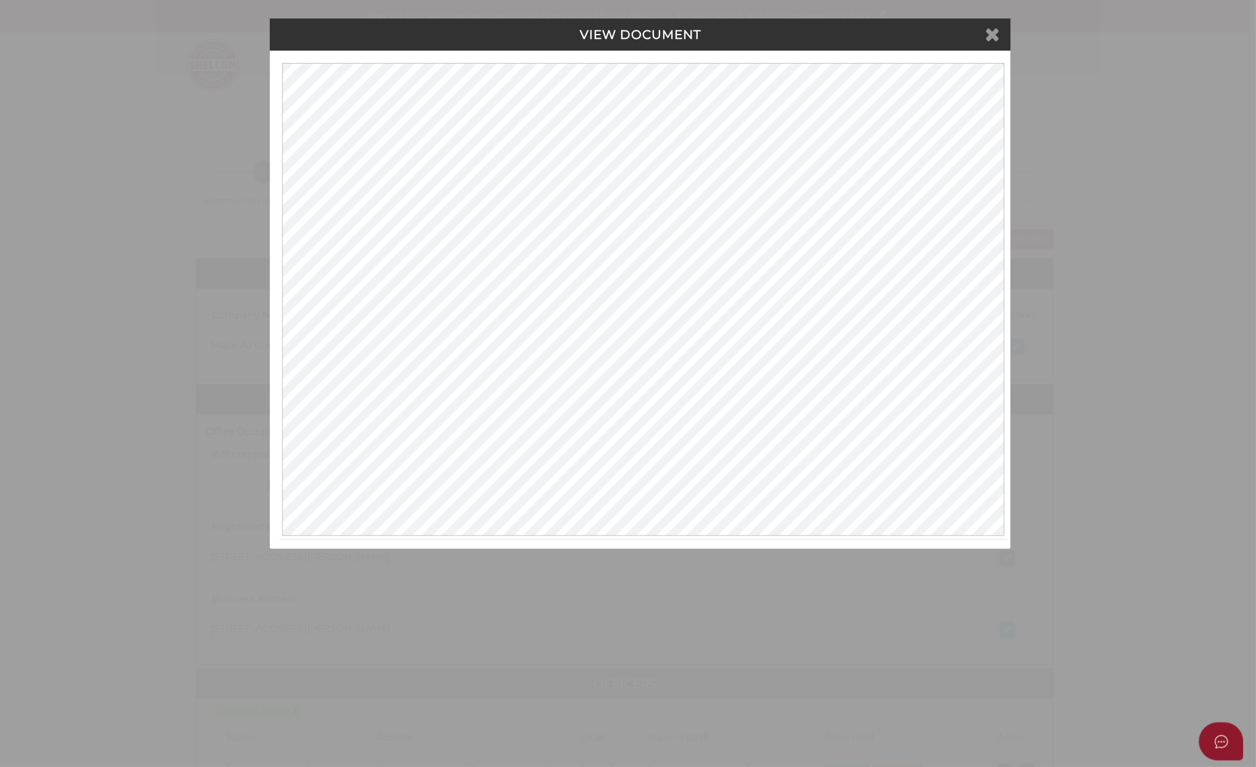
click at [991, 32] on icon at bounding box center [993, 34] width 15 height 19
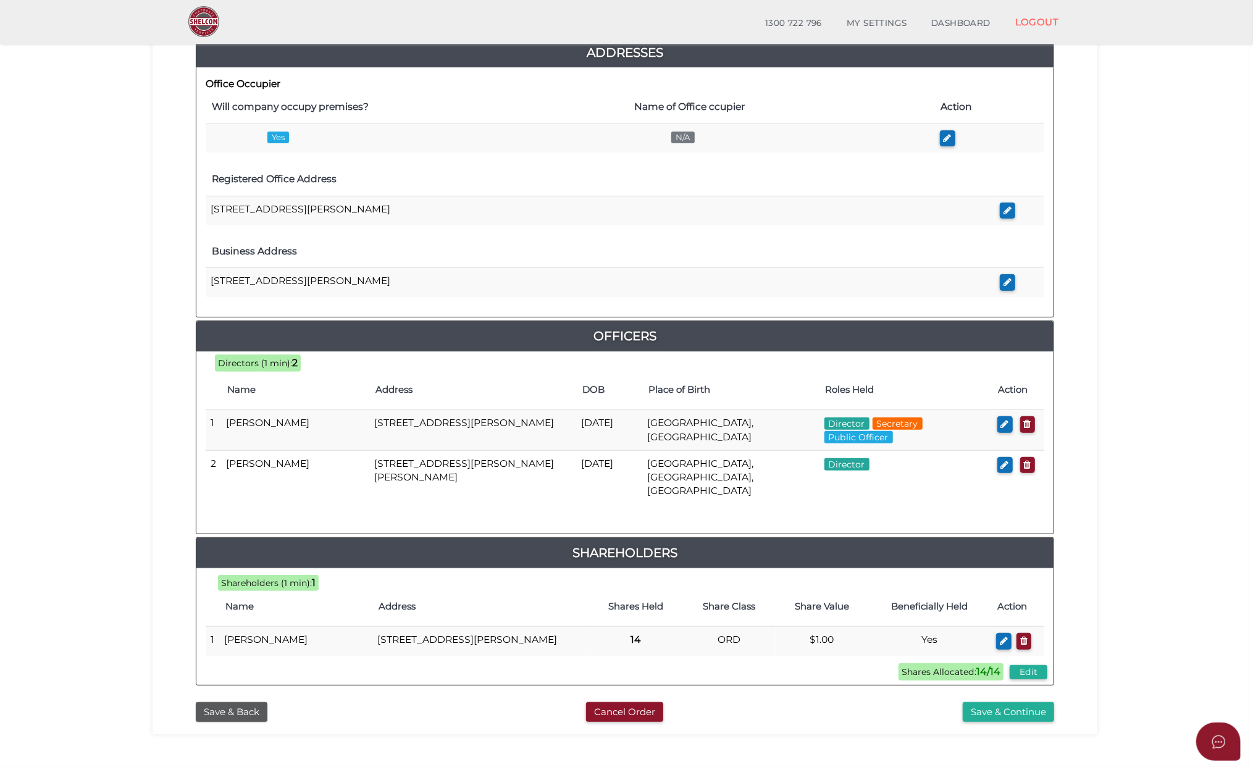
scroll to position [329, 0]
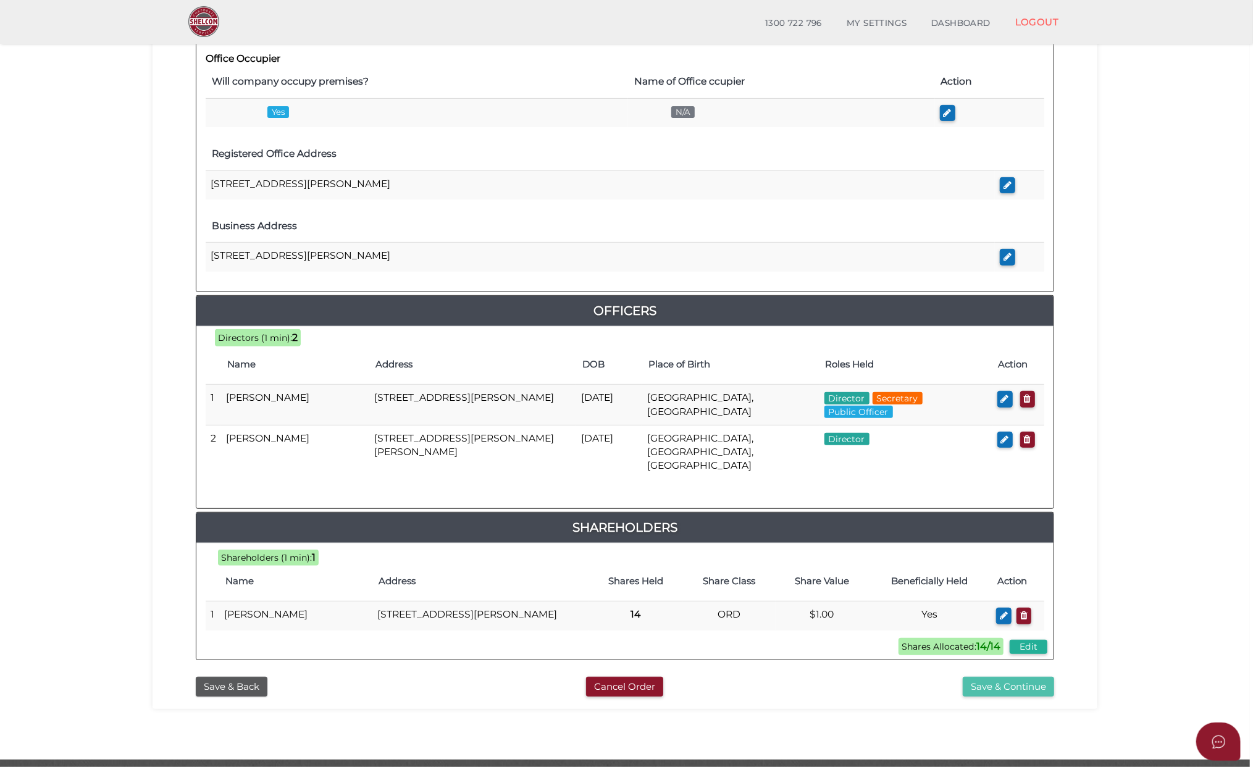
click at [989, 692] on button "Save & Continue" at bounding box center [1008, 687] width 91 height 20
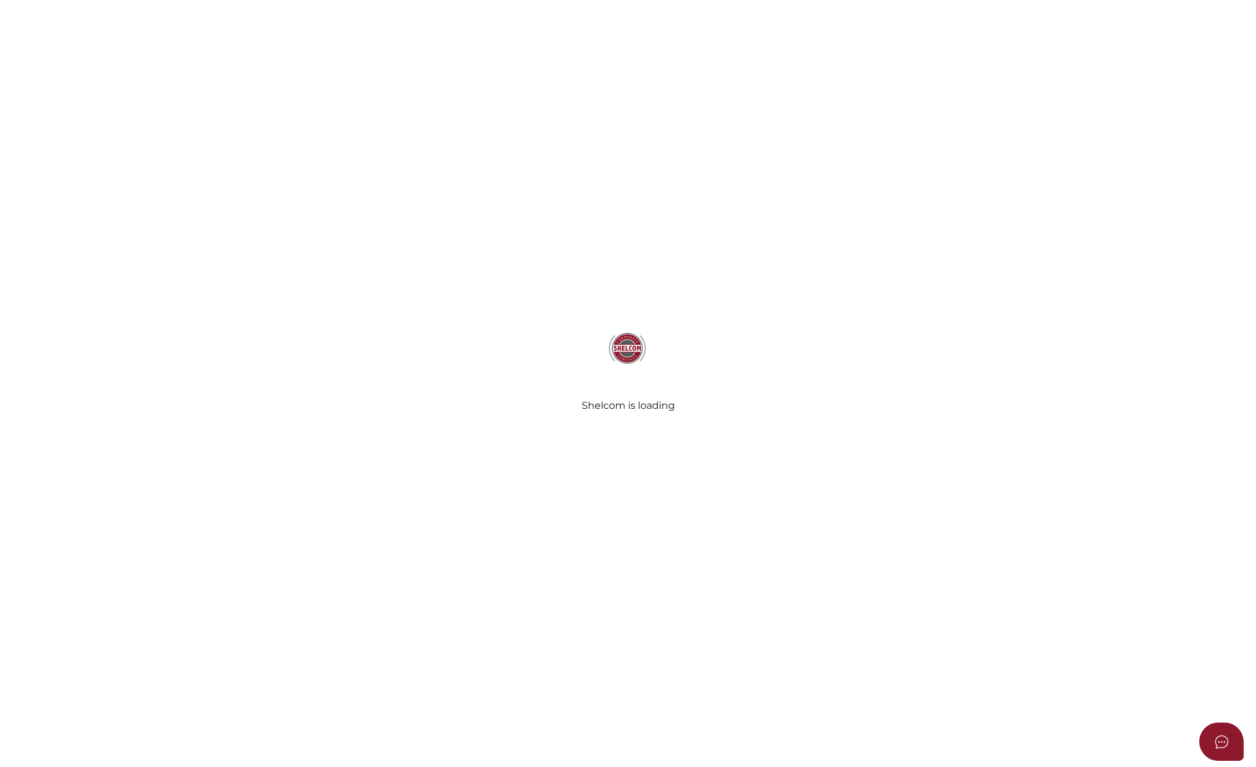
select select "Comb Binding"
radio input "true"
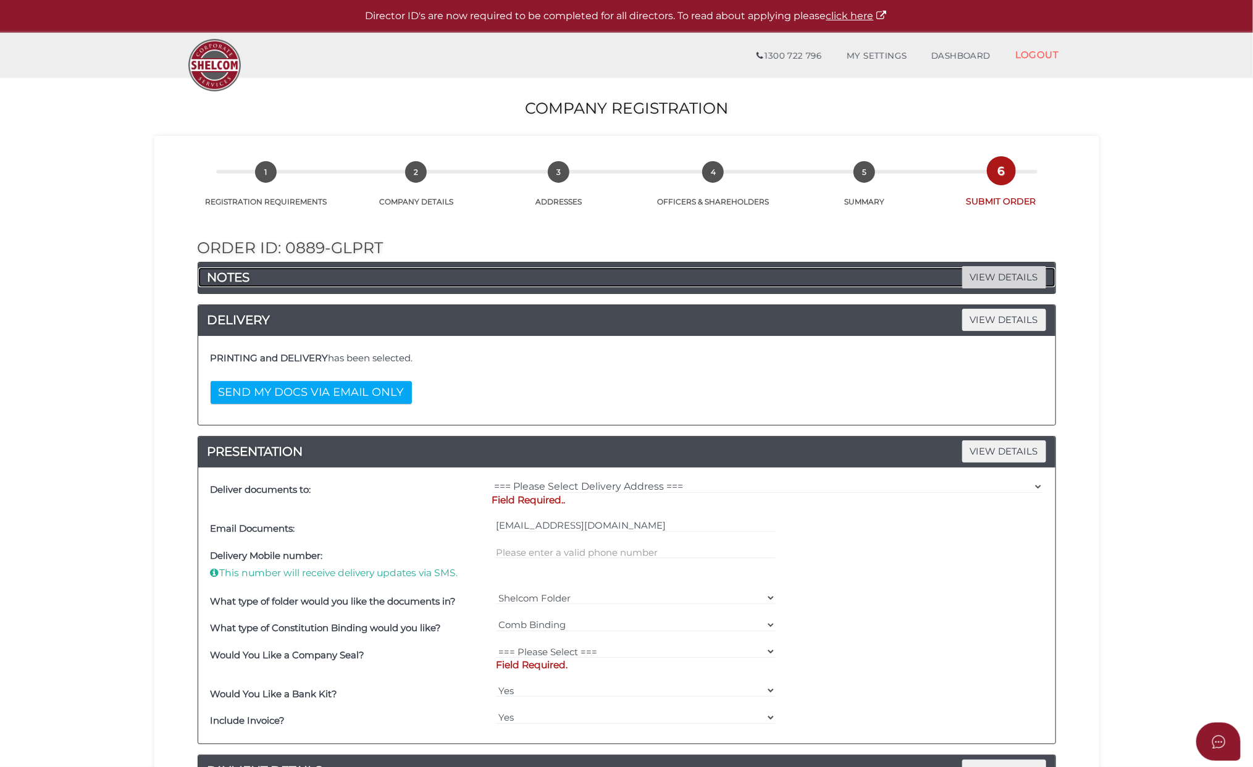
click at [996, 274] on span "VIEW DETAILS" at bounding box center [1004, 277] width 84 height 22
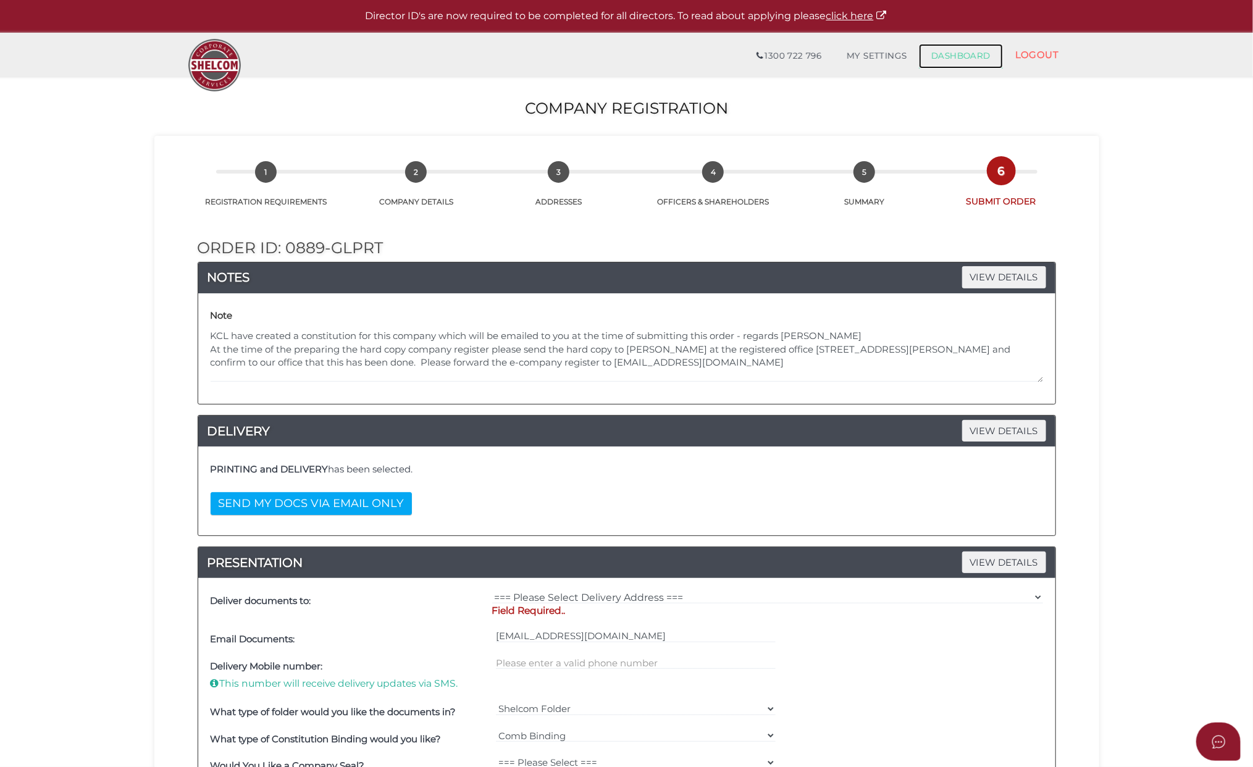
click at [959, 54] on link "DASHBOARD" at bounding box center [961, 56] width 84 height 25
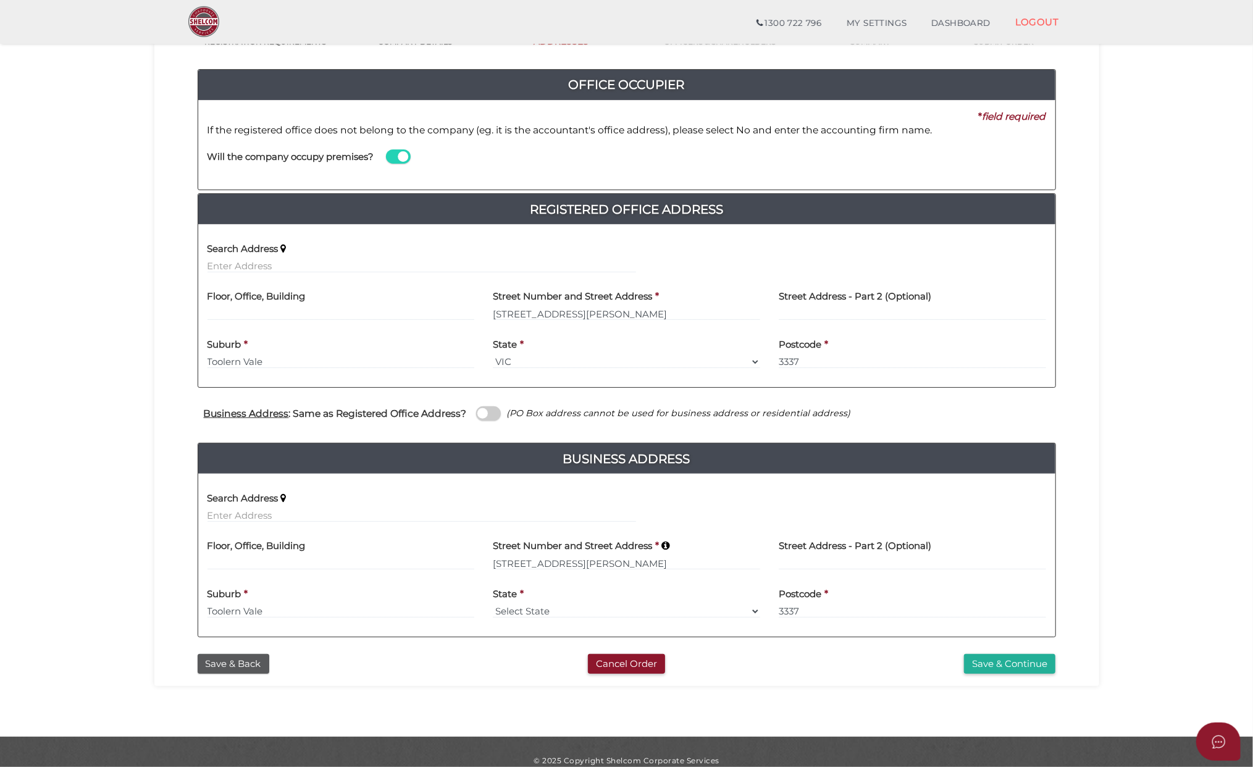
scroll to position [135, 0]
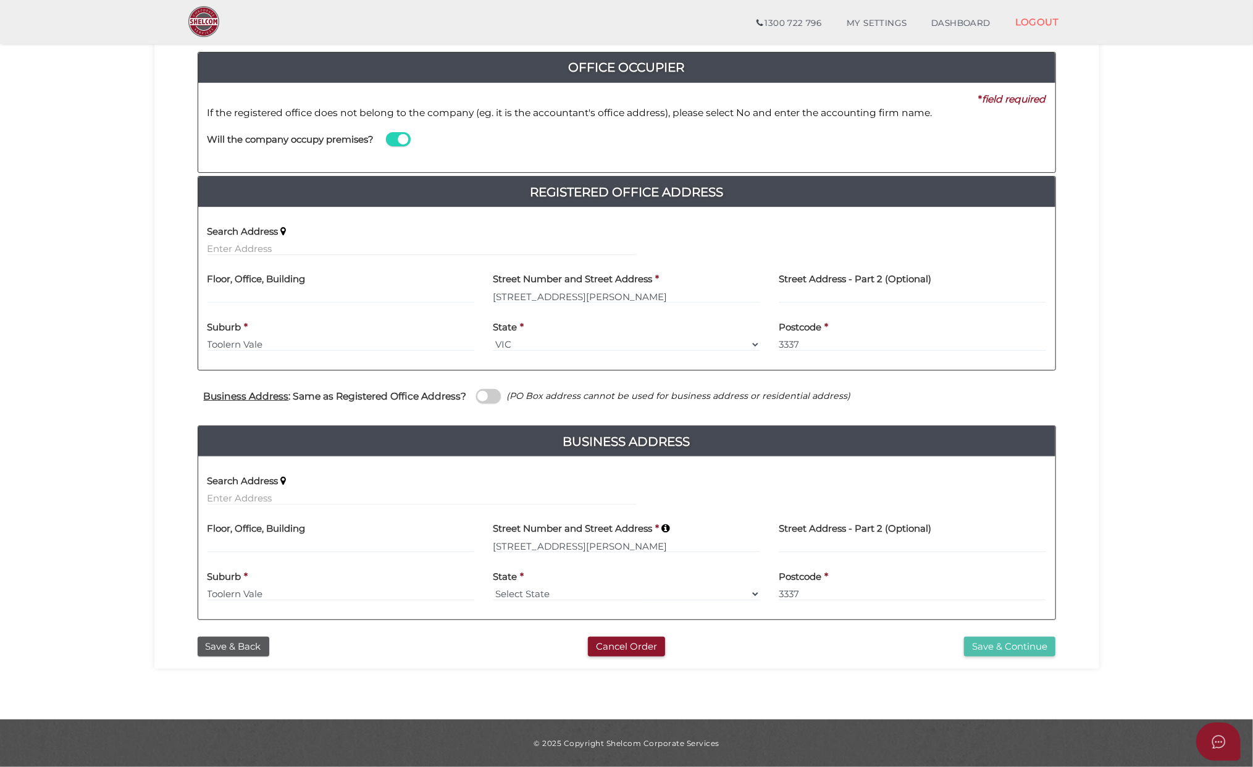
click at [997, 646] on button "Save & Continue" at bounding box center [1009, 647] width 91 height 20
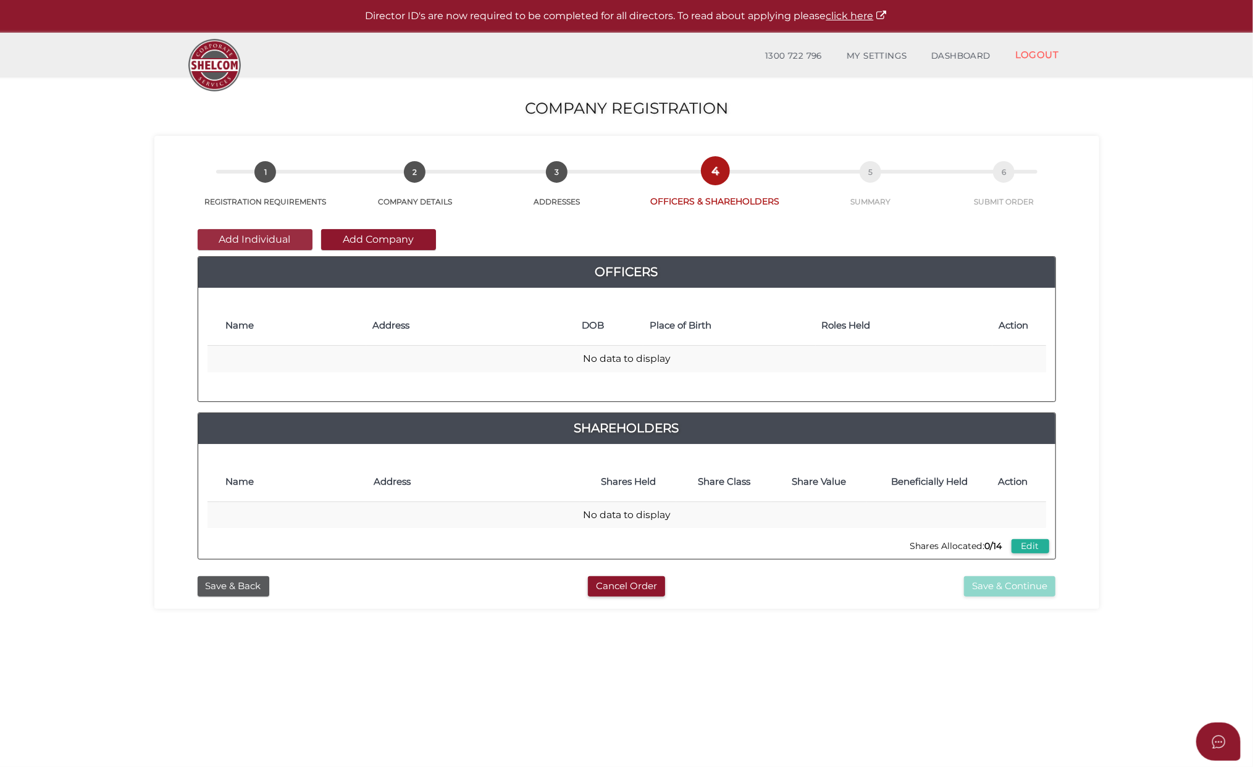
click at [241, 238] on button "Add Individual" at bounding box center [255, 239] width 115 height 21
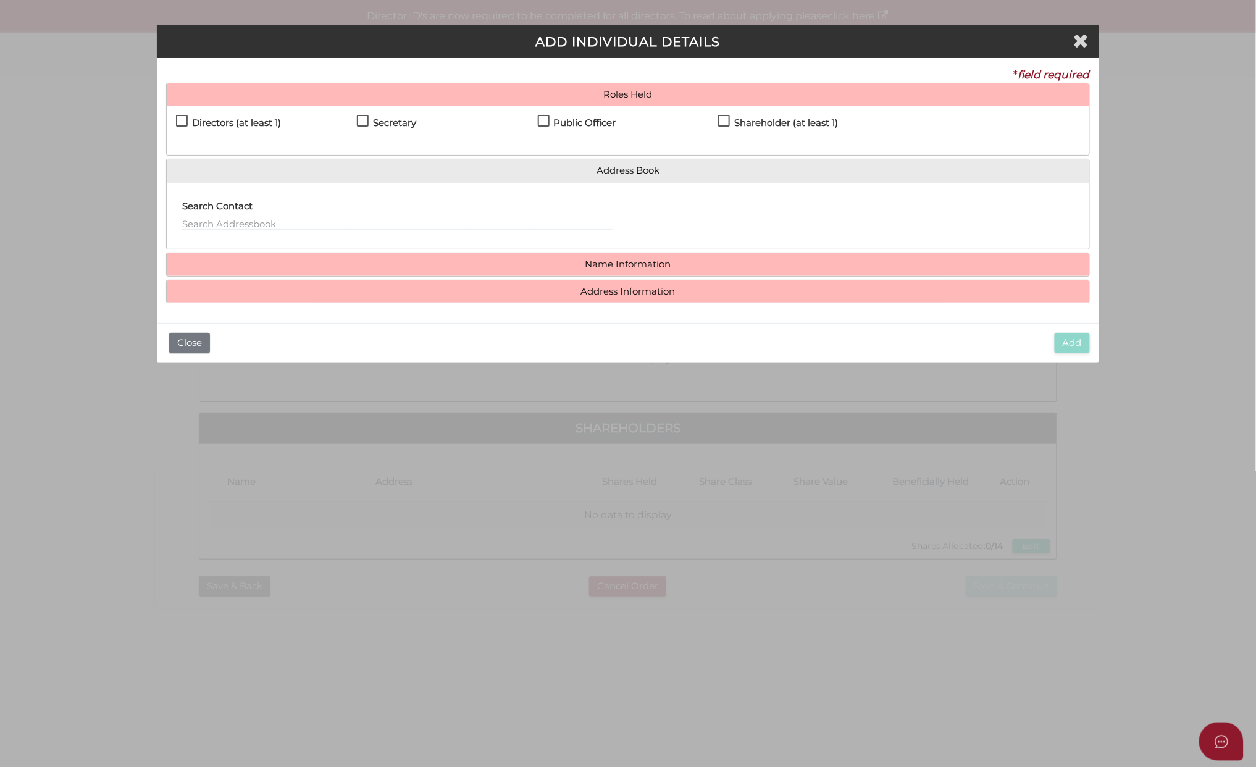
click at [180, 118] on label "Directors (at least 1)" at bounding box center [228, 125] width 105 height 15
checkbox input "true"
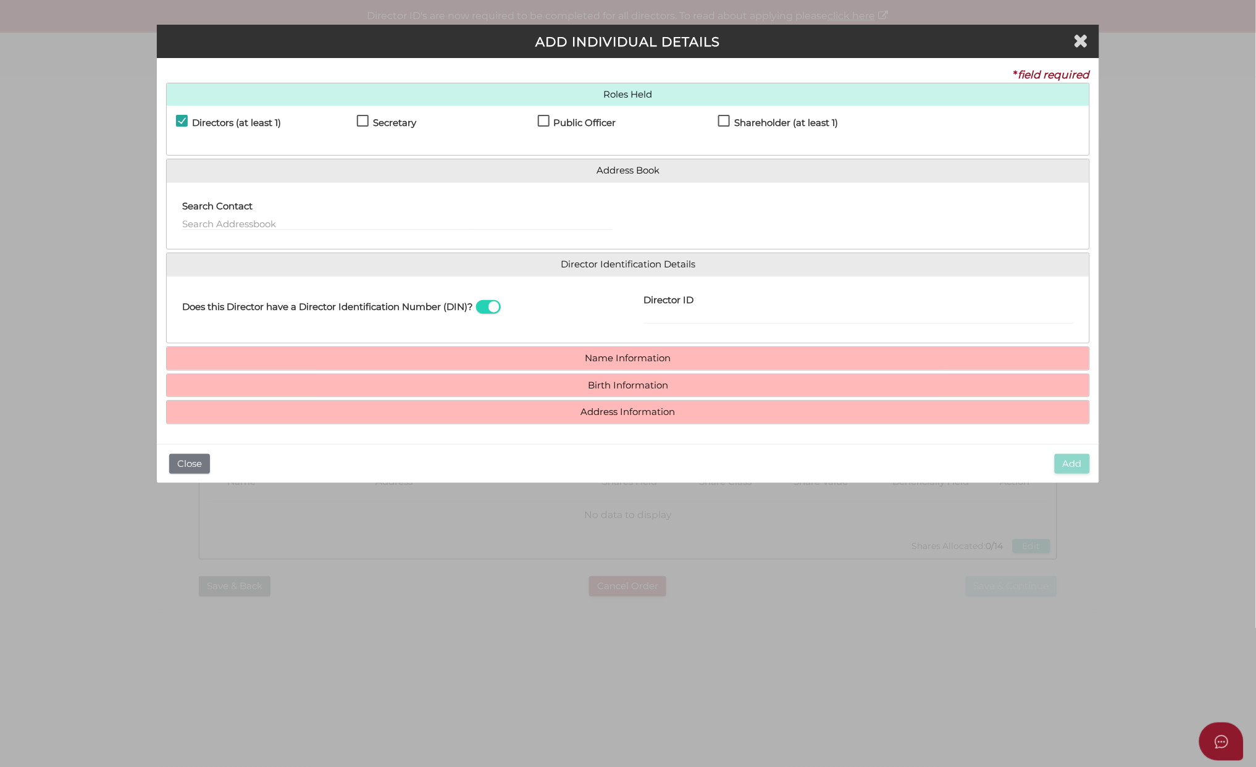
click at [359, 118] on label "Secretary" at bounding box center [386, 125] width 59 height 15
checkbox input "true"
click at [539, 118] on label "Public Officer" at bounding box center [577, 125] width 78 height 15
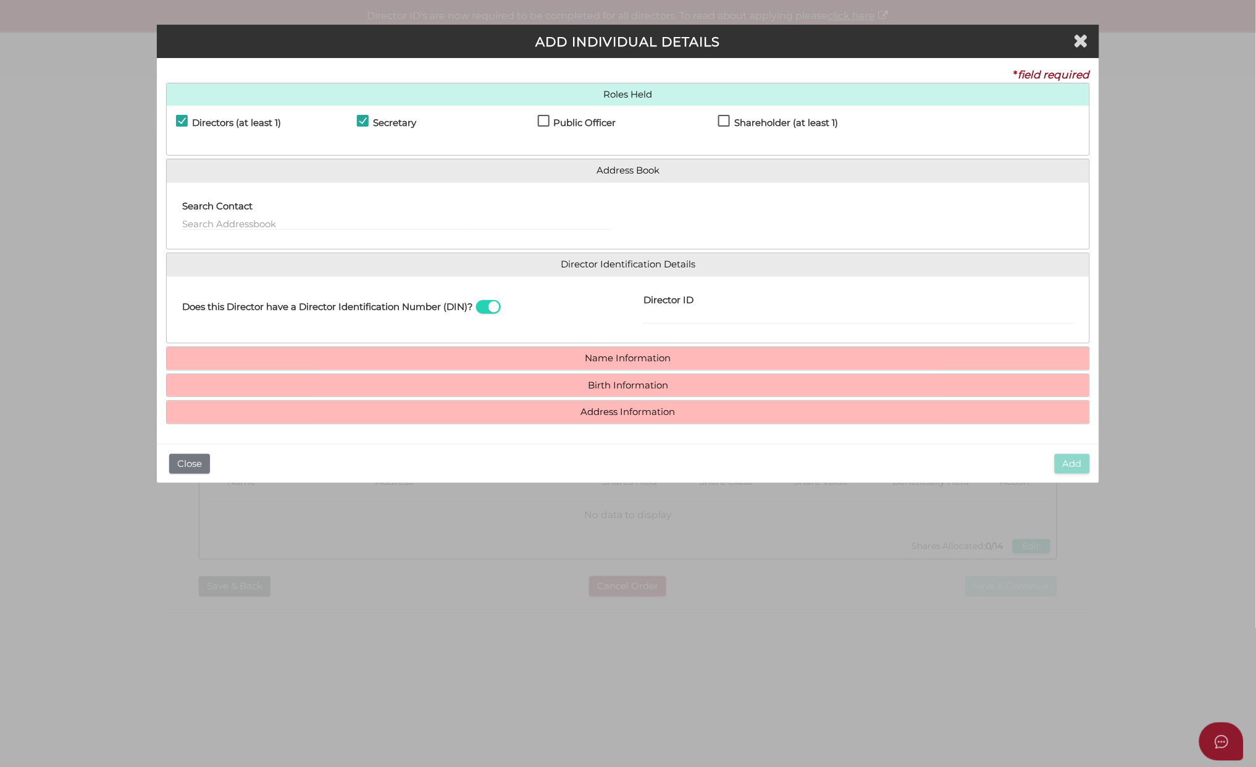
checkbox input "true"
click at [727, 120] on label "Shareholder (at least 1)" at bounding box center [778, 125] width 120 height 15
checkbox input "true"
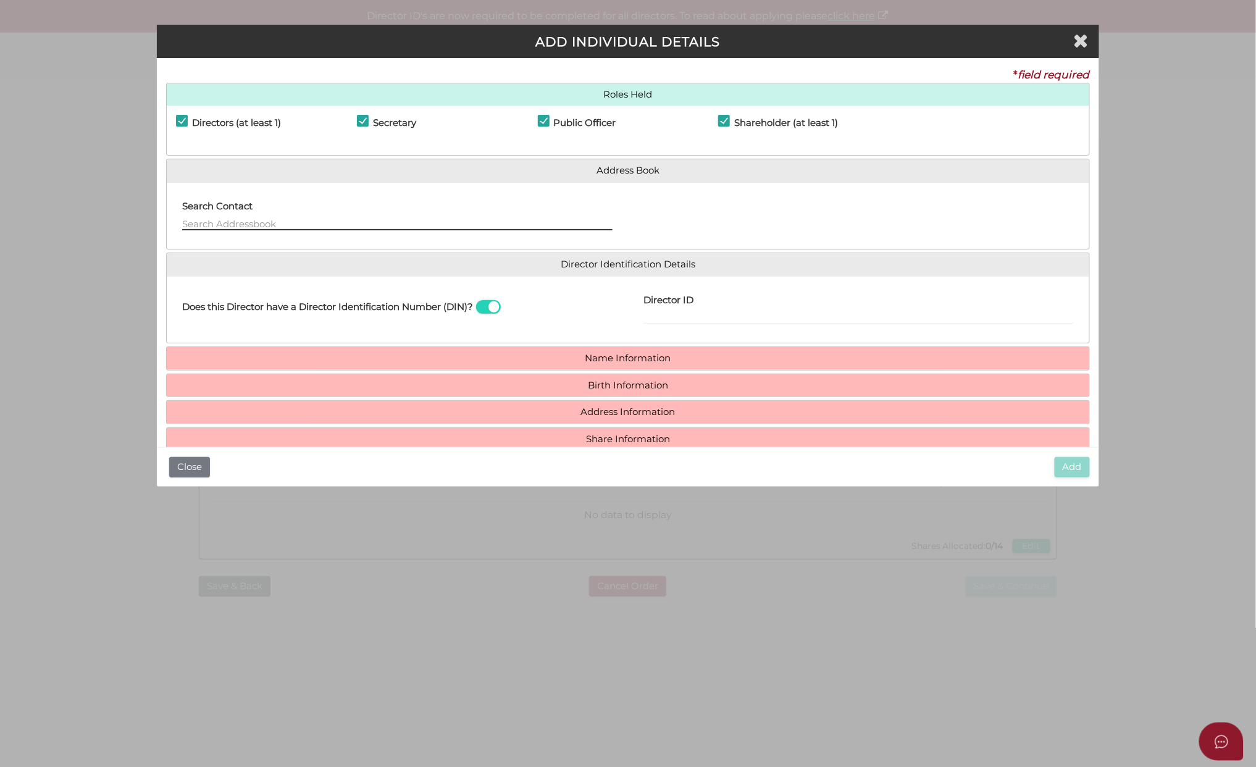
click at [201, 223] on input "text" at bounding box center [397, 224] width 430 height 14
type input "Marica Jankovic"
click at [666, 312] on input "Director ID" at bounding box center [859, 318] width 430 height 14
paste input "36313810998066"
click at [702, 321] on input "36313810998066" at bounding box center [859, 318] width 430 height 14
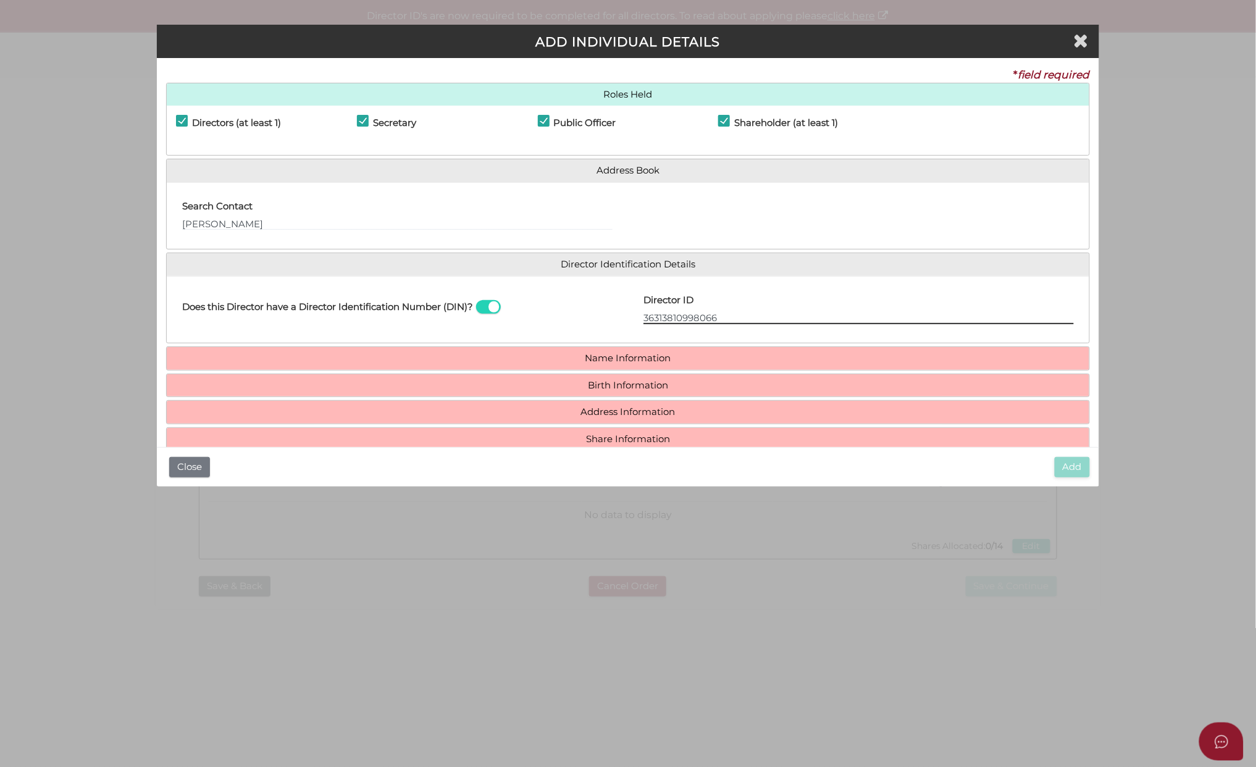
drag, startPoint x: 737, startPoint y: 315, endPoint x: 615, endPoint y: 315, distance: 122.3
click at [615, 315] on div "Does this Director have a Director Identification Number (DIN)? Director ID 363…" at bounding box center [628, 310] width 923 height 48
paste input "0"
type input "036313810998066"
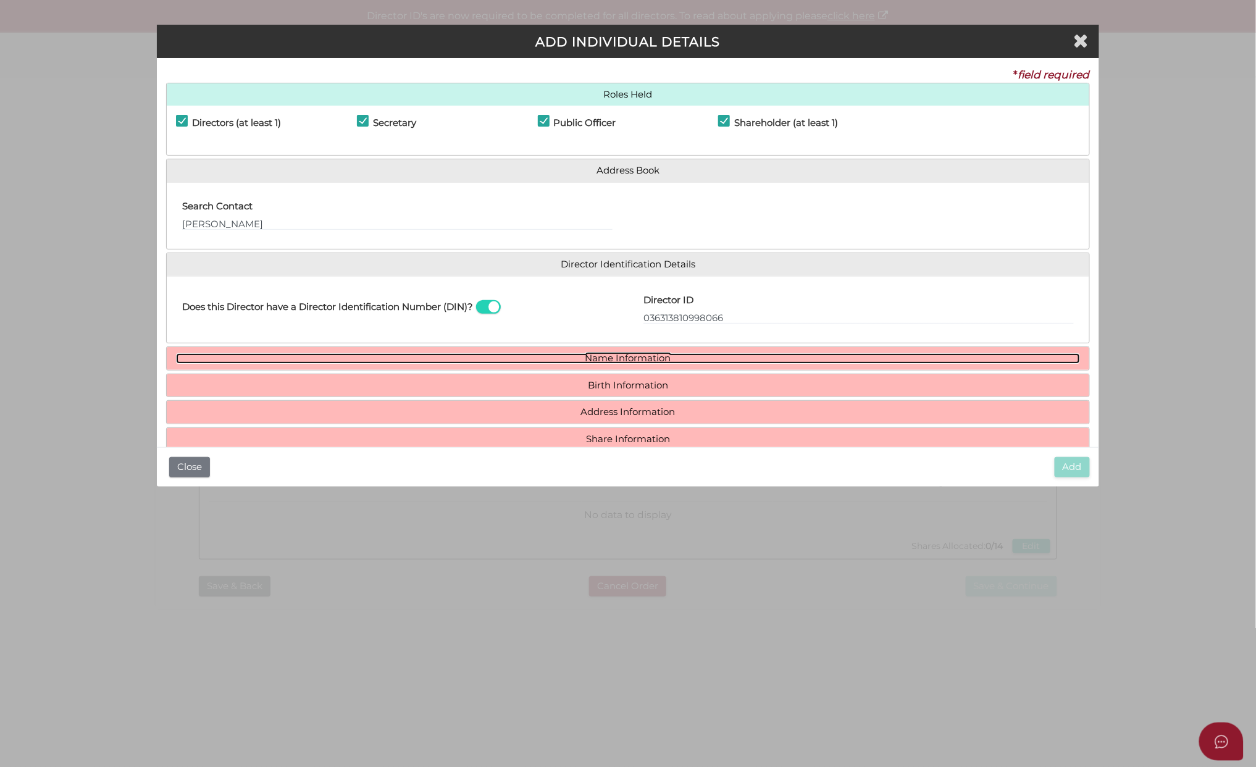
click at [597, 359] on link "Name Information" at bounding box center [628, 358] width 904 height 10
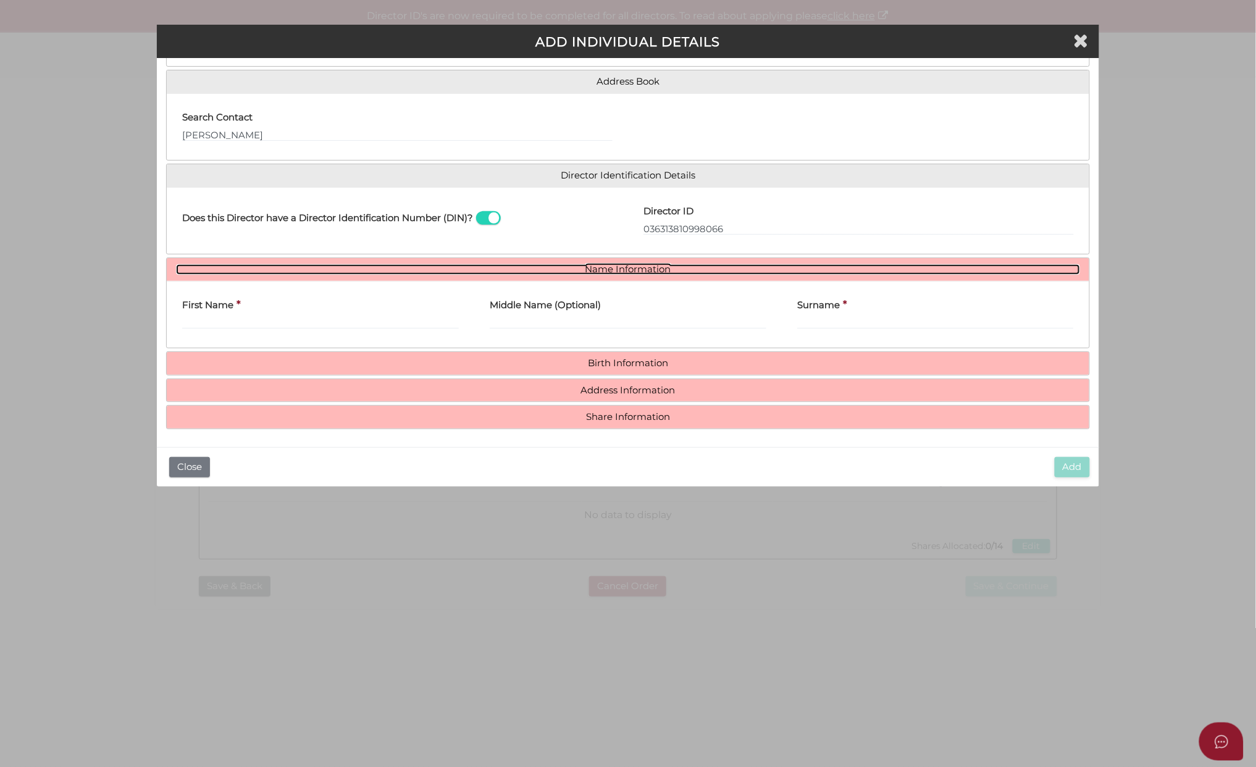
scroll to position [93, 0]
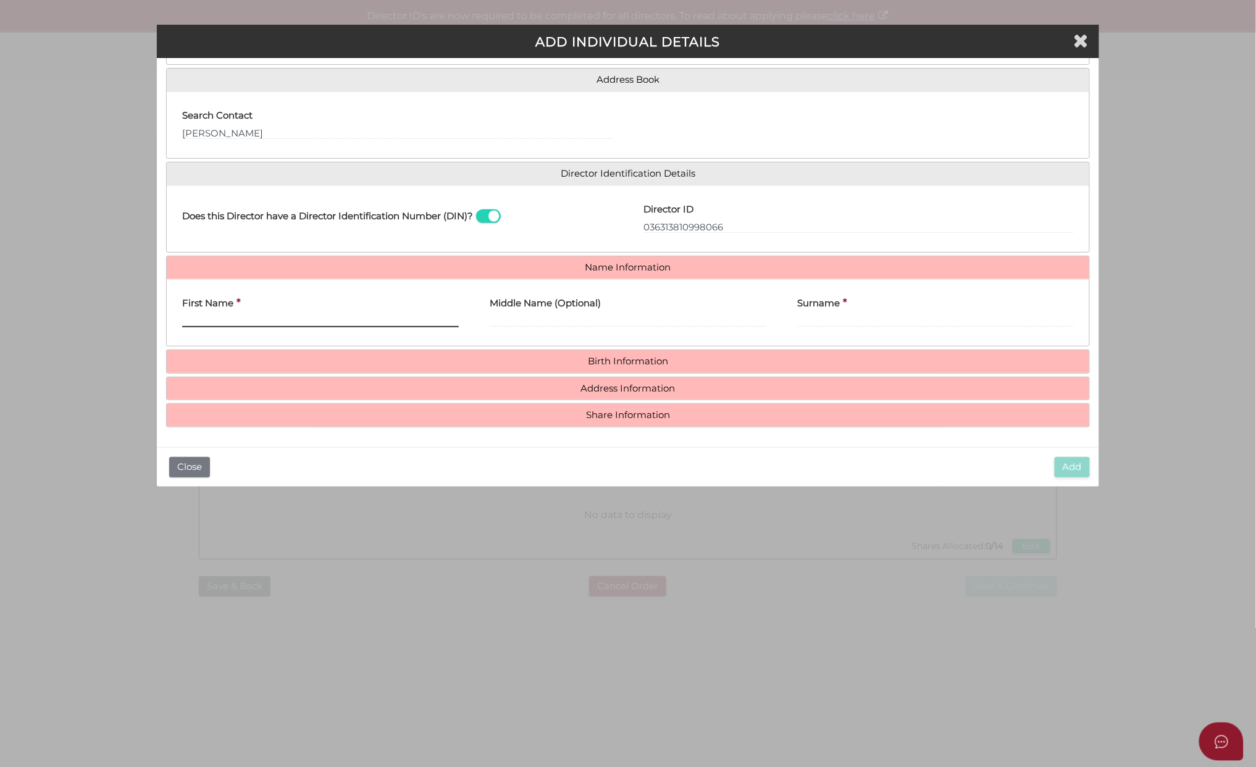
click at [226, 315] on input "First Name" at bounding box center [320, 321] width 277 height 14
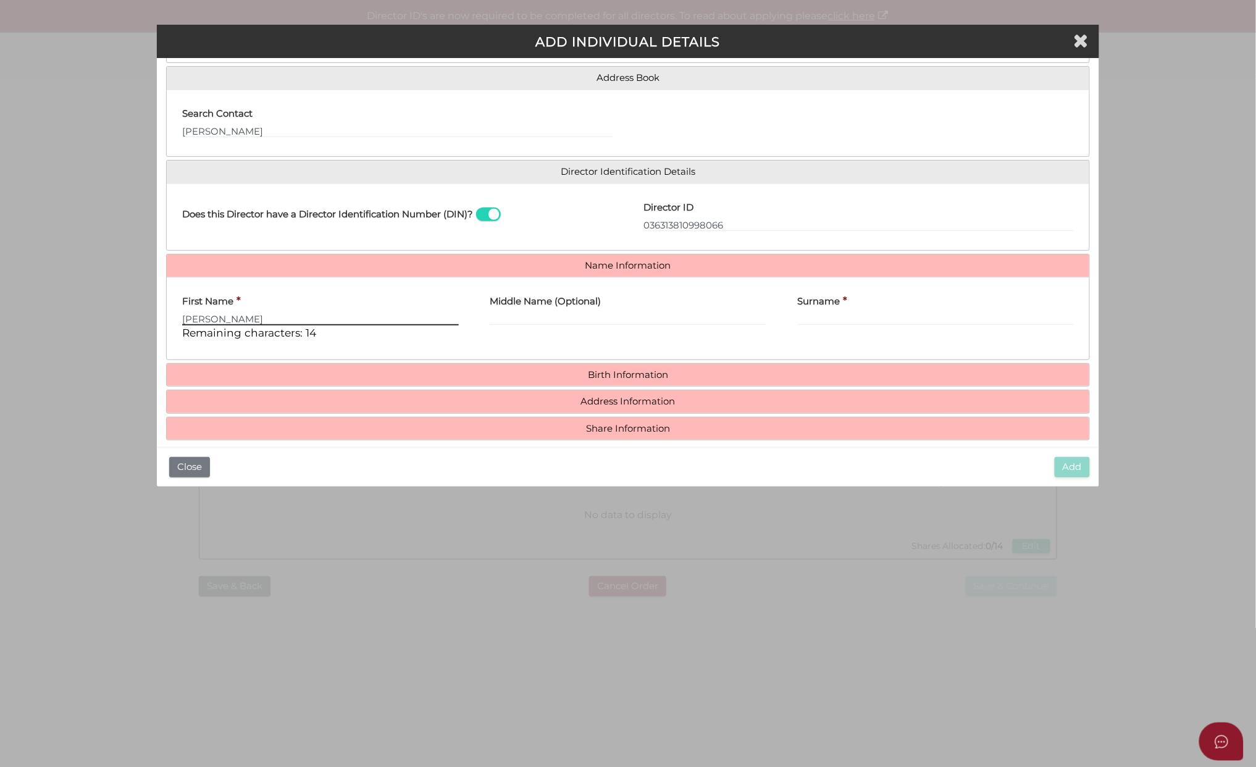
type input "Marica"
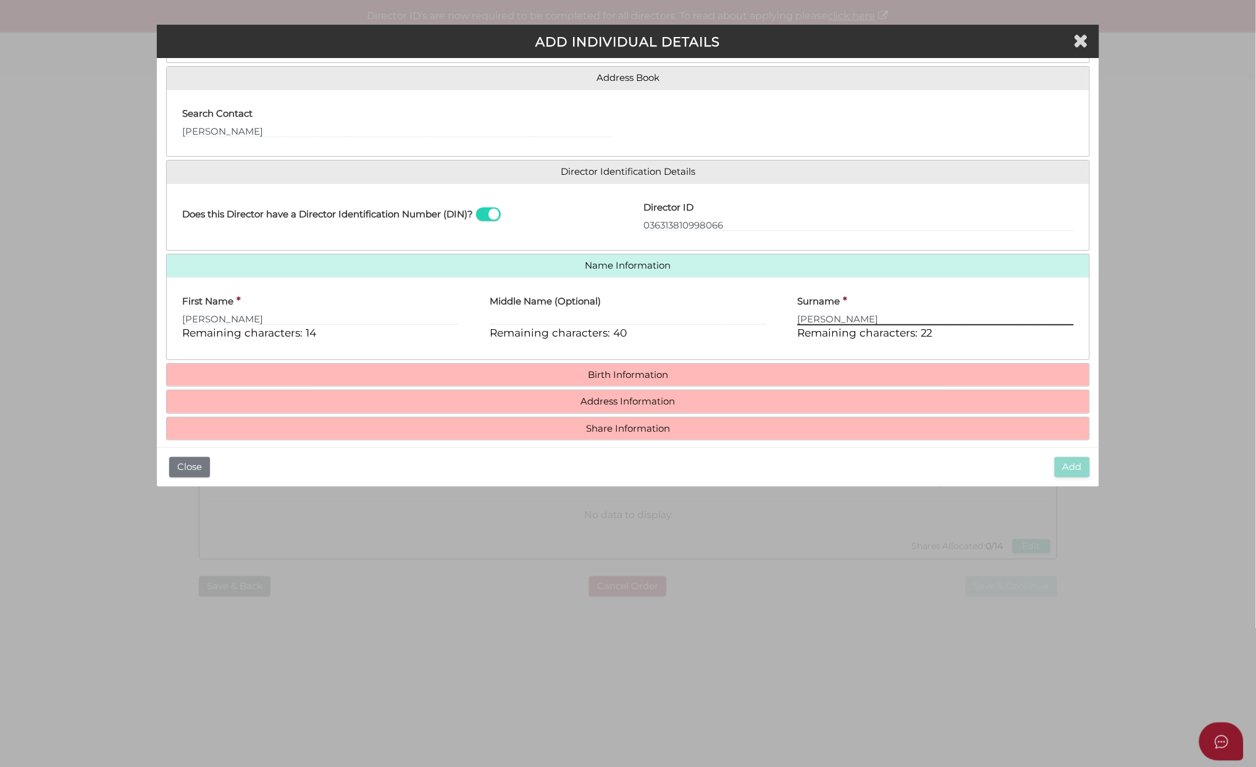
type input "Jankovic"
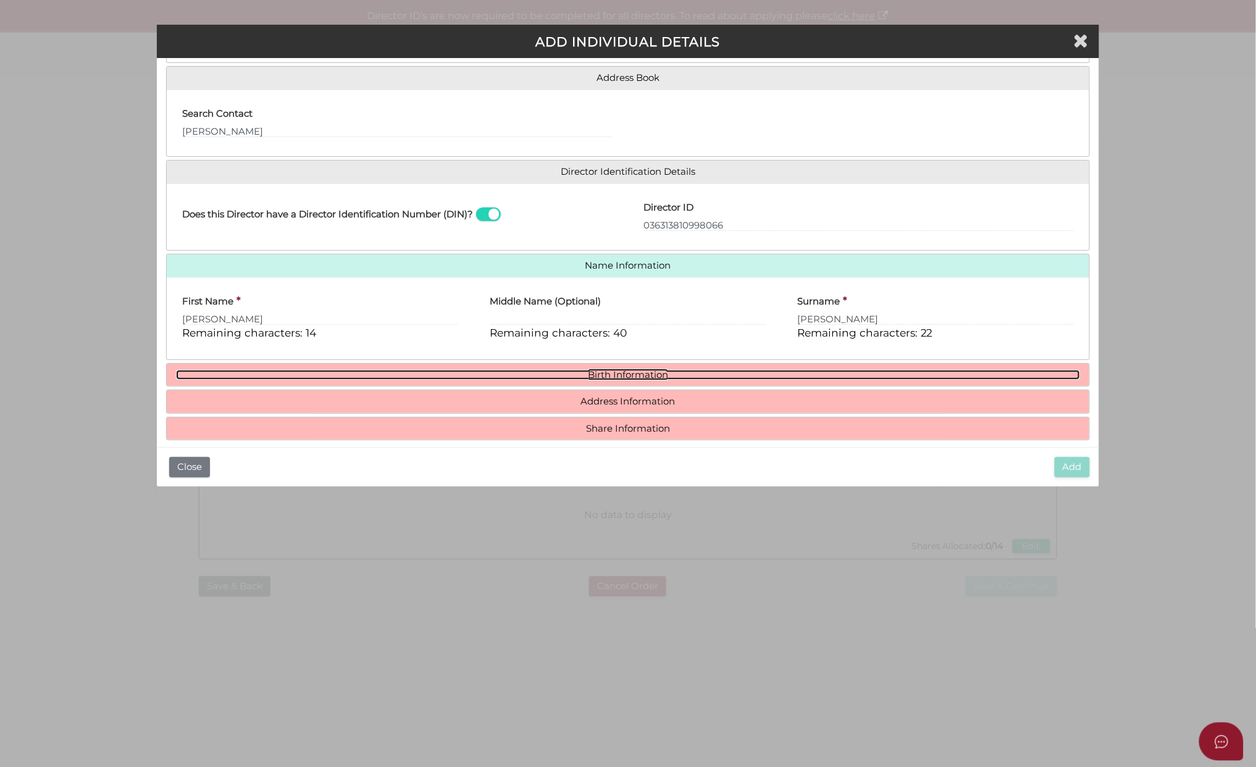
click at [608, 373] on link "Birth Information" at bounding box center [628, 375] width 904 height 10
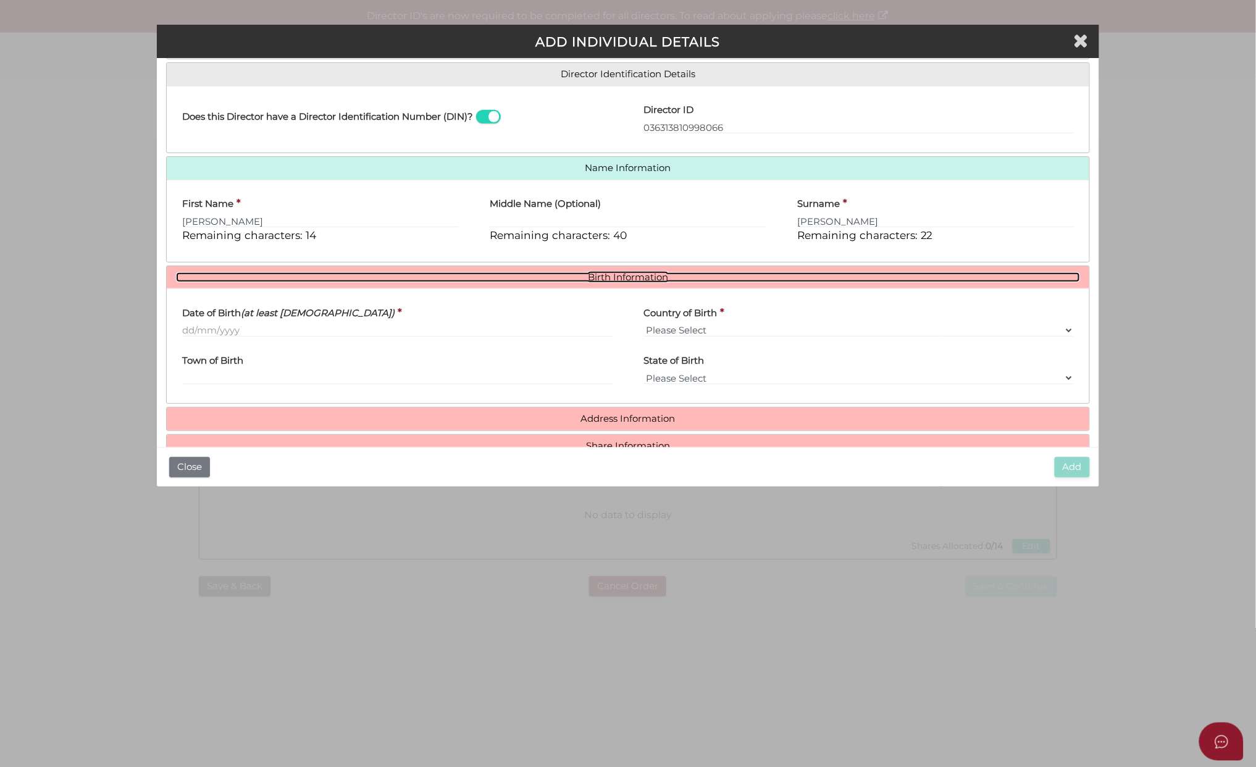
scroll to position [223, 0]
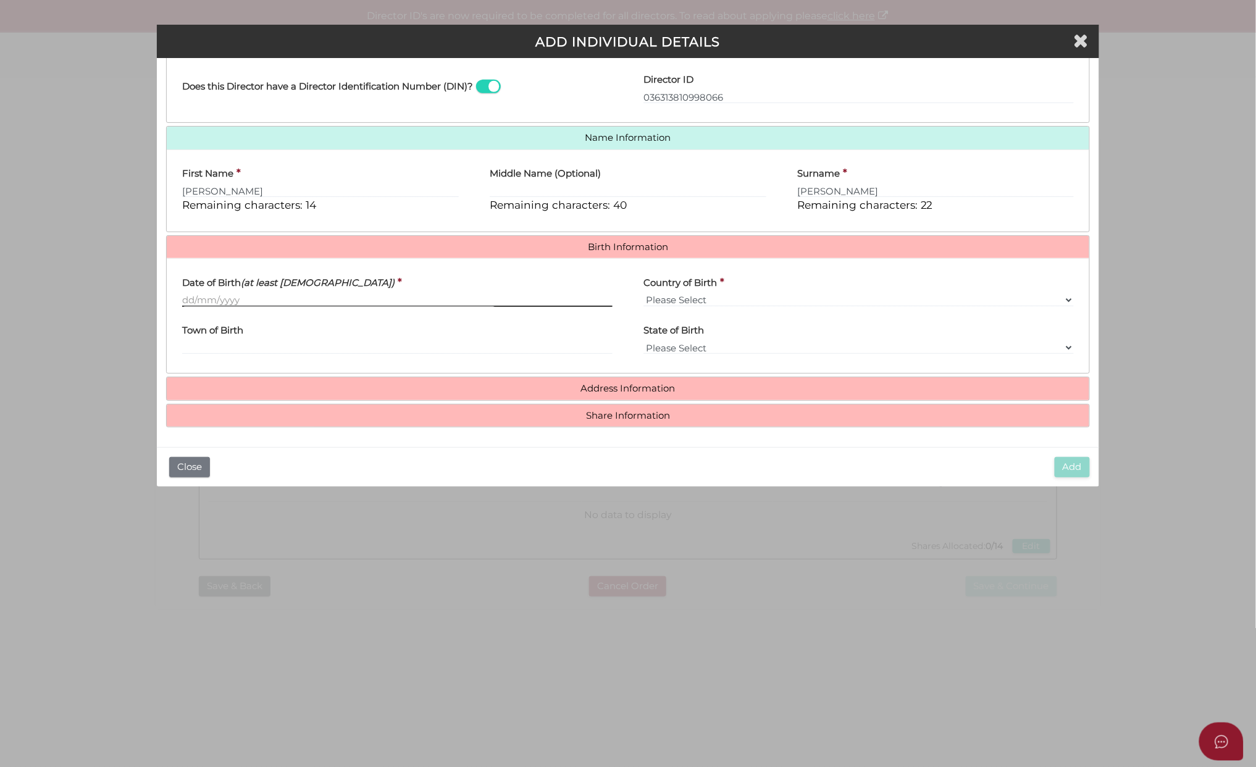
click at [196, 296] on input "Date of Birth (at least 18 years old)" at bounding box center [397, 300] width 430 height 14
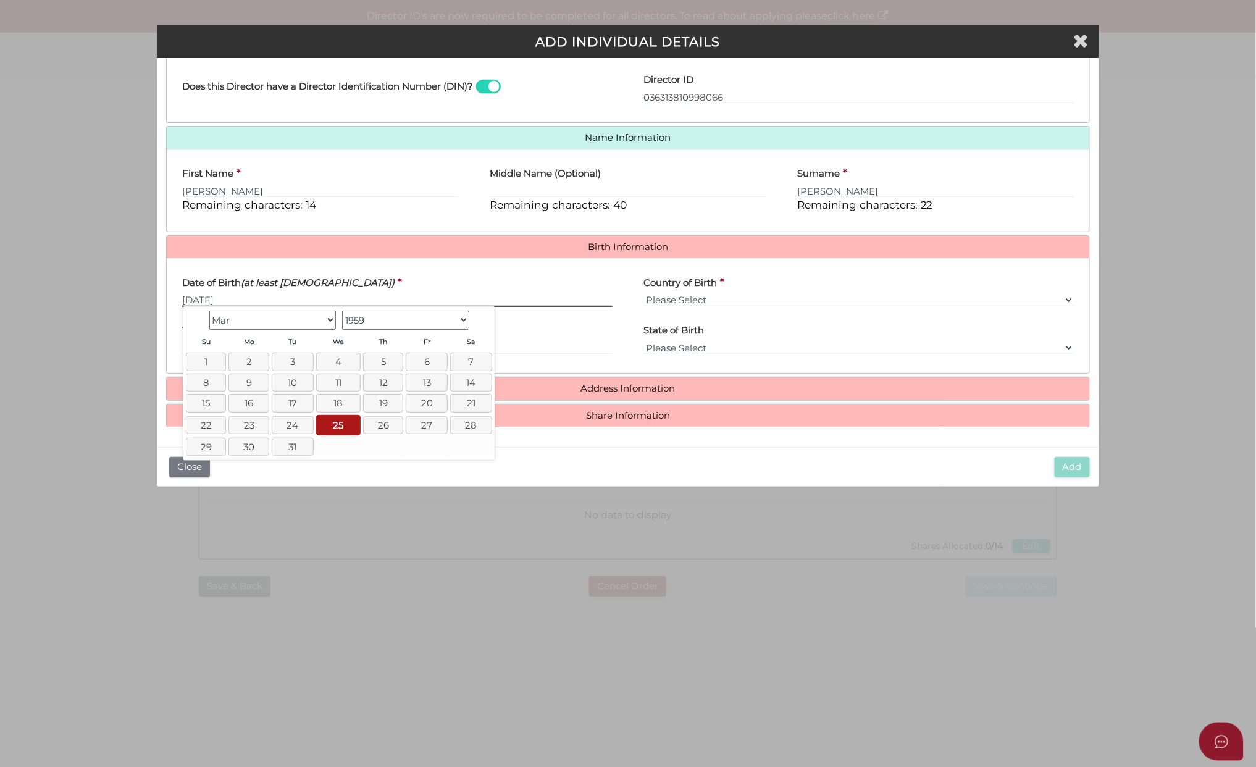
type input "25/03/1959"
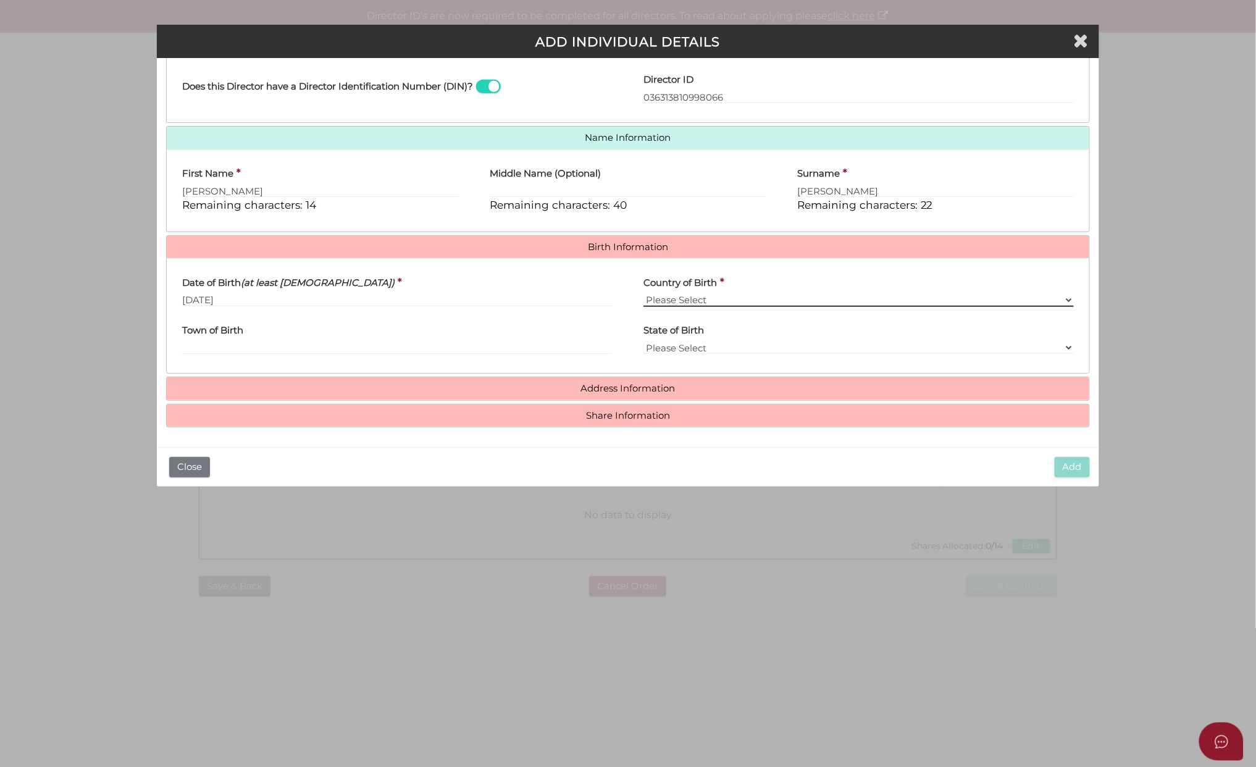
click at [651, 298] on select "Please Select v Australia Afghanistan Albania Algeria American Samoa Andorra An…" at bounding box center [859, 300] width 430 height 14
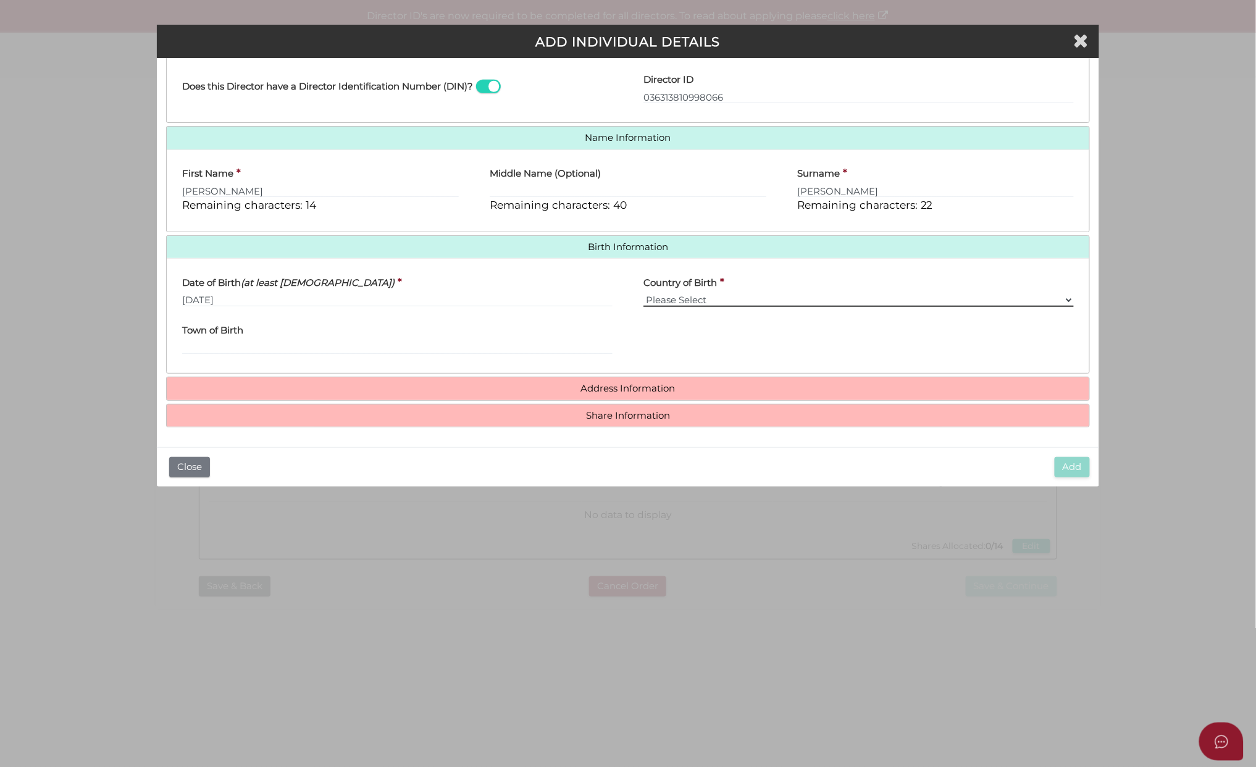
click at [646, 299] on select "Please Select v Australia Afghanistan Albania Algeria American Samoa Andorra An…" at bounding box center [859, 300] width 430 height 14
click at [705, 295] on select "Please Select v Australia Afghanistan Albania Algeria American Samoa Andorra An…" at bounding box center [859, 300] width 430 height 14
select select "Croatia"
click at [644, 293] on select "Please Select v Australia Afghanistan Albania Algeria American Samoa Andorra An…" at bounding box center [859, 300] width 430 height 14
click at [198, 346] on input "Town of Birth" at bounding box center [397, 348] width 430 height 14
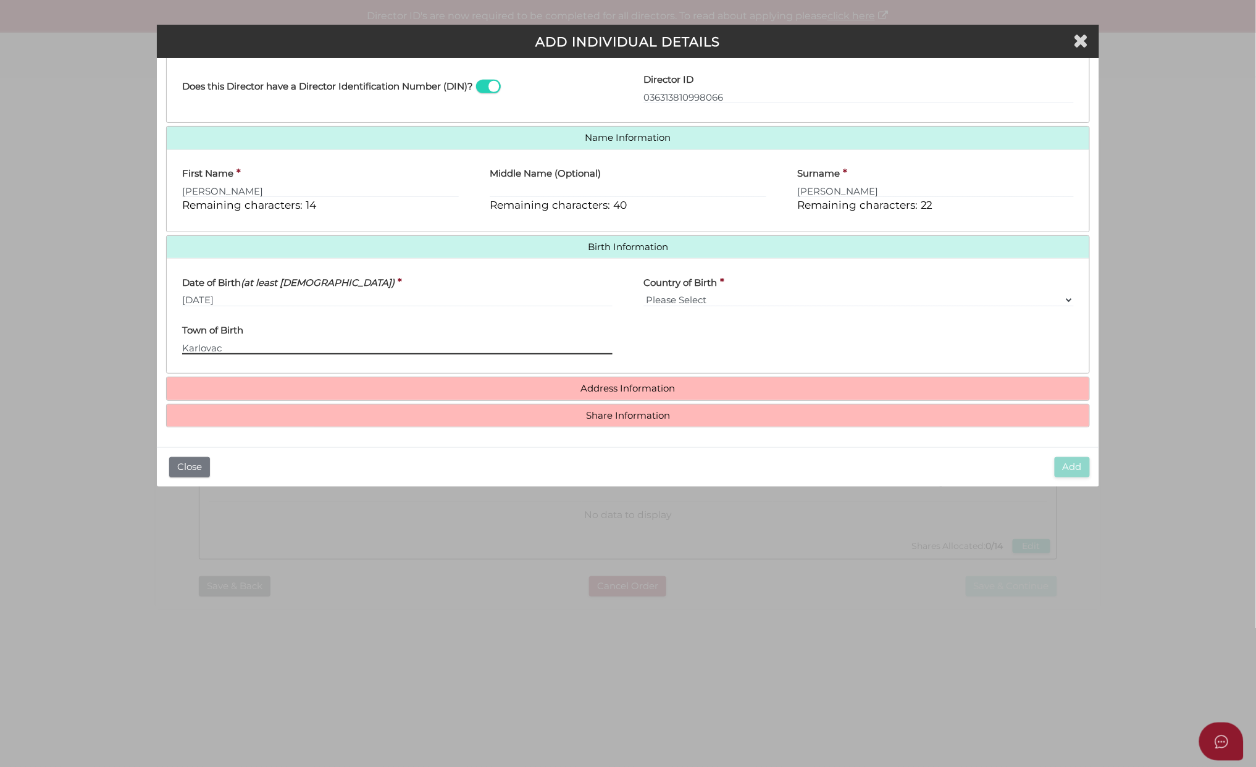
type input "Karlovac"
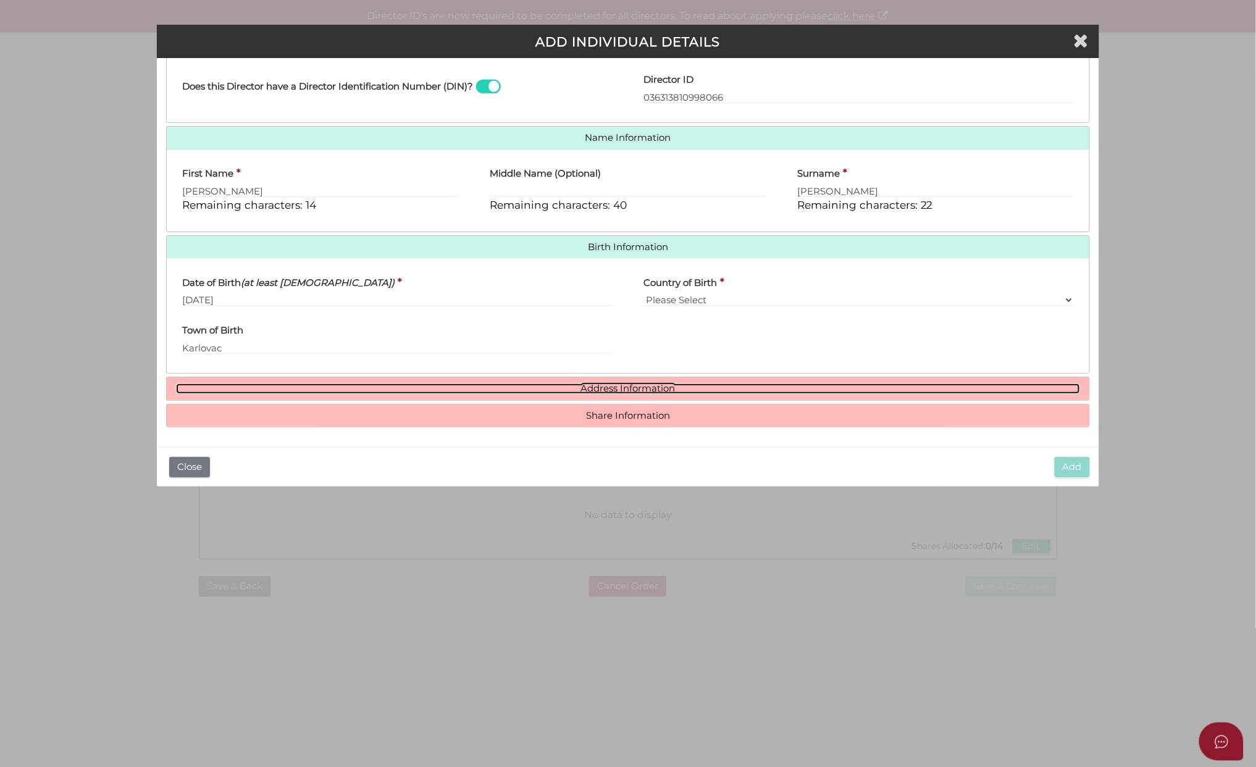
click at [608, 385] on link "Address Information" at bounding box center [628, 389] width 904 height 10
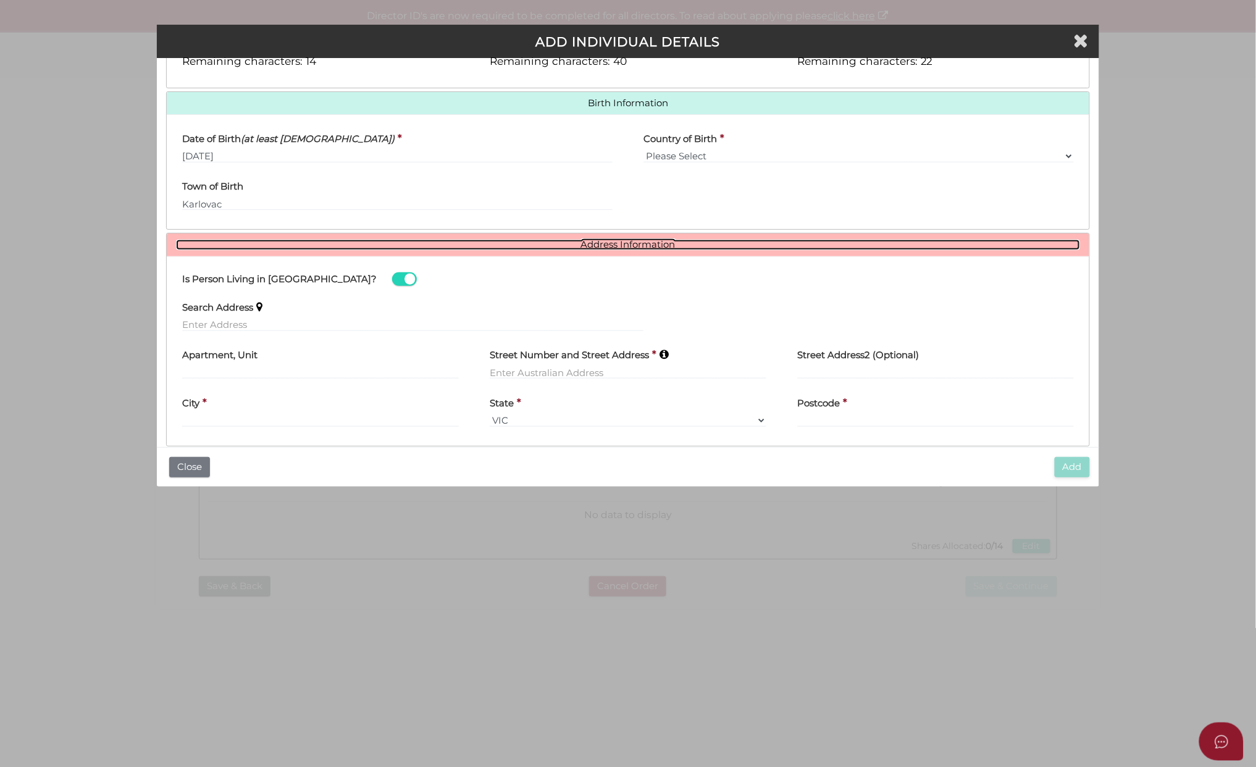
scroll to position [388, 0]
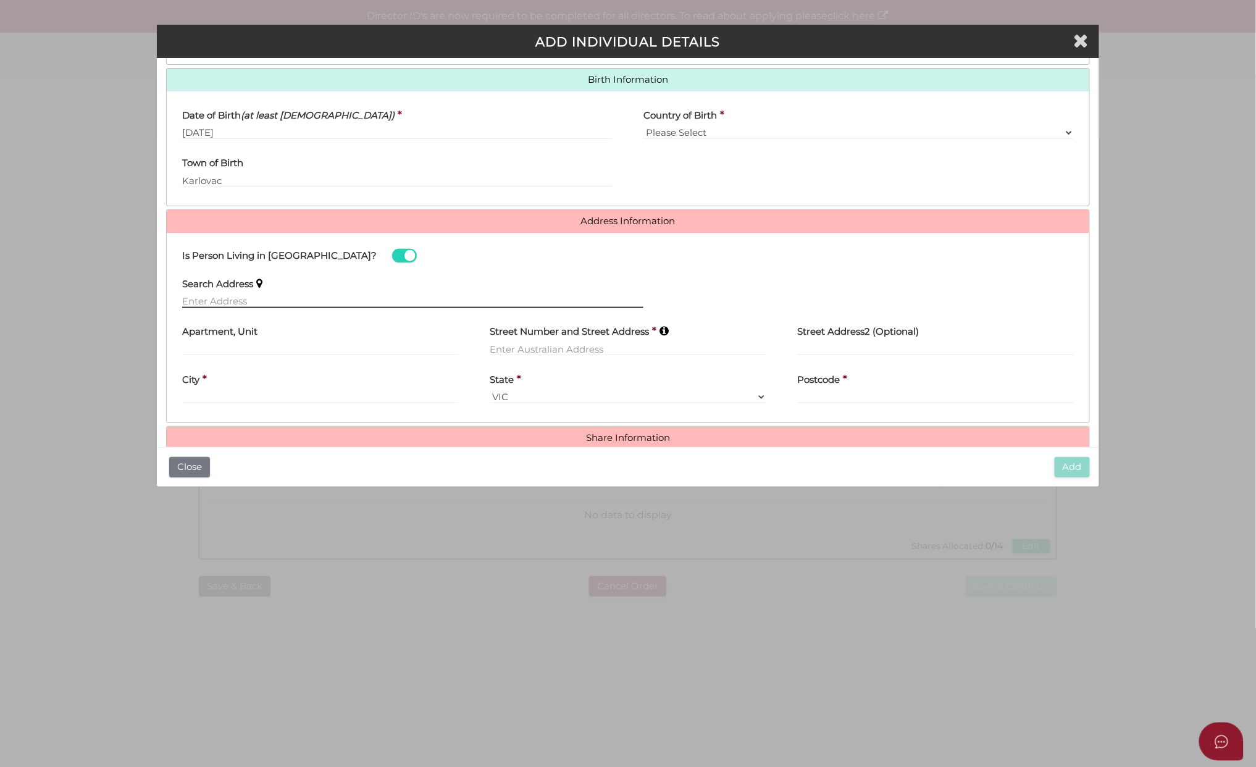
click at [208, 302] on input "text" at bounding box center [412, 302] width 461 height 14
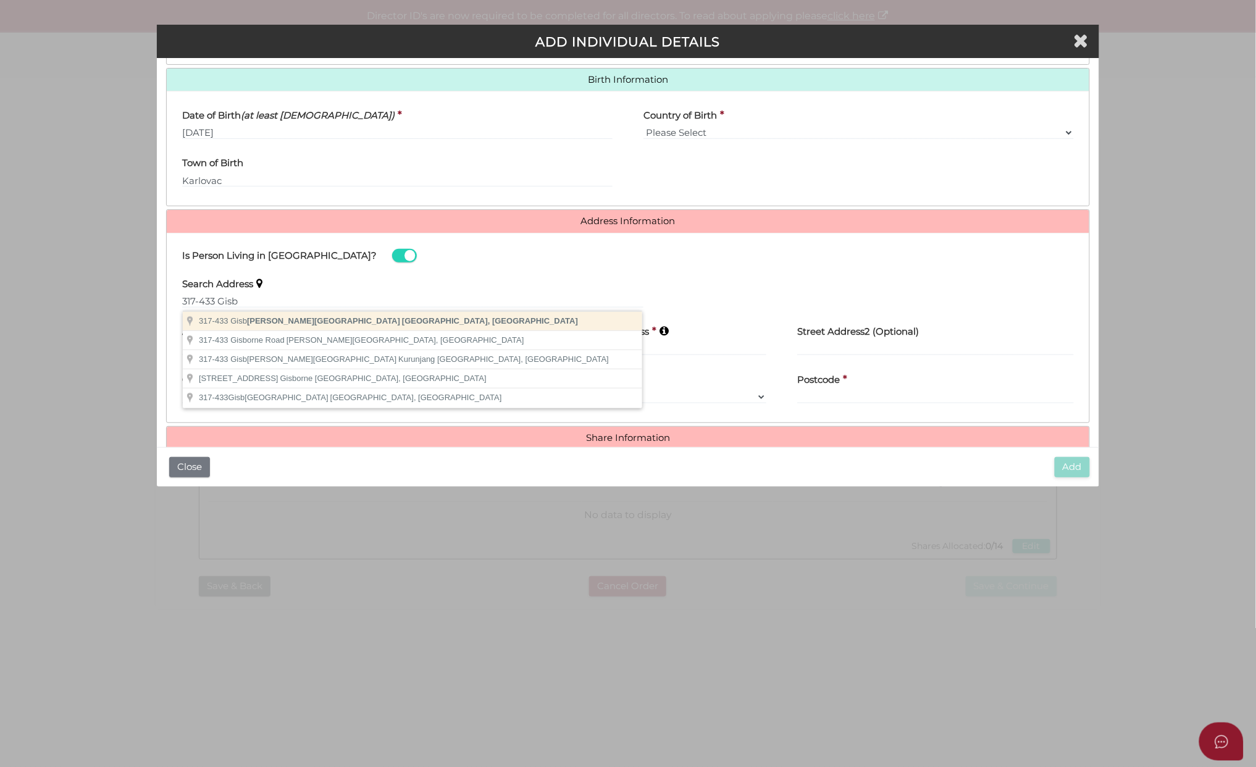
type input "317-433 Gisborne-Melton Road, Toolern Vale VIC, Australia"
type input "317-433 Gisborne-Melton Road"
type input "Toolern Vale"
select select "VIC"
type input "3337"
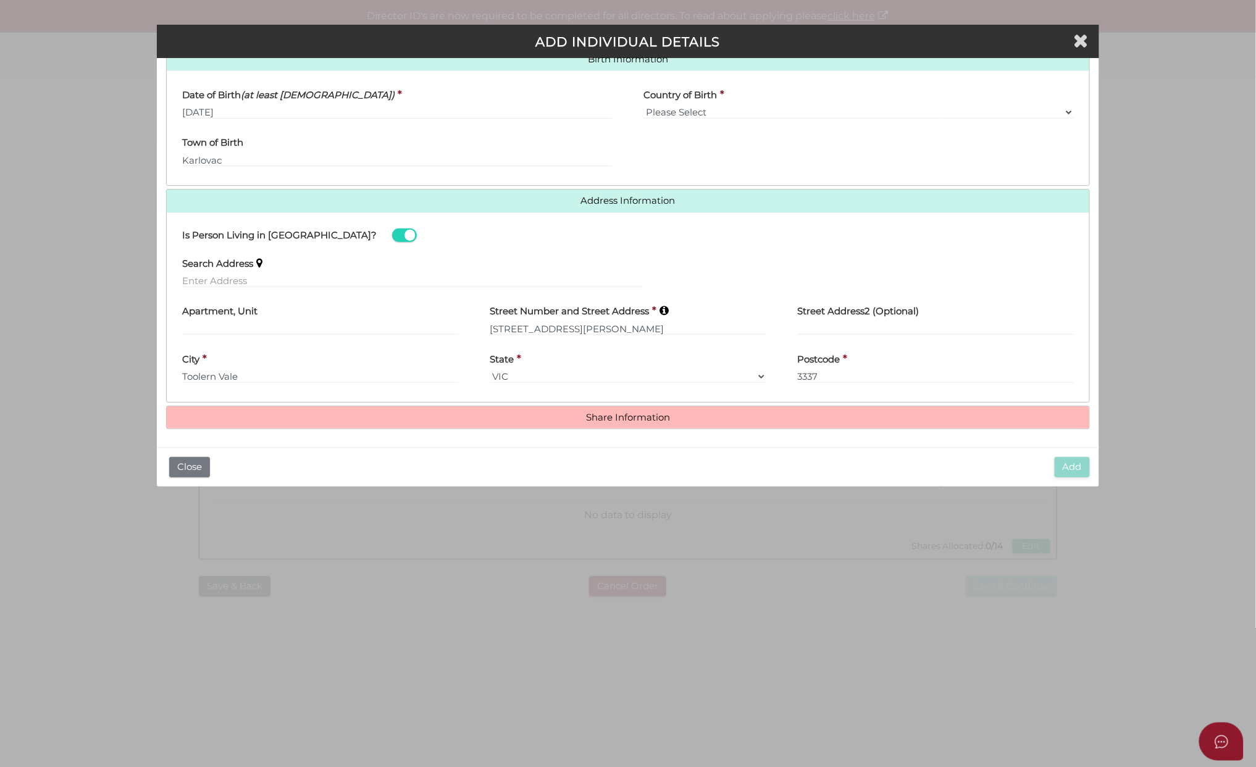
scroll to position [413, 0]
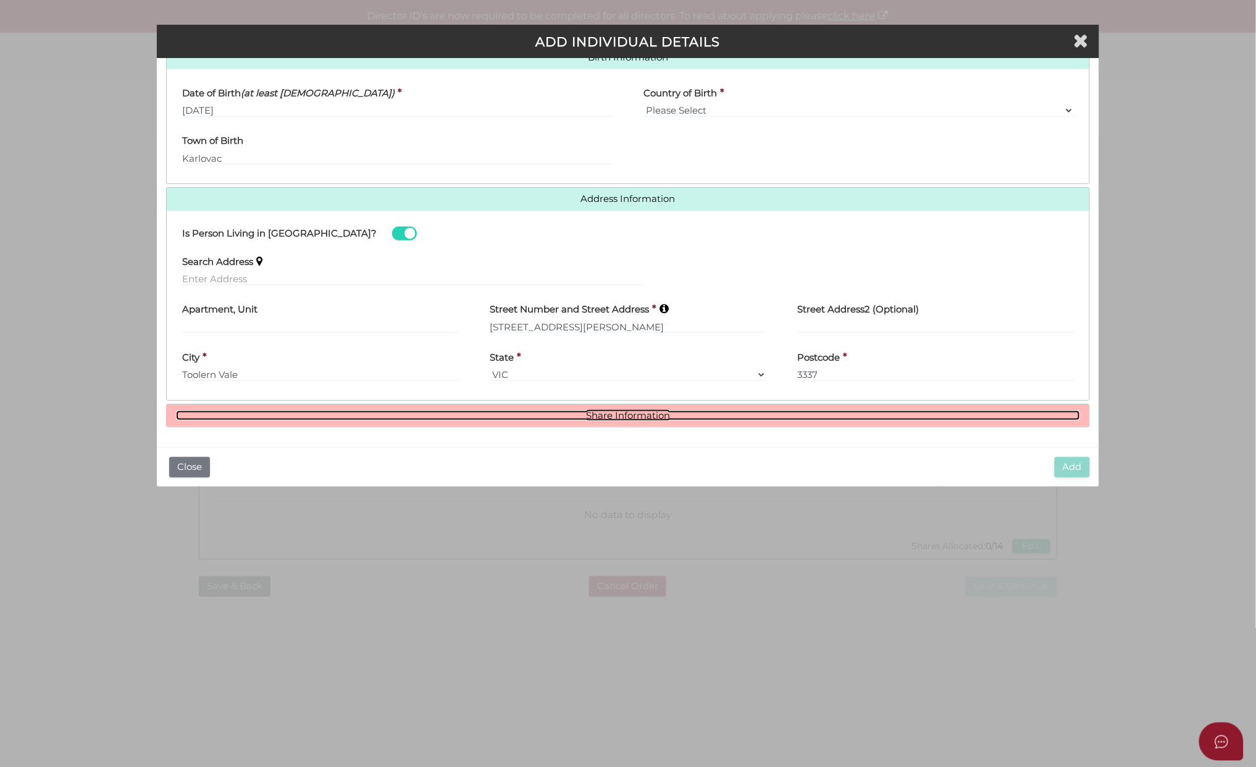
click at [619, 413] on link "Share Information" at bounding box center [628, 416] width 904 height 10
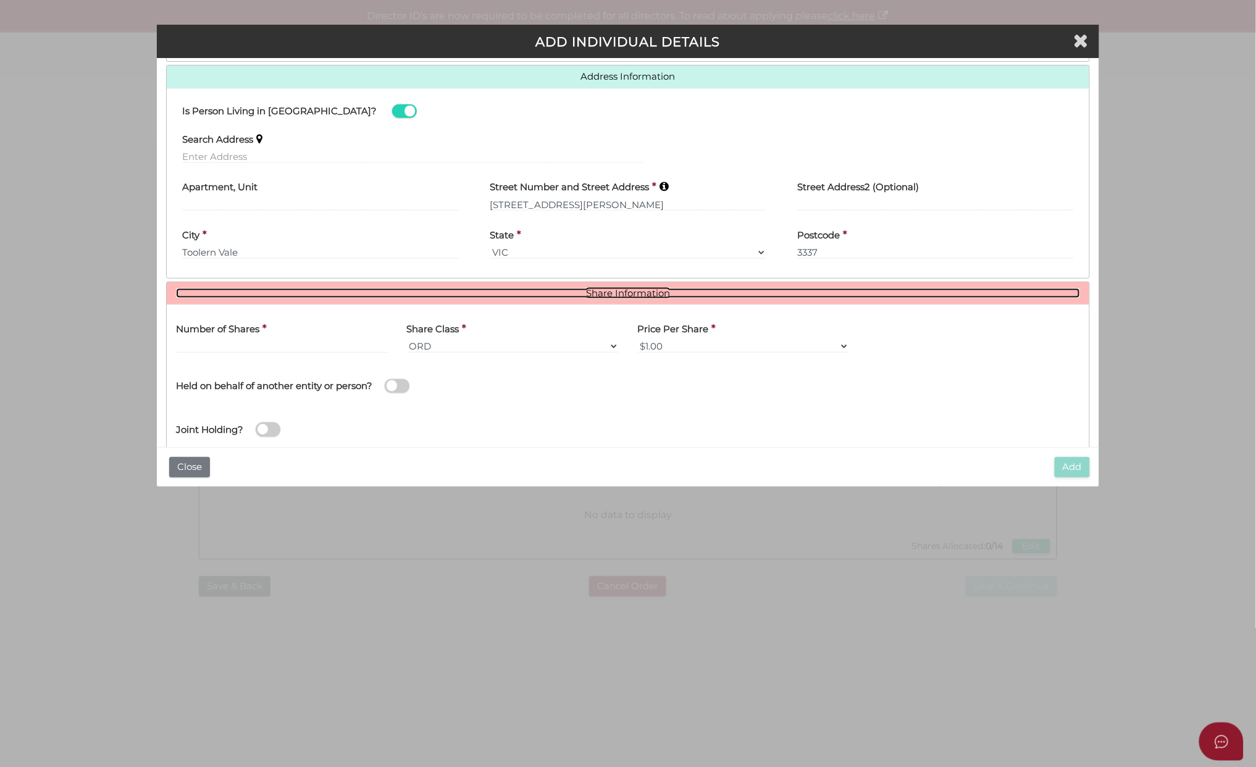
scroll to position [564, 0]
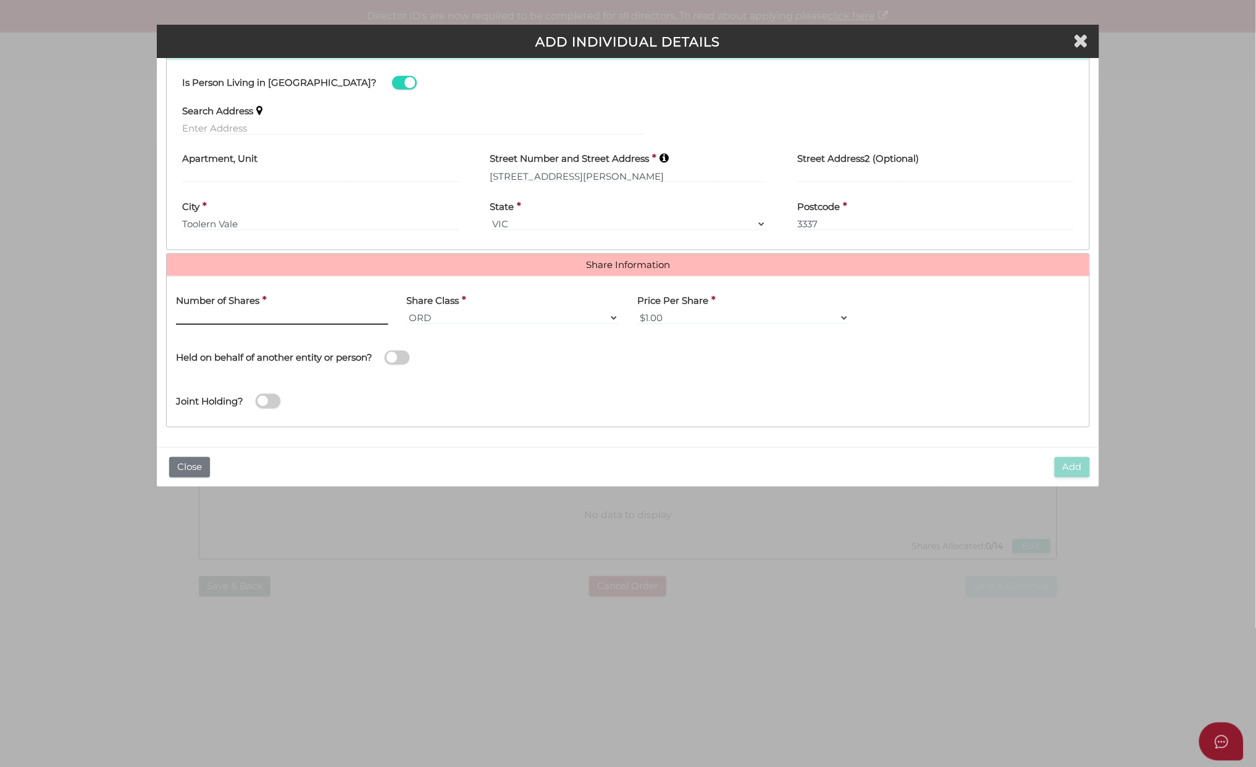
click at [208, 315] on input "text" at bounding box center [282, 318] width 212 height 14
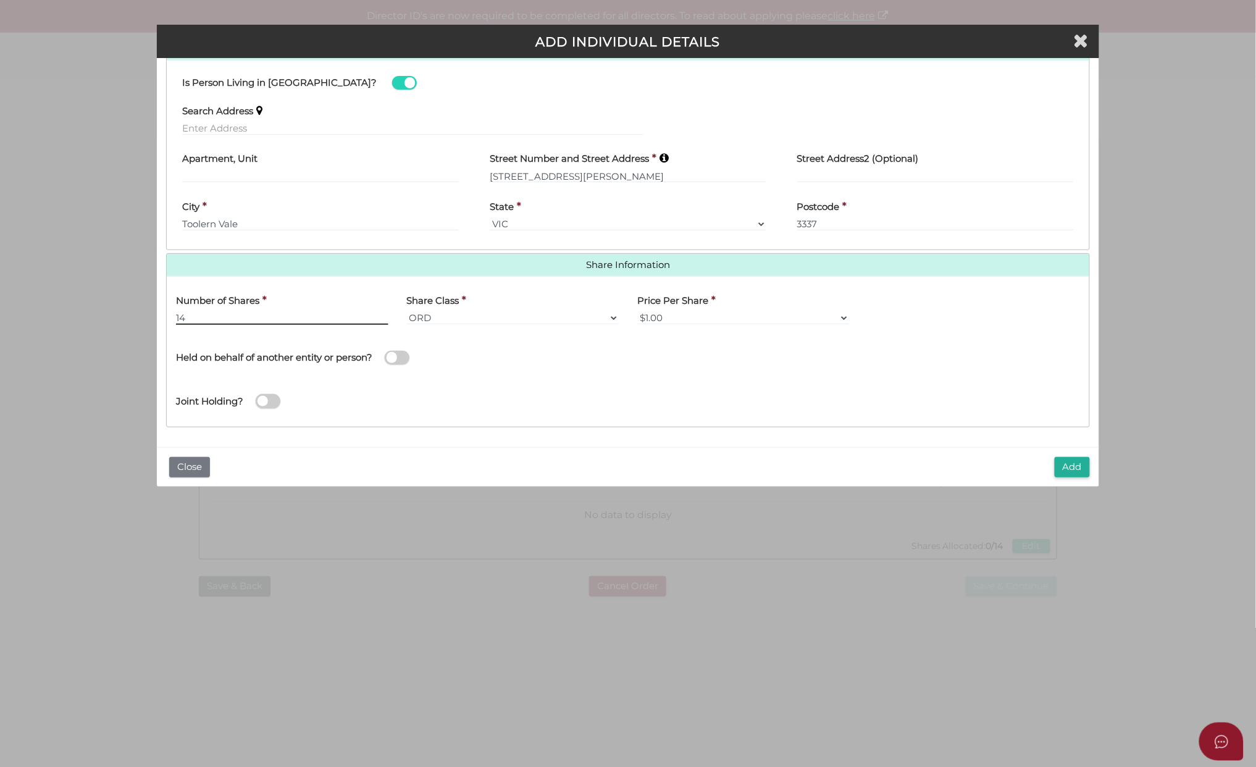
type input "14"
click at [1066, 464] on button "Add" at bounding box center [1072, 467] width 35 height 20
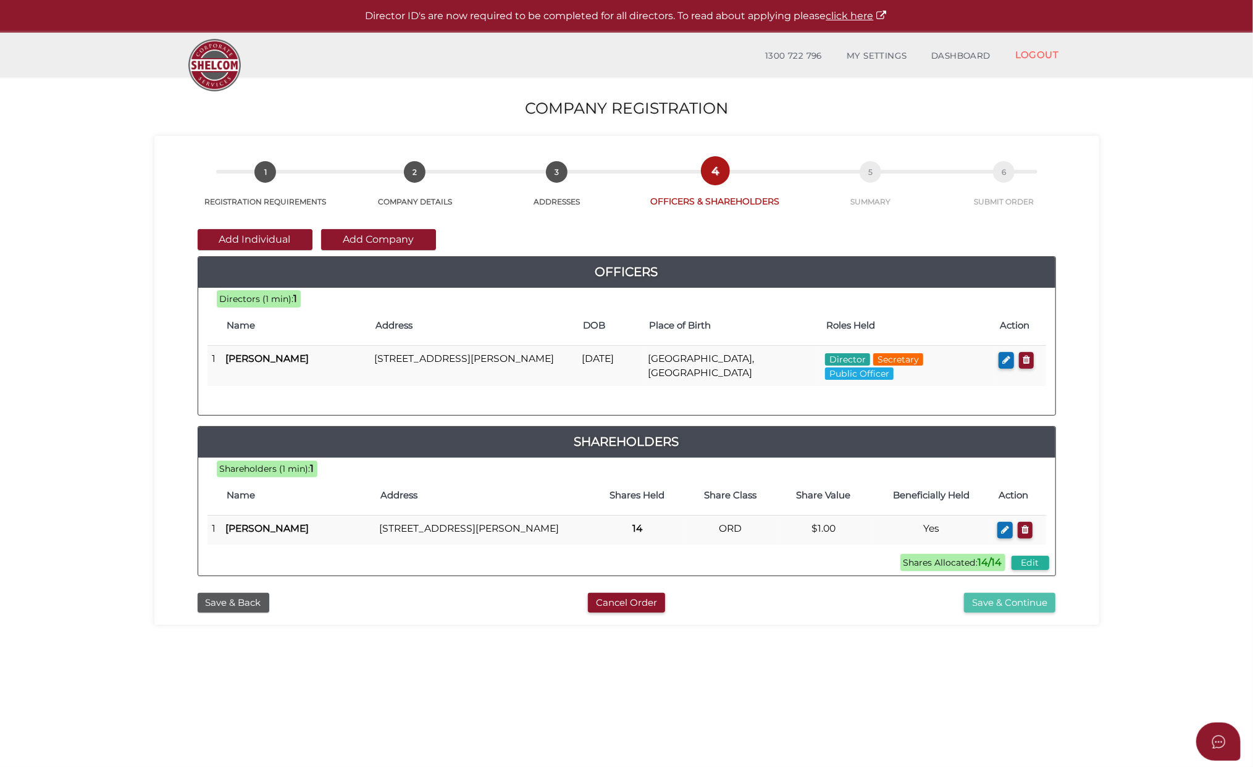
click at [998, 613] on button "Save & Continue" at bounding box center [1009, 603] width 91 height 20
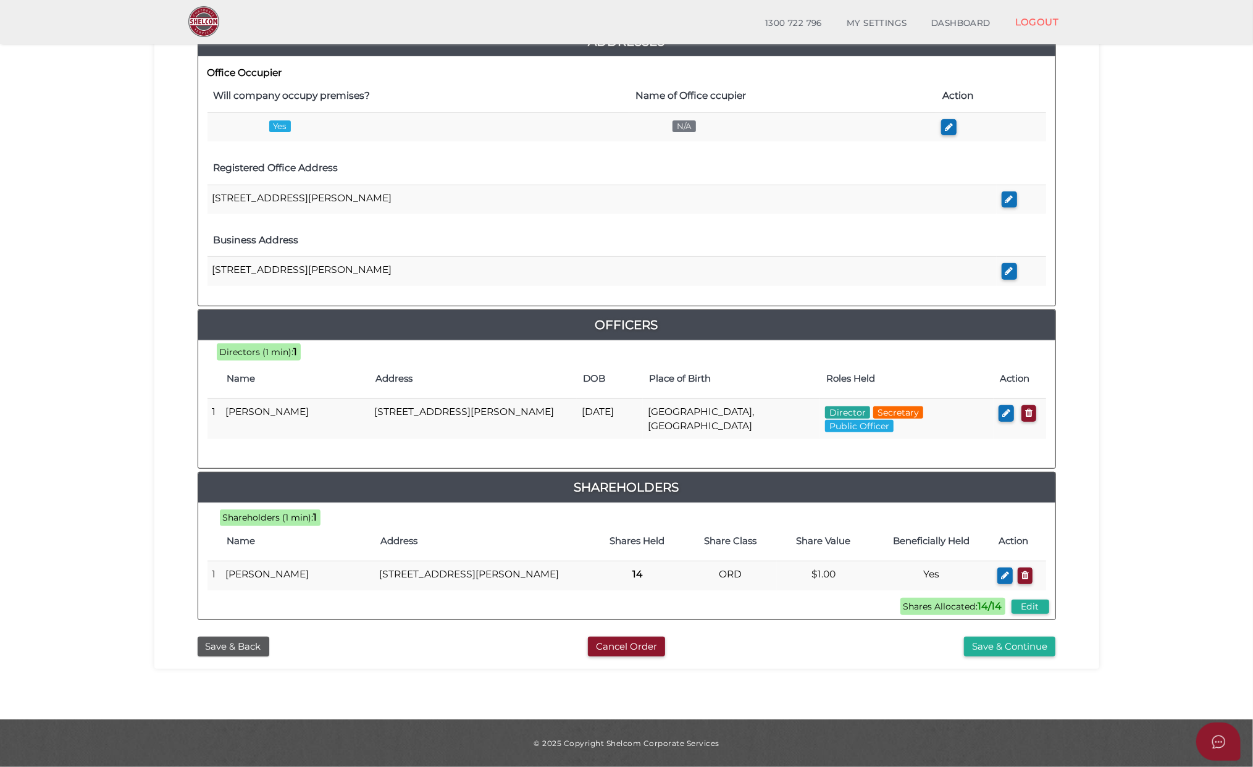
scroll to position [332, 0]
click at [1005, 645] on button "Save & Continue" at bounding box center [1009, 647] width 91 height 20
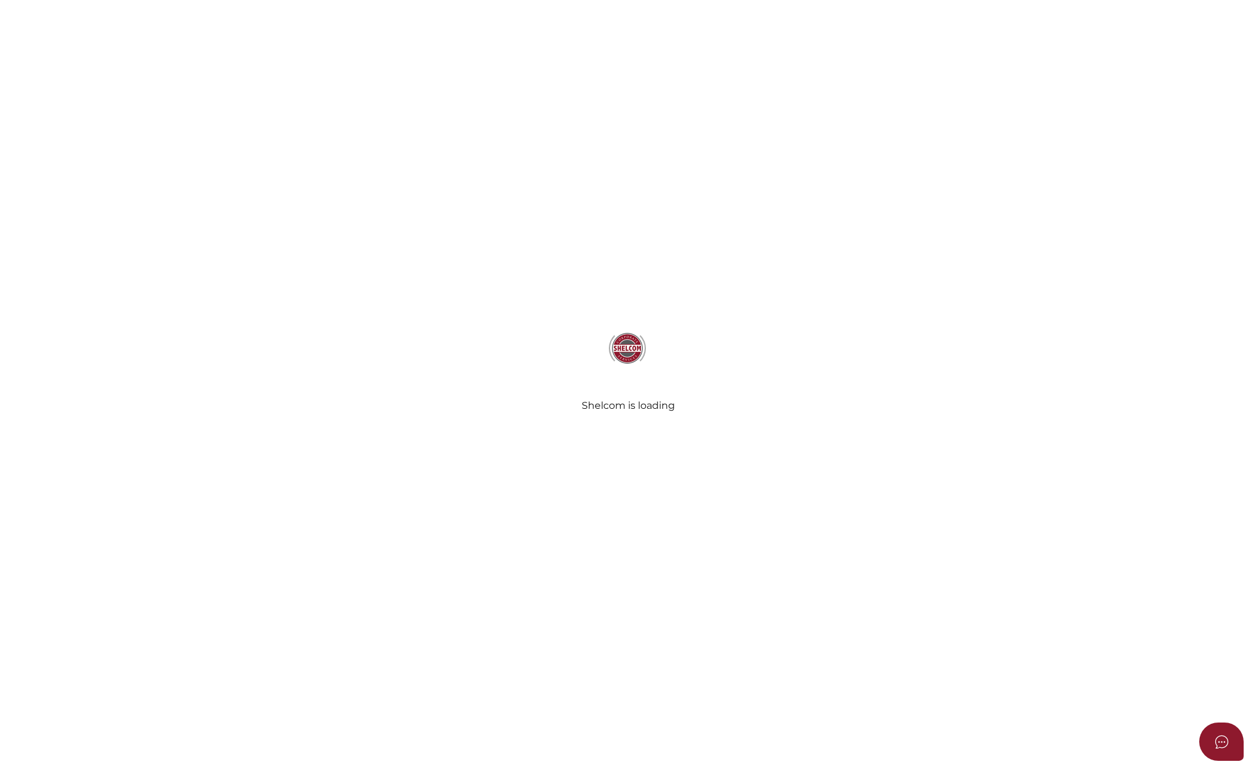
select select "Comb Binding"
radio input "true"
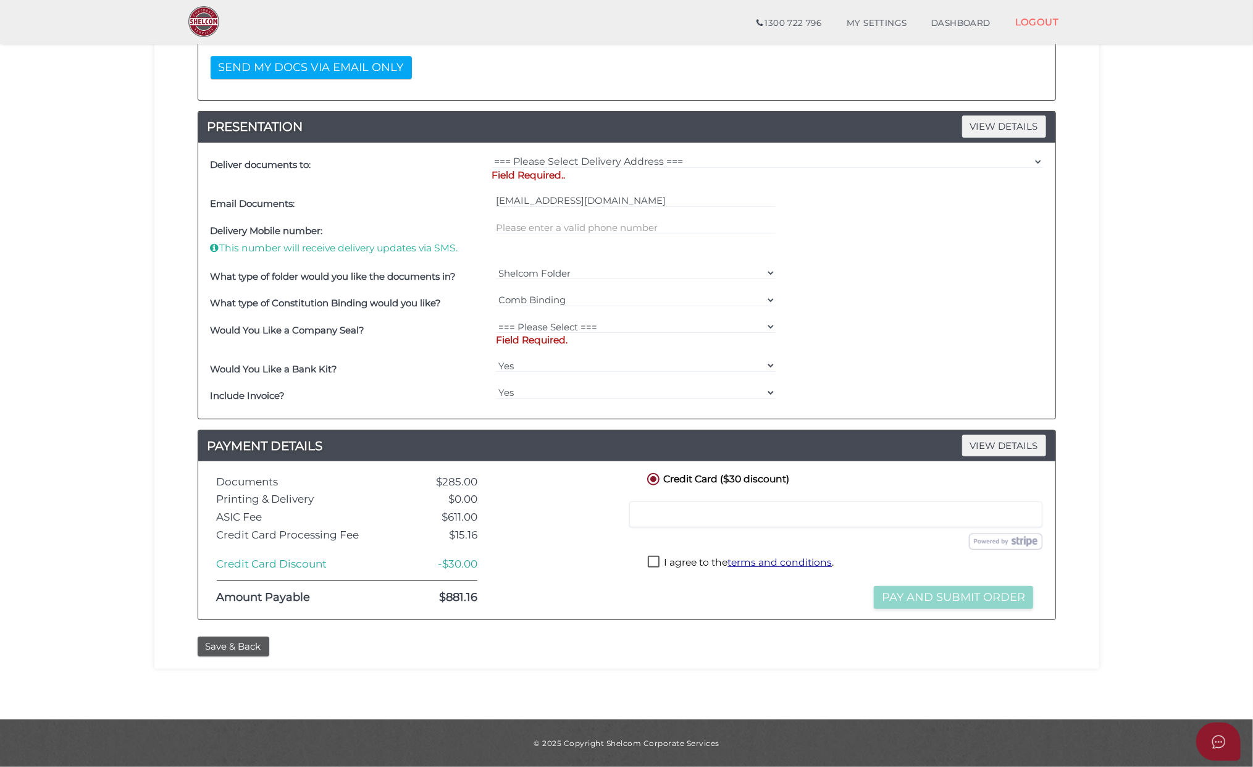
scroll to position [284, 0]
click at [218, 645] on button "Save & Back" at bounding box center [234, 647] width 72 height 20
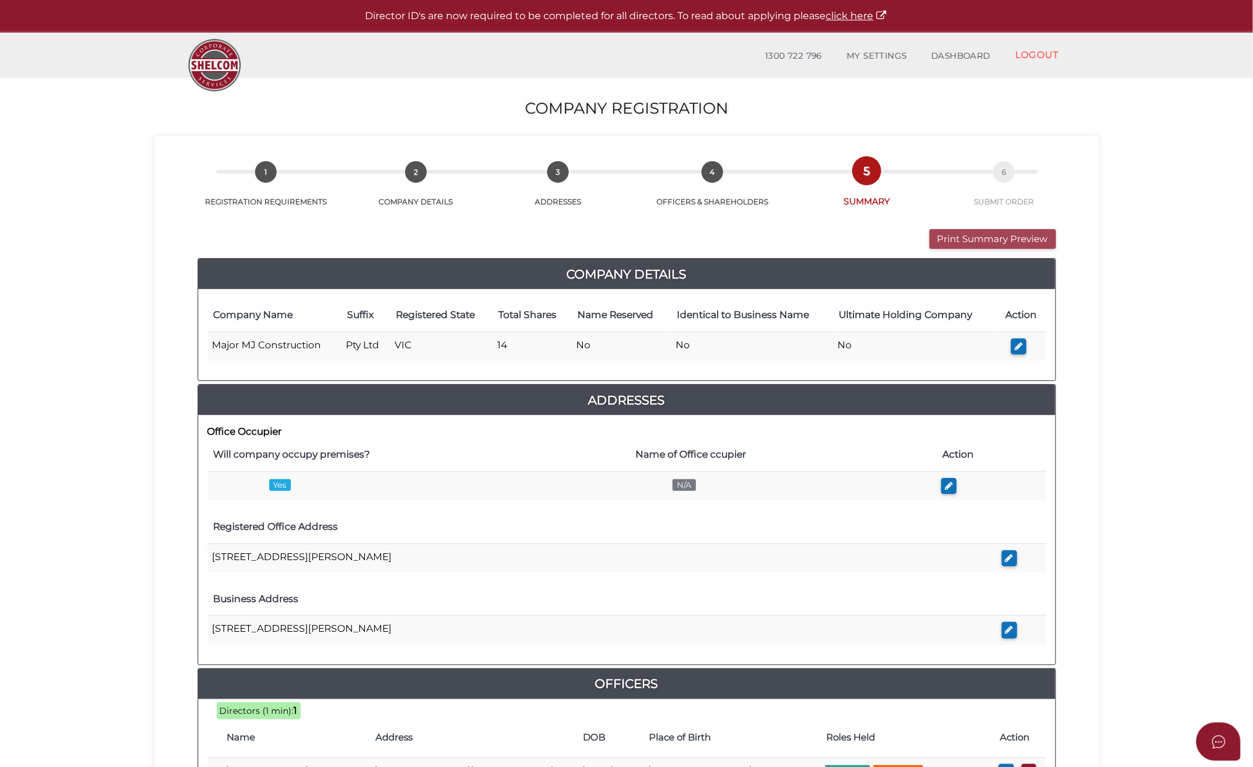
click at [977, 233] on button "Print Summary Preview" at bounding box center [992, 239] width 127 height 20
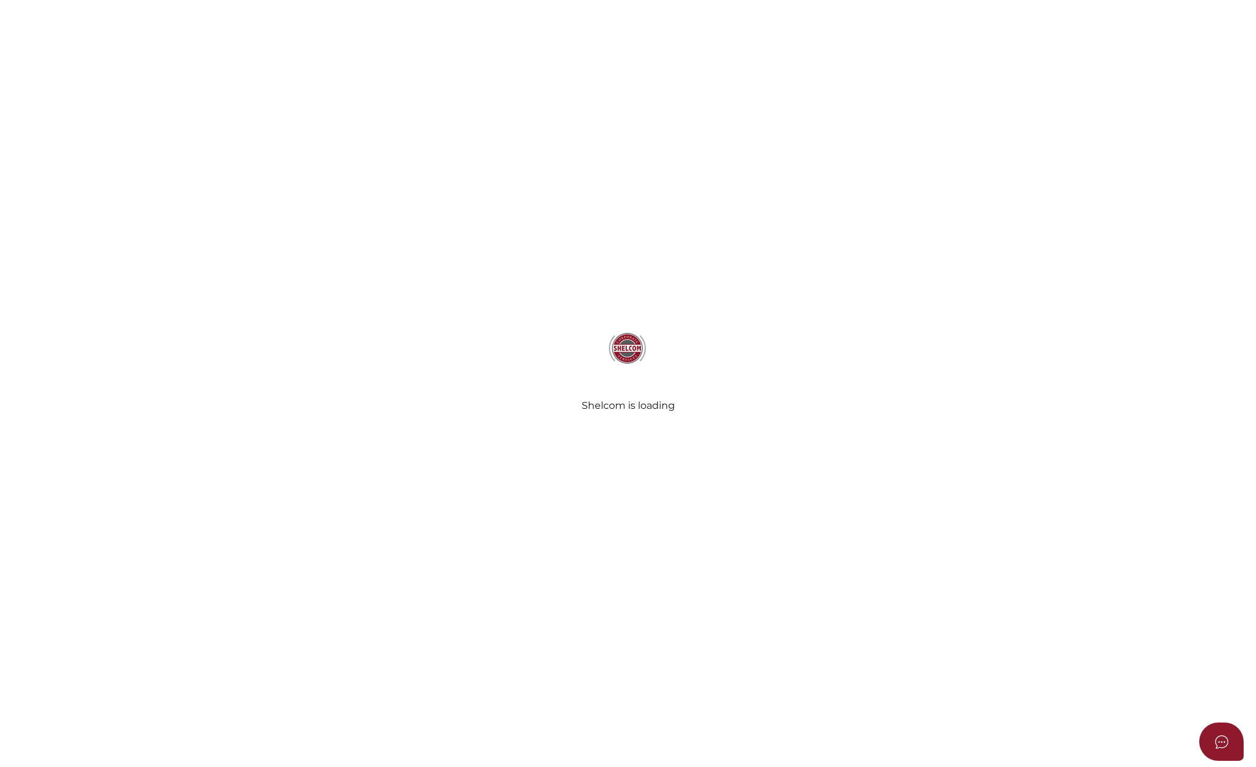
select select "Comb Binding"
radio input "true"
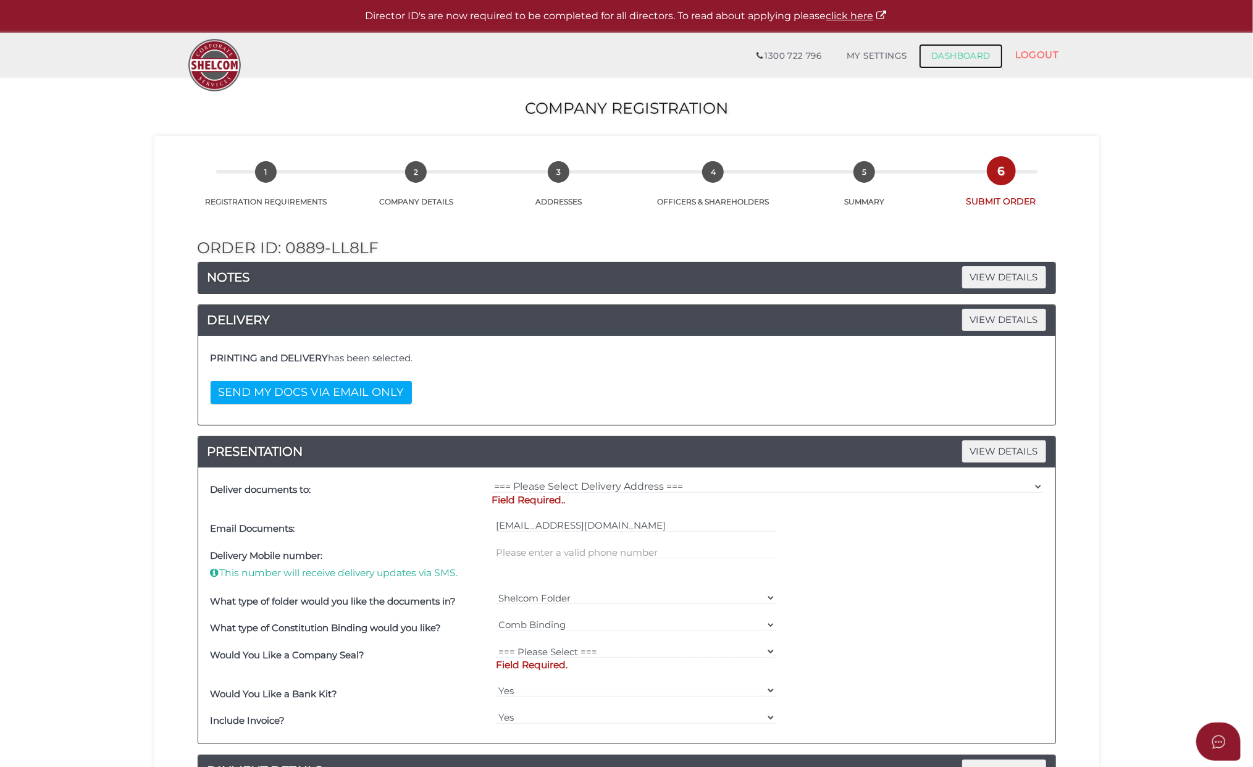
click at [942, 53] on link "DASHBOARD" at bounding box center [961, 56] width 84 height 25
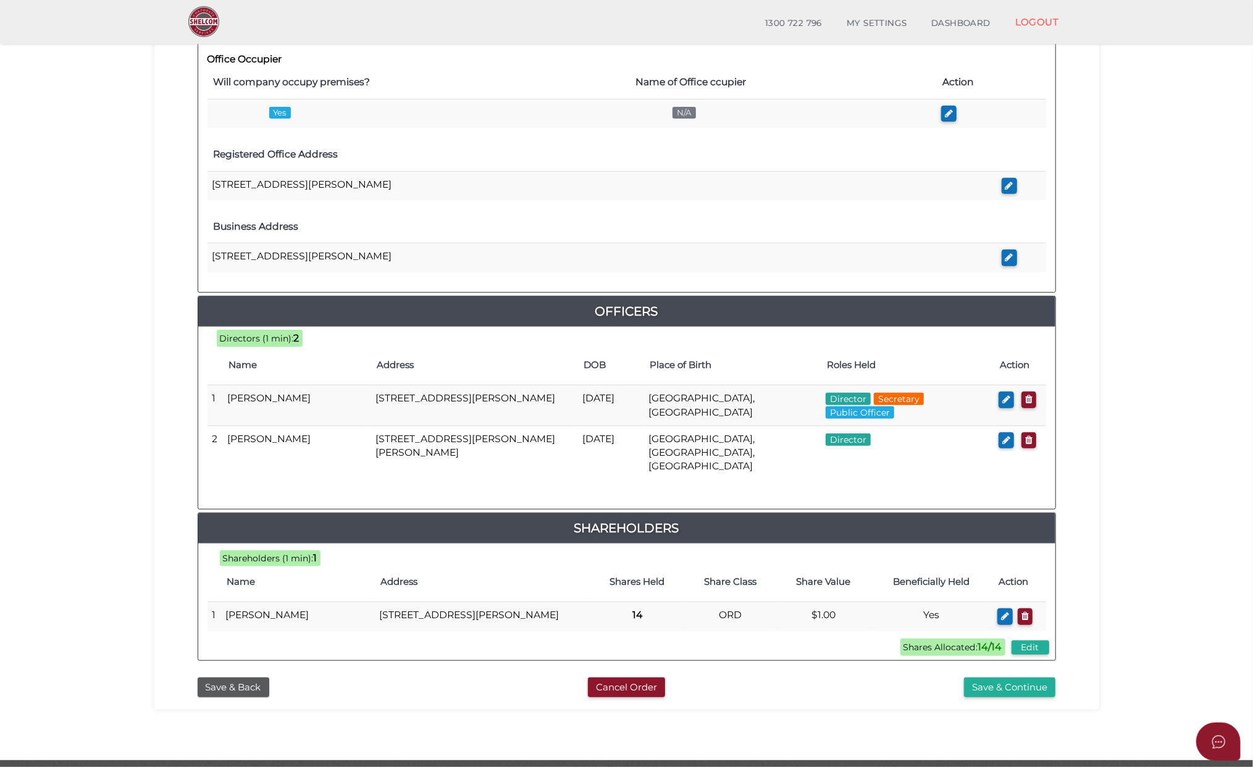
scroll to position [329, 0]
click at [1017, 689] on button "Save & Continue" at bounding box center [1009, 687] width 91 height 20
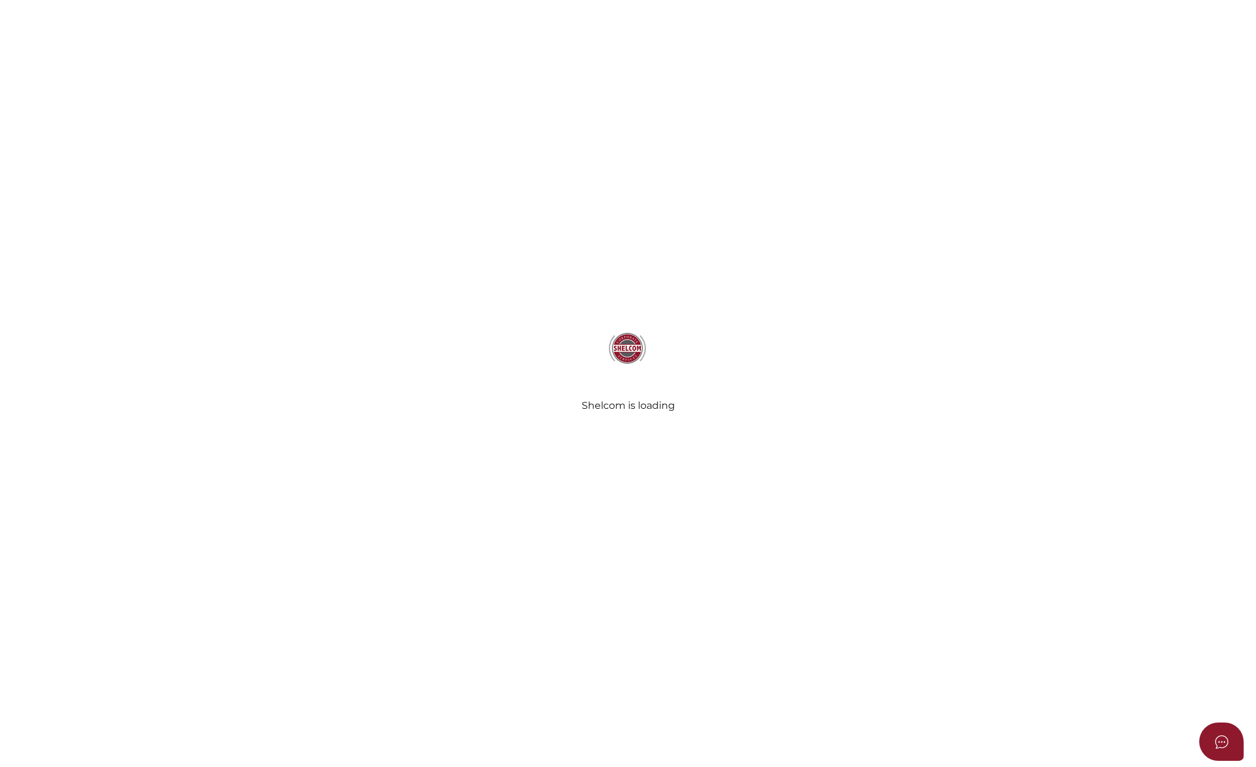
select select "Comb Binding"
radio input "true"
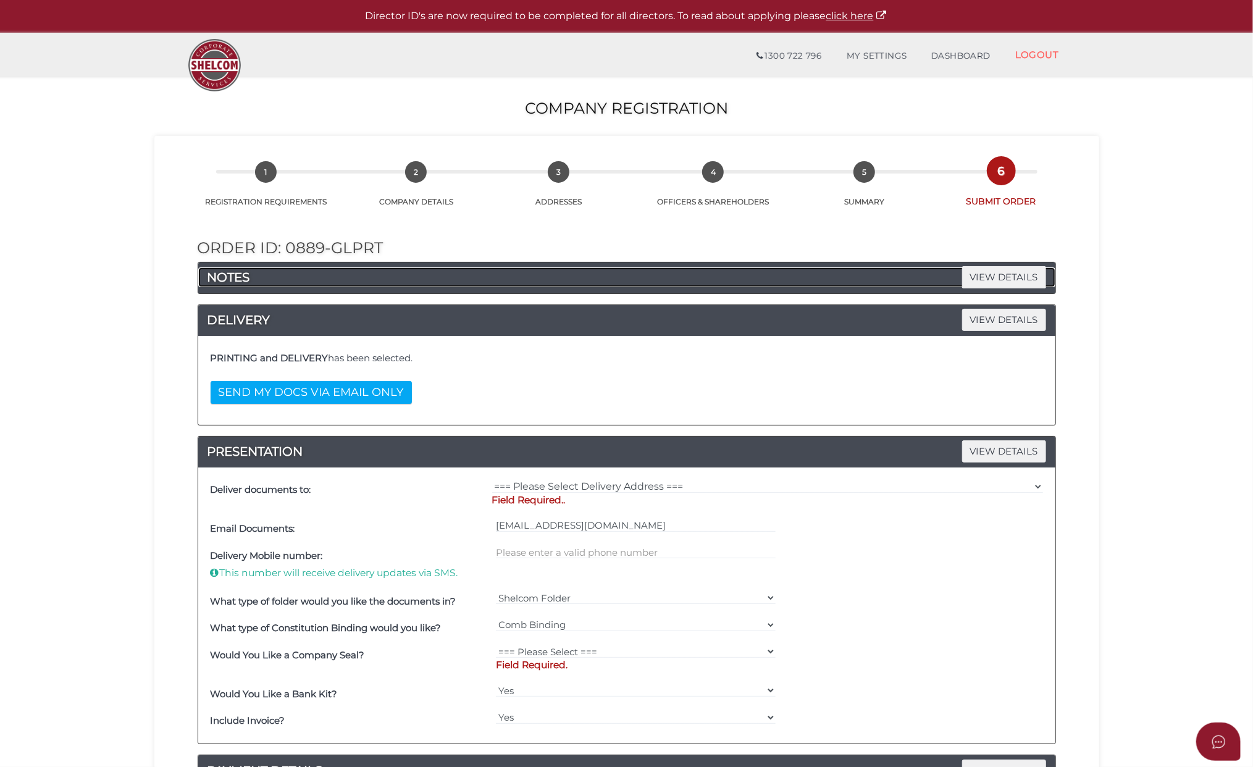
click at [324, 275] on h4 "NOTES VIEW DETAILS" at bounding box center [626, 277] width 857 height 20
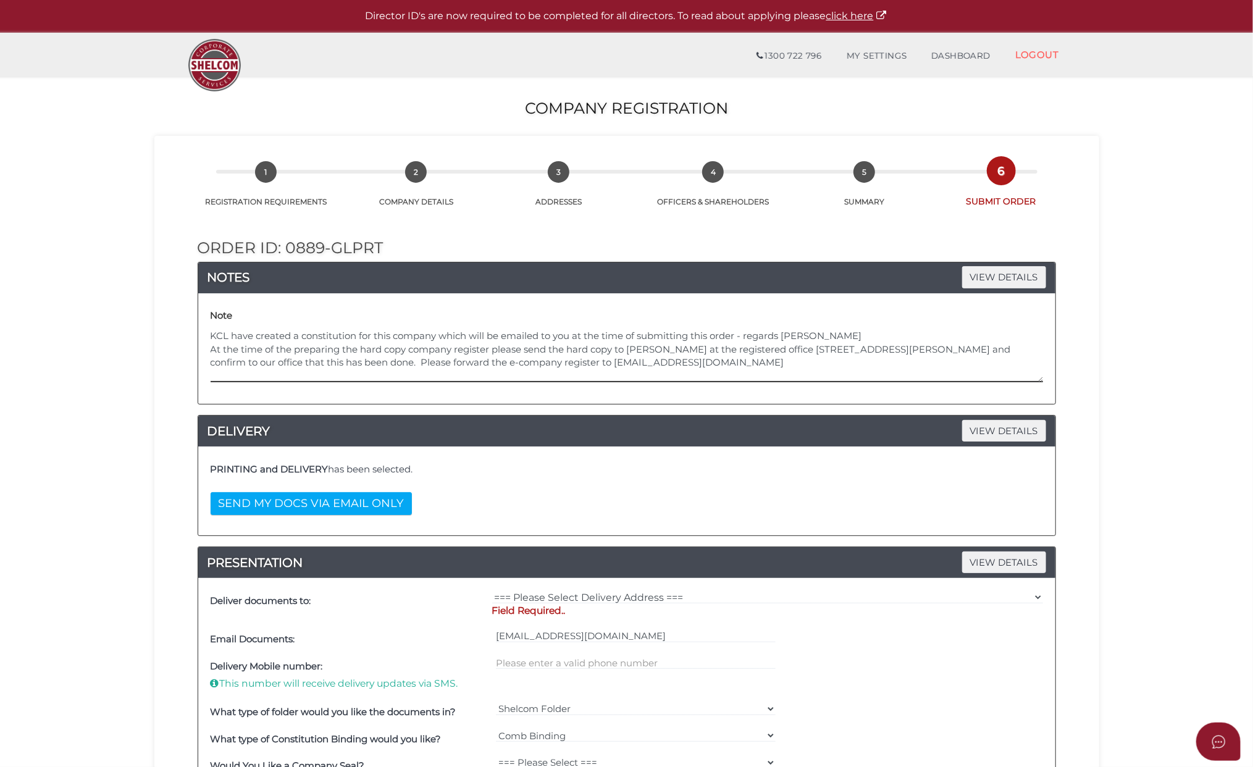
click at [814, 379] on textarea "KCL have created a constitution for this company which will be emailed to you a…" at bounding box center [627, 355] width 833 height 53
drag, startPoint x: 805, startPoint y: 373, endPoint x: 168, endPoint y: 315, distance: 640.0
click at [168, 315] on div "Order ID: 0889-GlpRt NOTES VIEW DETAILS Note KCL have created a constitution fo…" at bounding box center [627, 637] width 926 height 858
